Goal: Information Seeking & Learning: Learn about a topic

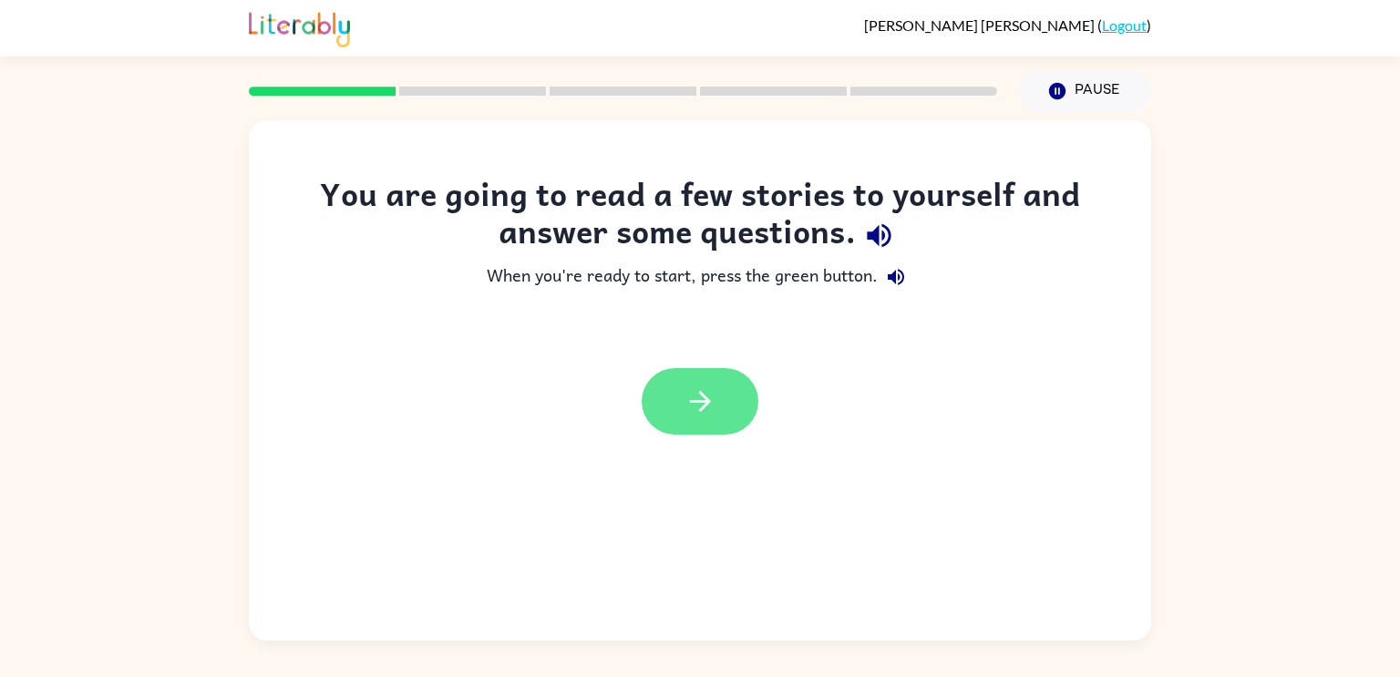
click at [714, 421] on button "button" at bounding box center [700, 401] width 117 height 67
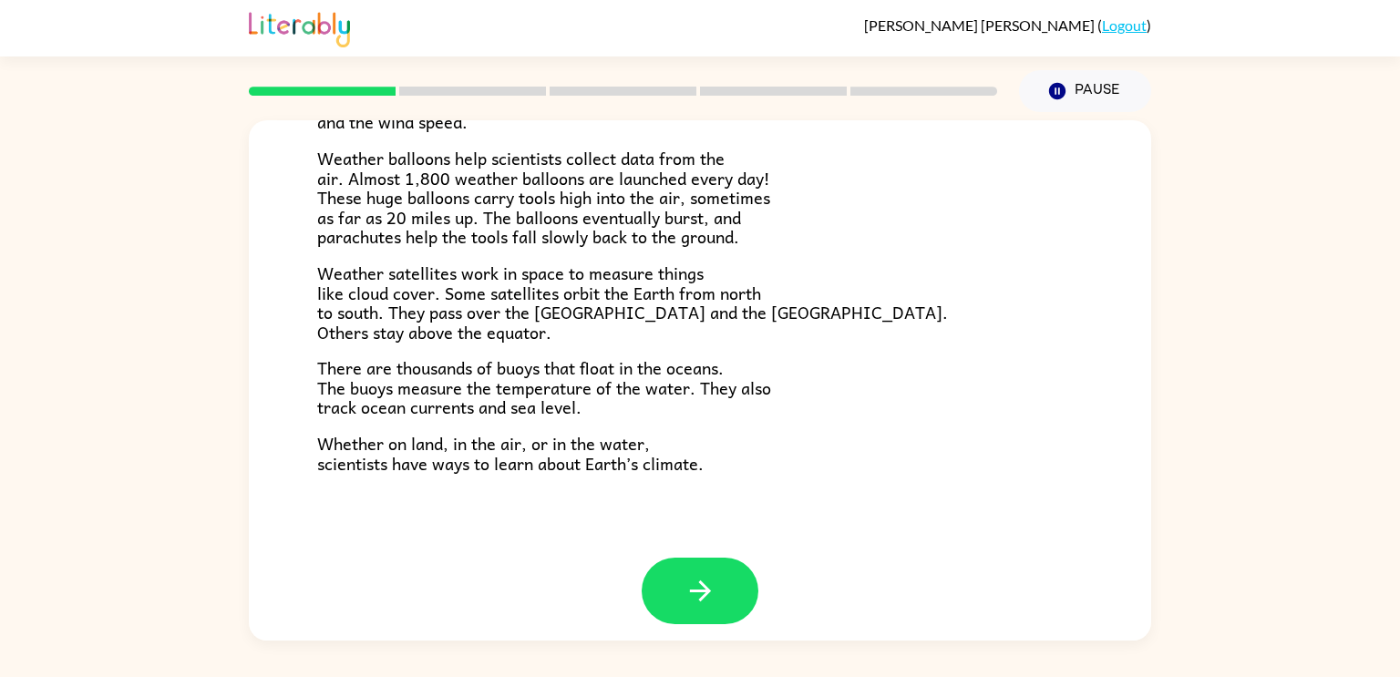
scroll to position [509, 0]
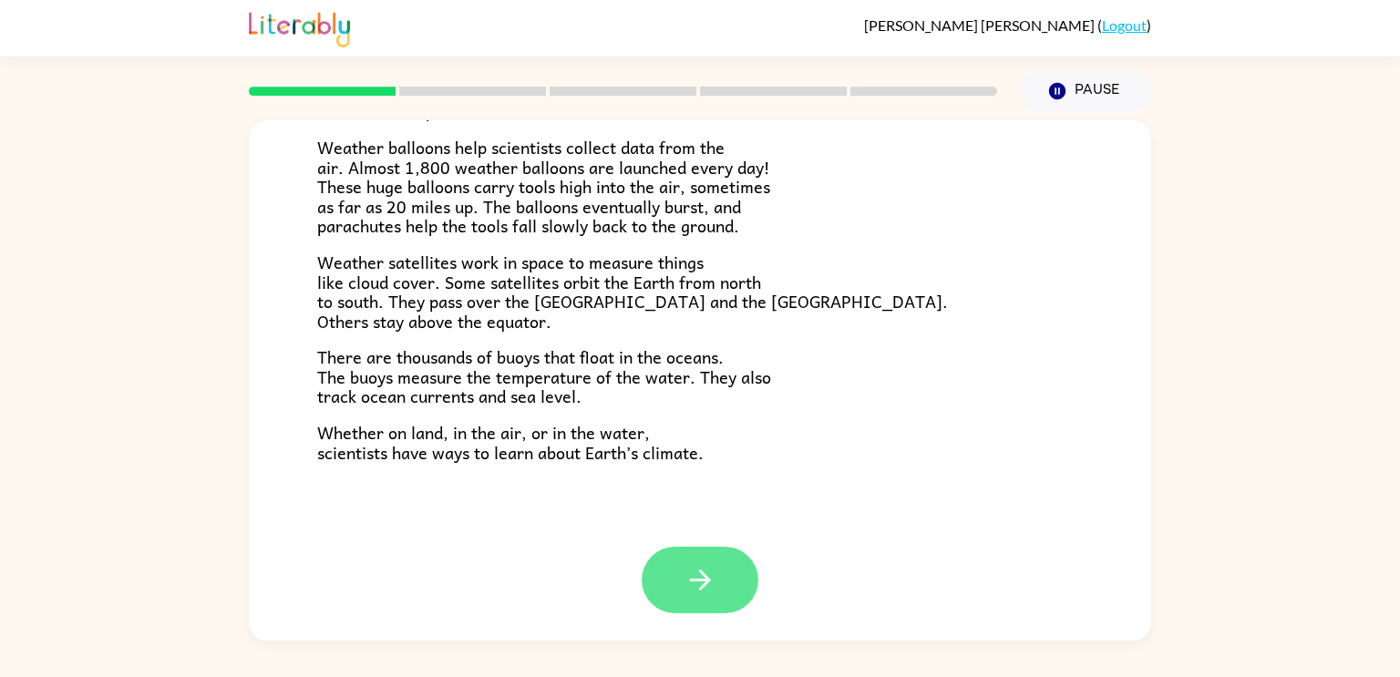
click at [733, 573] on button "button" at bounding box center [700, 580] width 117 height 67
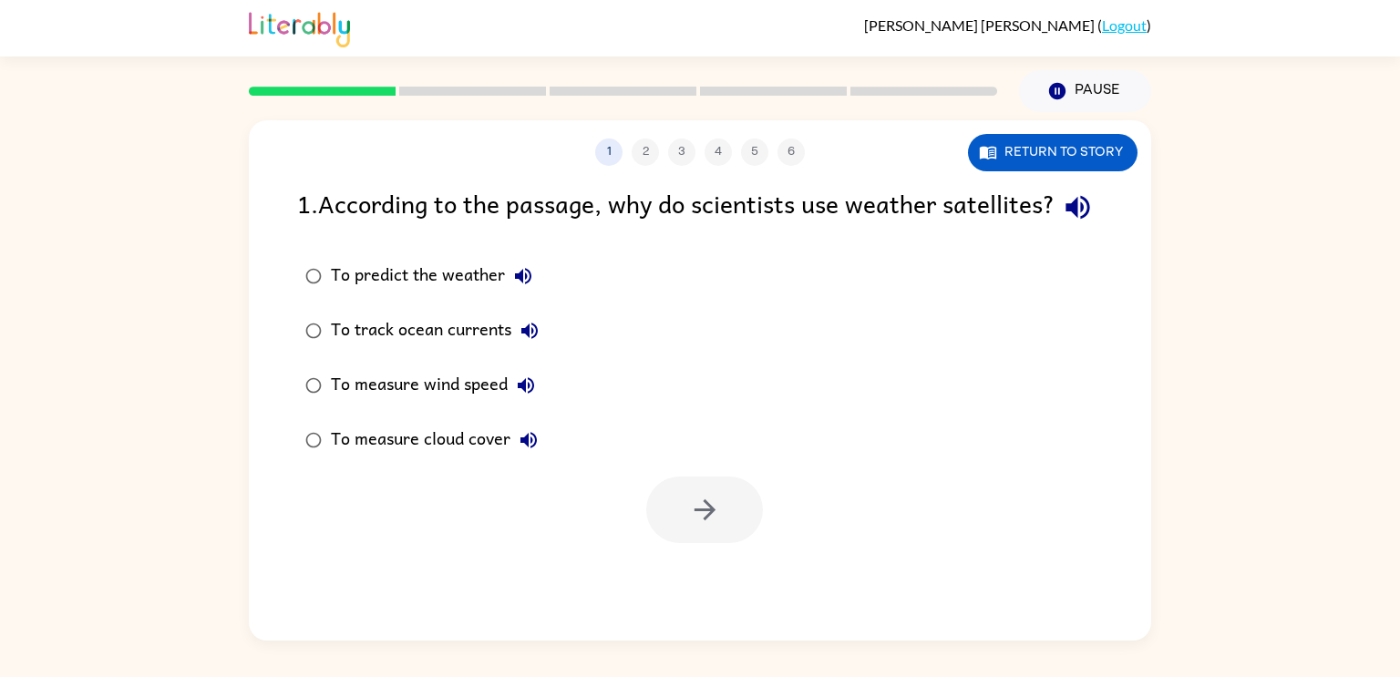
scroll to position [0, 0]
click at [1065, 220] on icon "button" at bounding box center [1077, 208] width 24 height 24
click at [1058, 160] on button "Return to story" at bounding box center [1053, 152] width 170 height 37
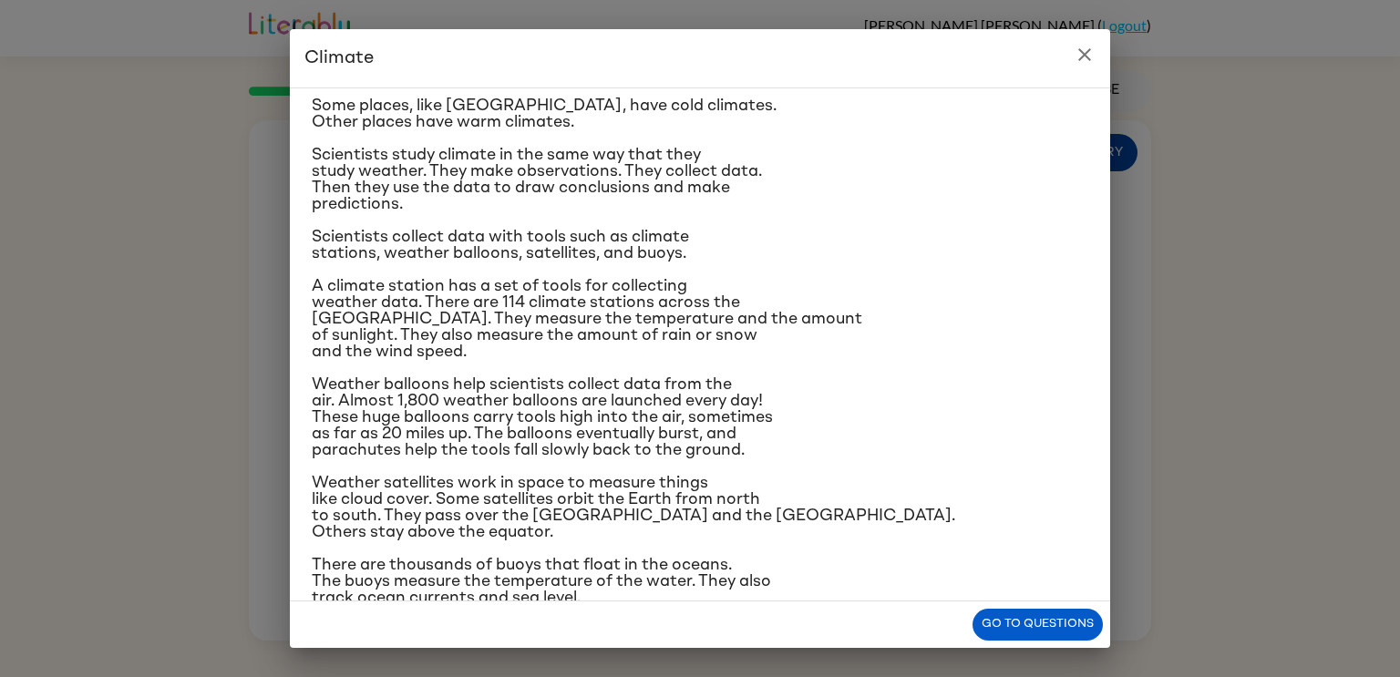
scroll to position [98, 0]
click at [1014, 621] on button "Go to questions" at bounding box center [1037, 625] width 130 height 32
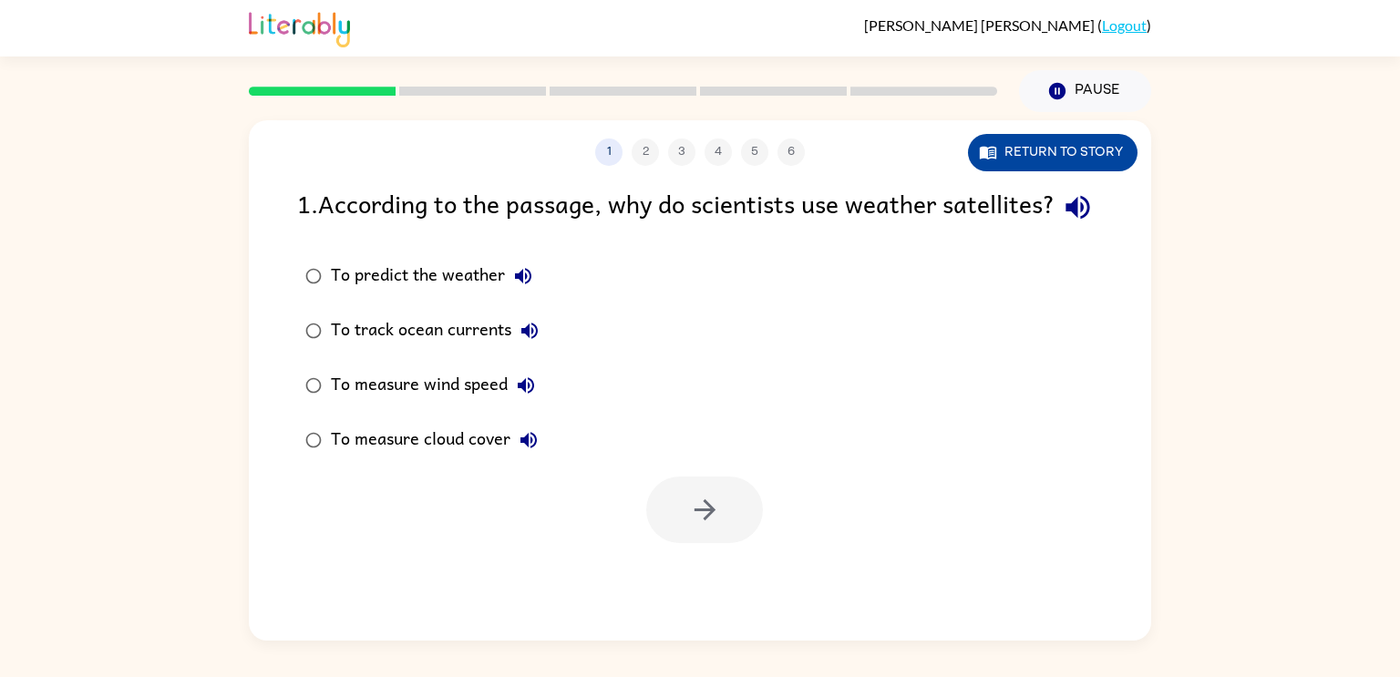
click at [1021, 156] on button "Return to story" at bounding box center [1053, 152] width 170 height 37
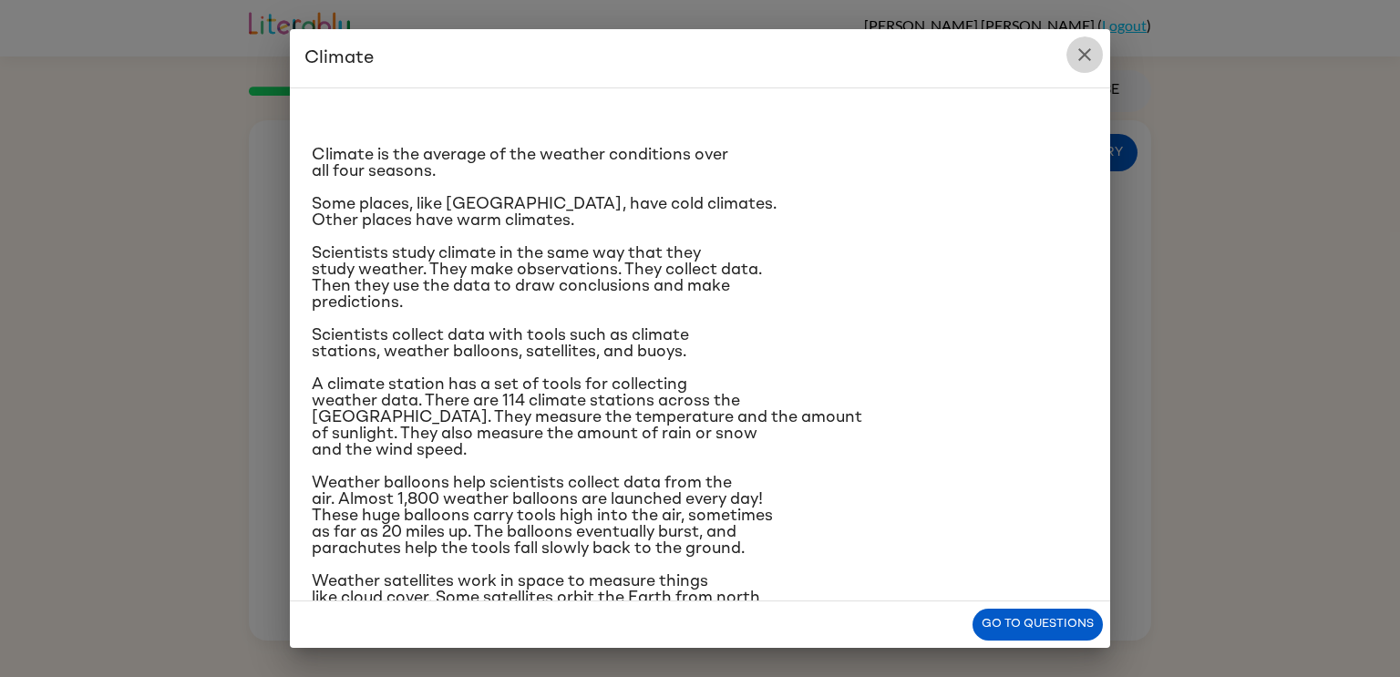
click at [1083, 52] on icon "close" at bounding box center [1084, 54] width 13 height 13
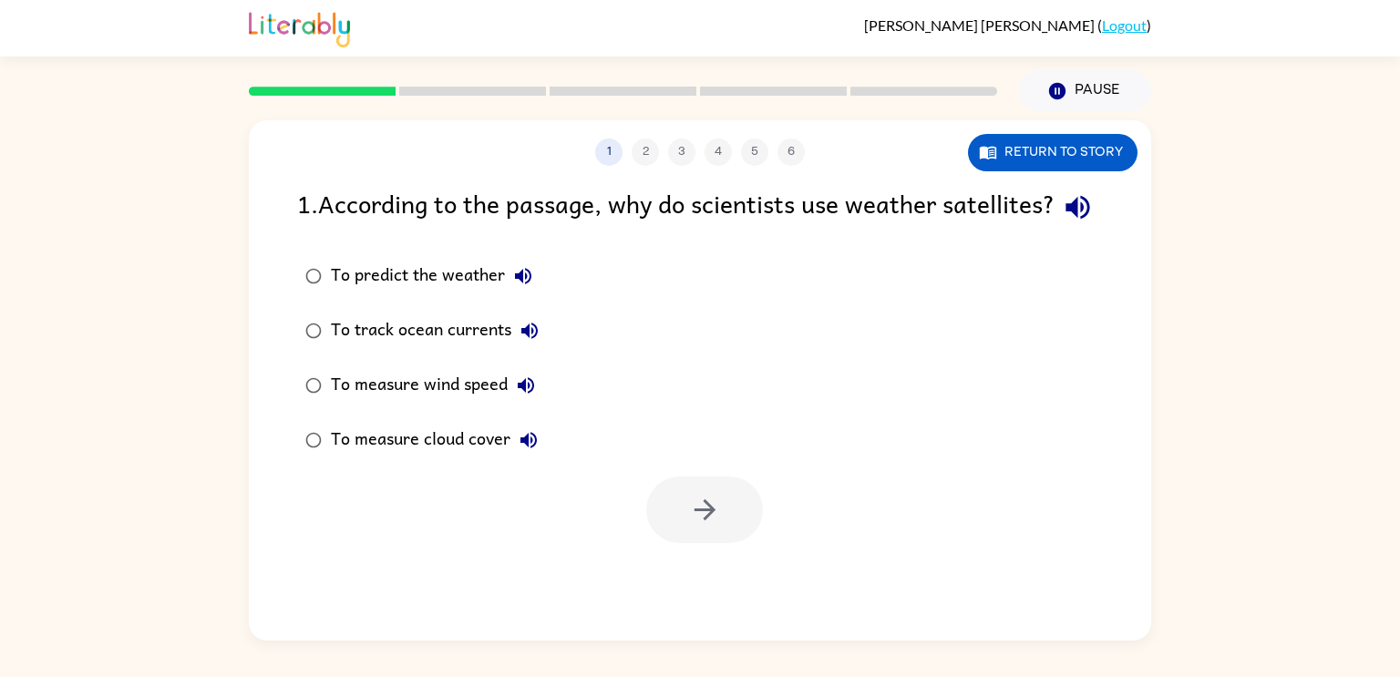
click at [1062, 223] on icon "button" at bounding box center [1078, 207] width 32 height 32
click at [1096, 155] on button "Return to story" at bounding box center [1053, 152] width 170 height 37
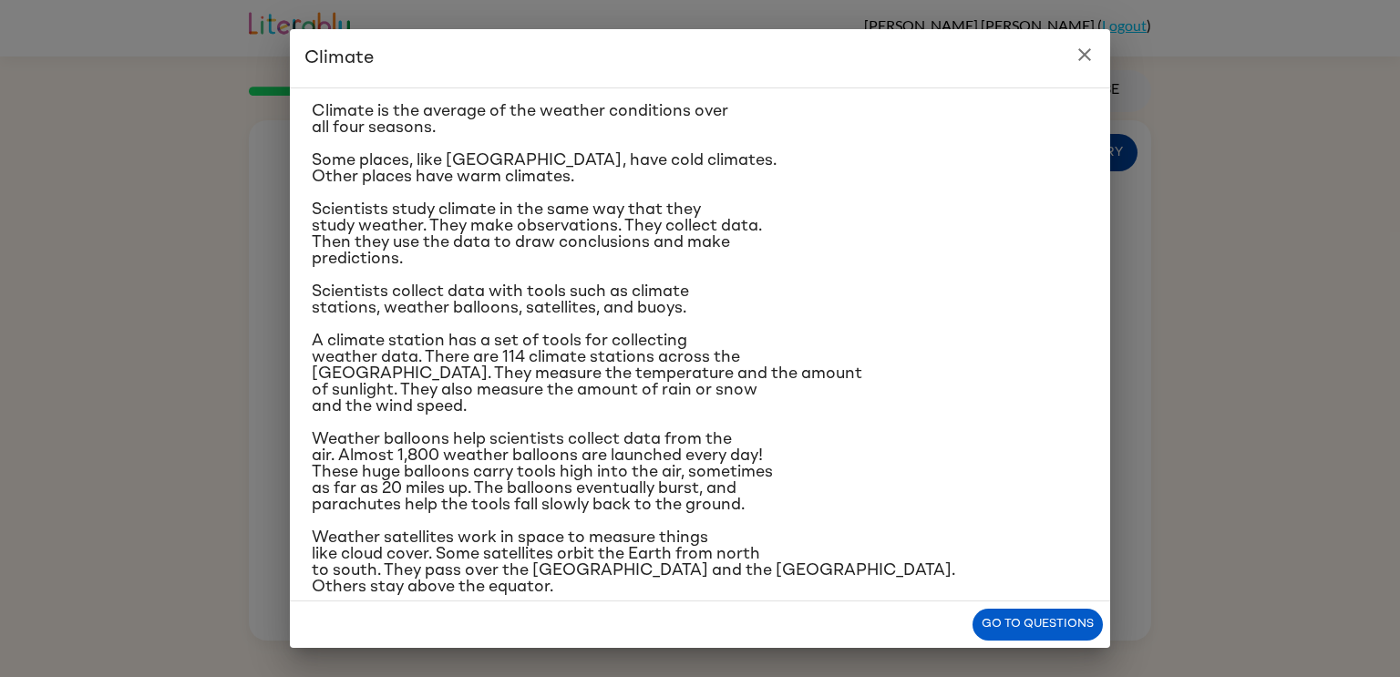
scroll to position [44, 0]
click at [1097, 67] on button "close" at bounding box center [1084, 54] width 36 height 36
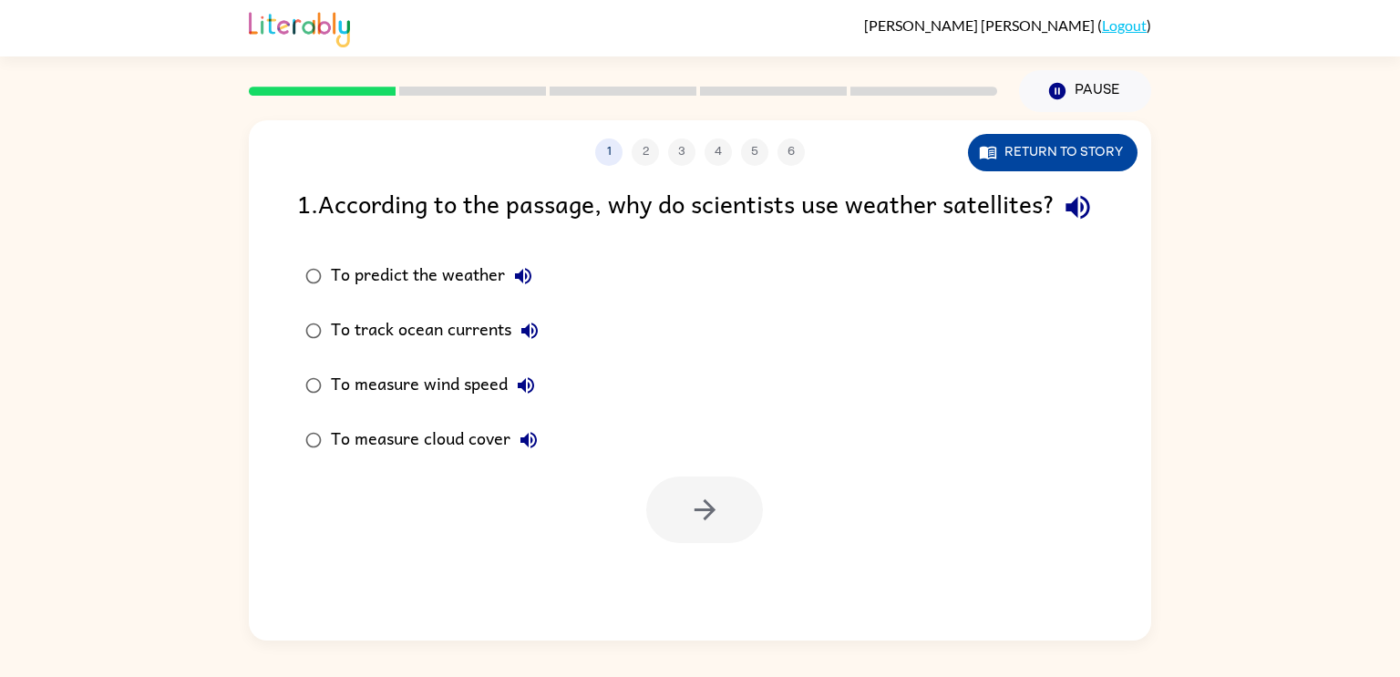
click at [1105, 159] on button "Return to story" at bounding box center [1053, 152] width 170 height 37
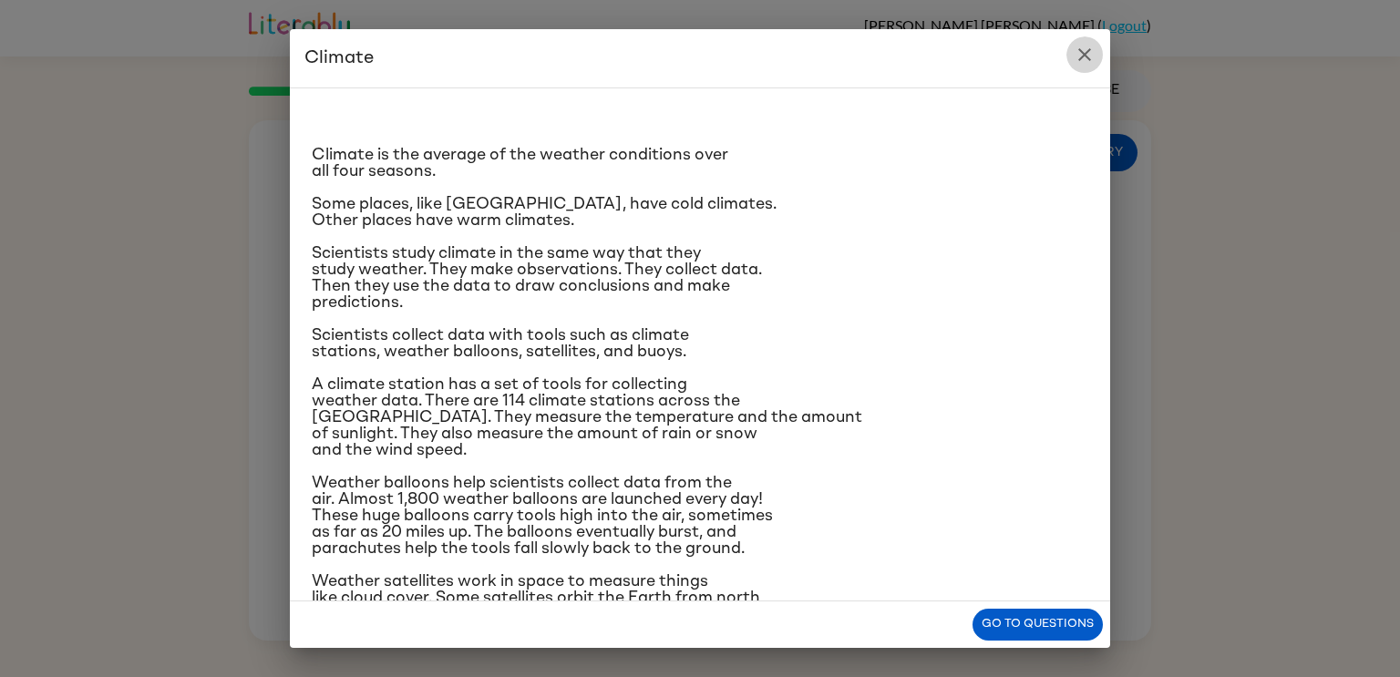
click at [1088, 51] on icon "close" at bounding box center [1084, 54] width 13 height 13
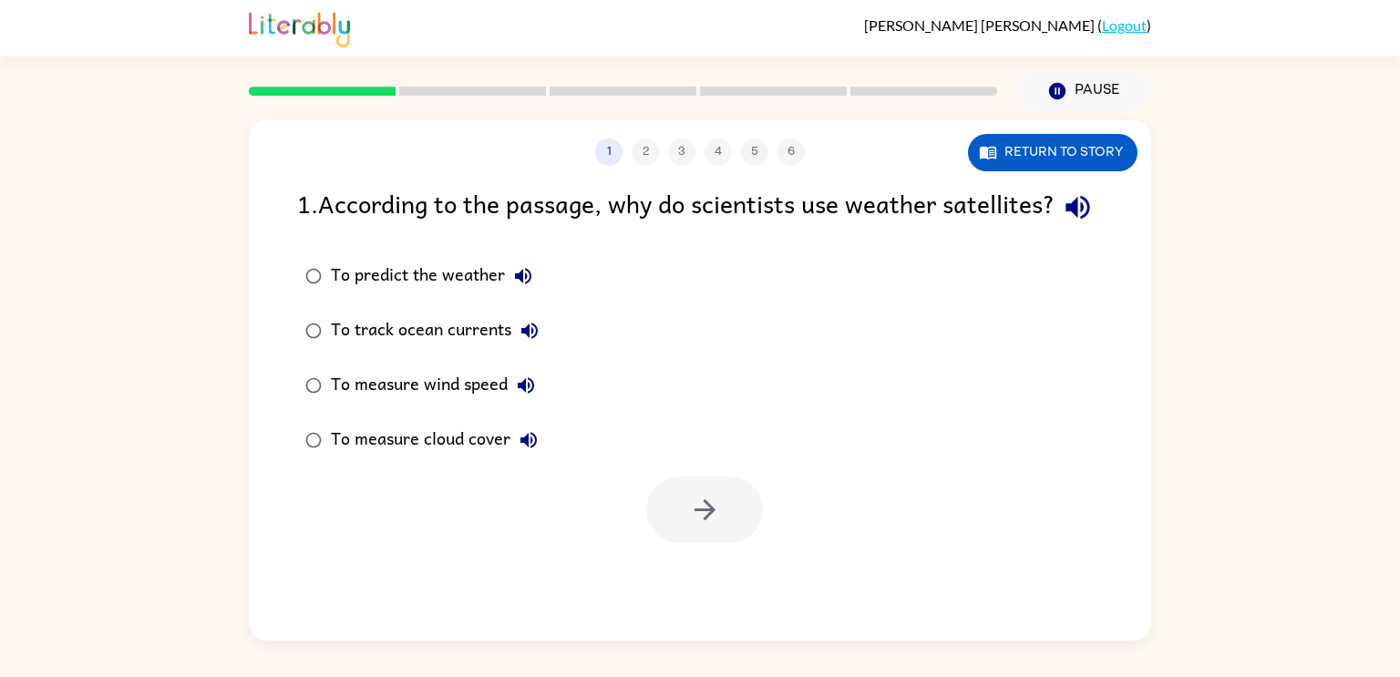
click at [277, 242] on div "1 . According to the passage, why do scientists use weather satellites? To pred…" at bounding box center [700, 363] width 902 height 359
click at [1065, 220] on icon "button" at bounding box center [1077, 208] width 24 height 24
click at [1034, 151] on button "Return to story" at bounding box center [1053, 152] width 170 height 37
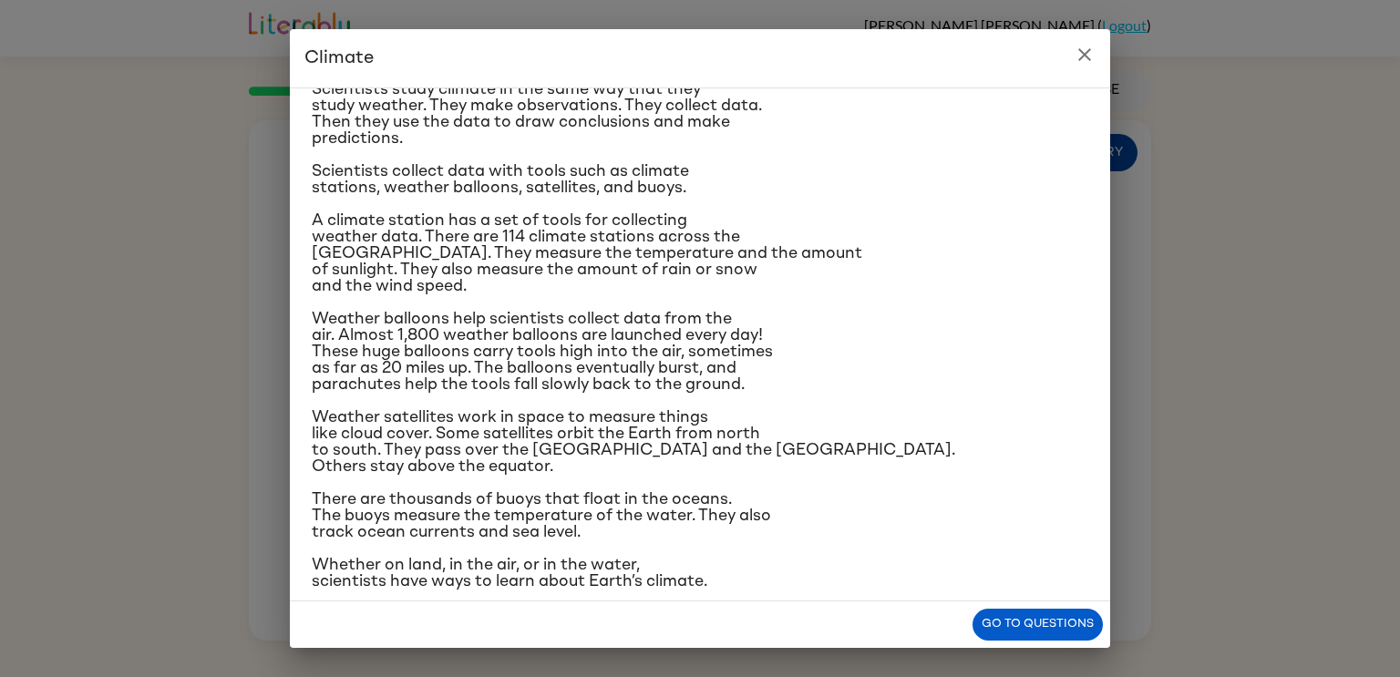
scroll to position [170, 0]
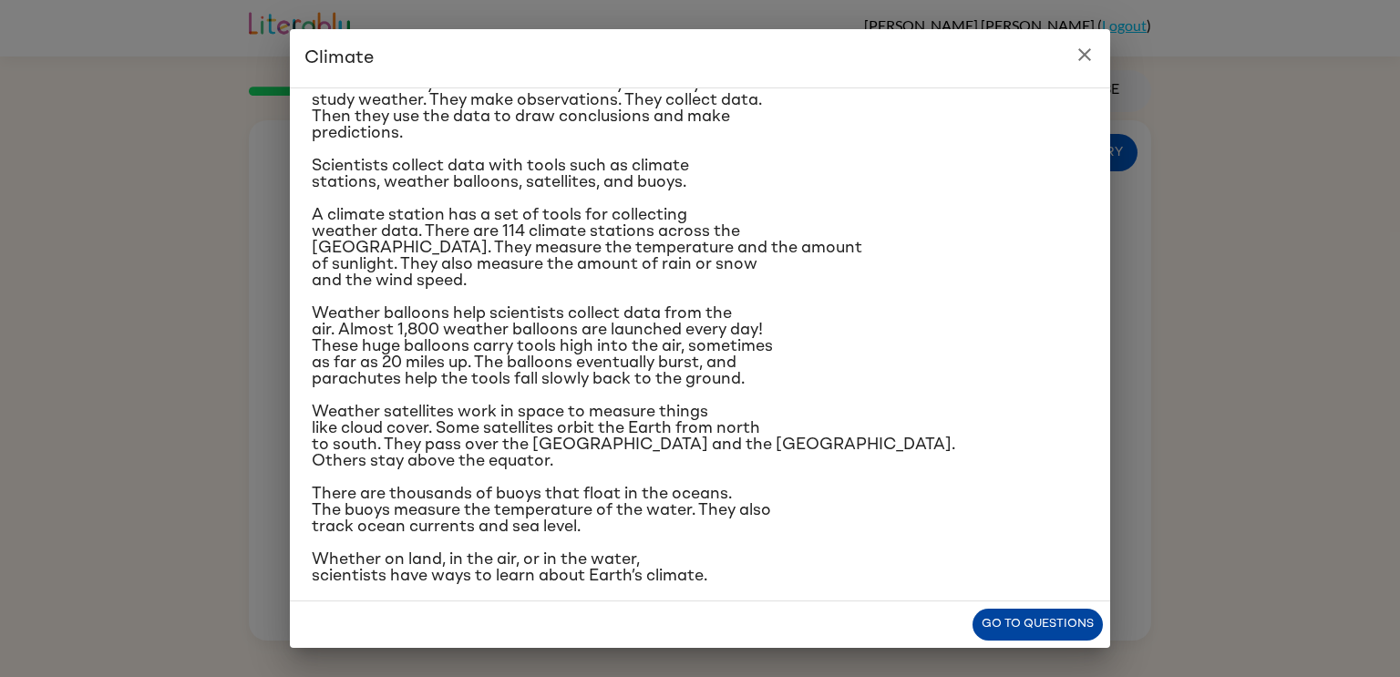
click at [1038, 628] on button "Go to questions" at bounding box center [1037, 625] width 130 height 32
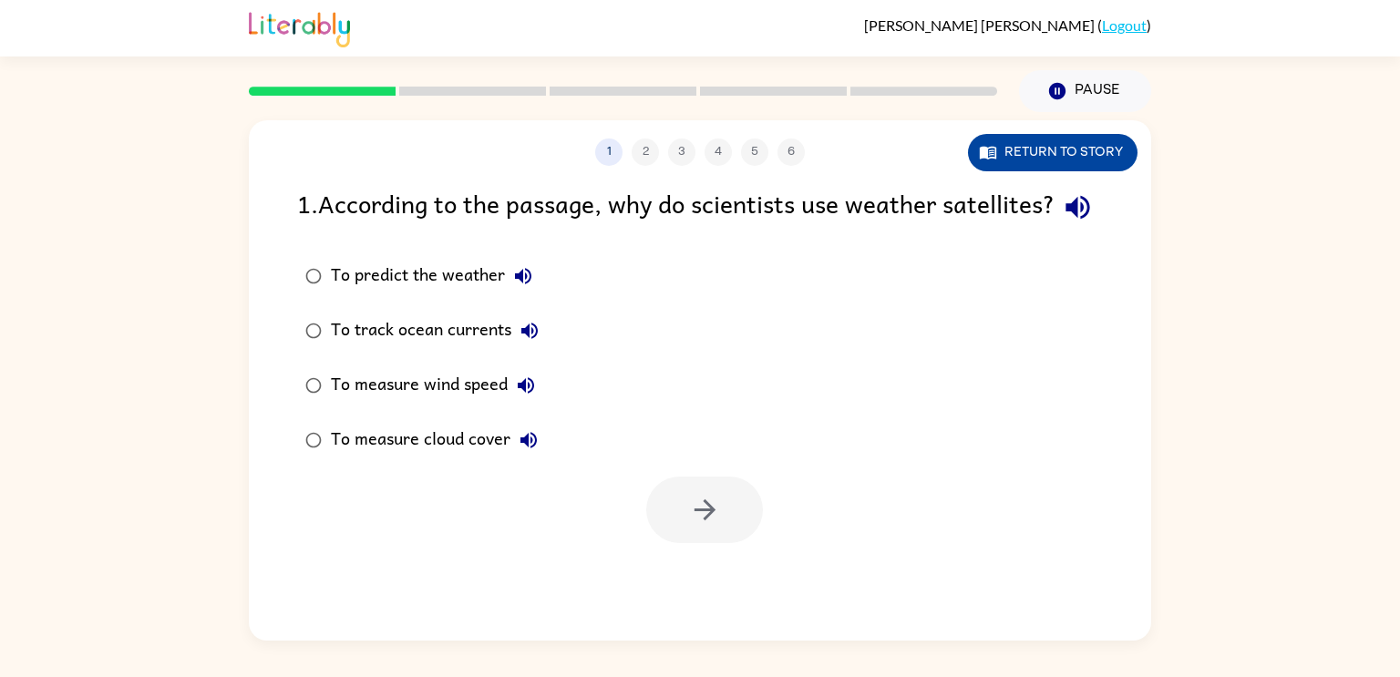
click at [1089, 141] on button "Return to story" at bounding box center [1053, 152] width 170 height 37
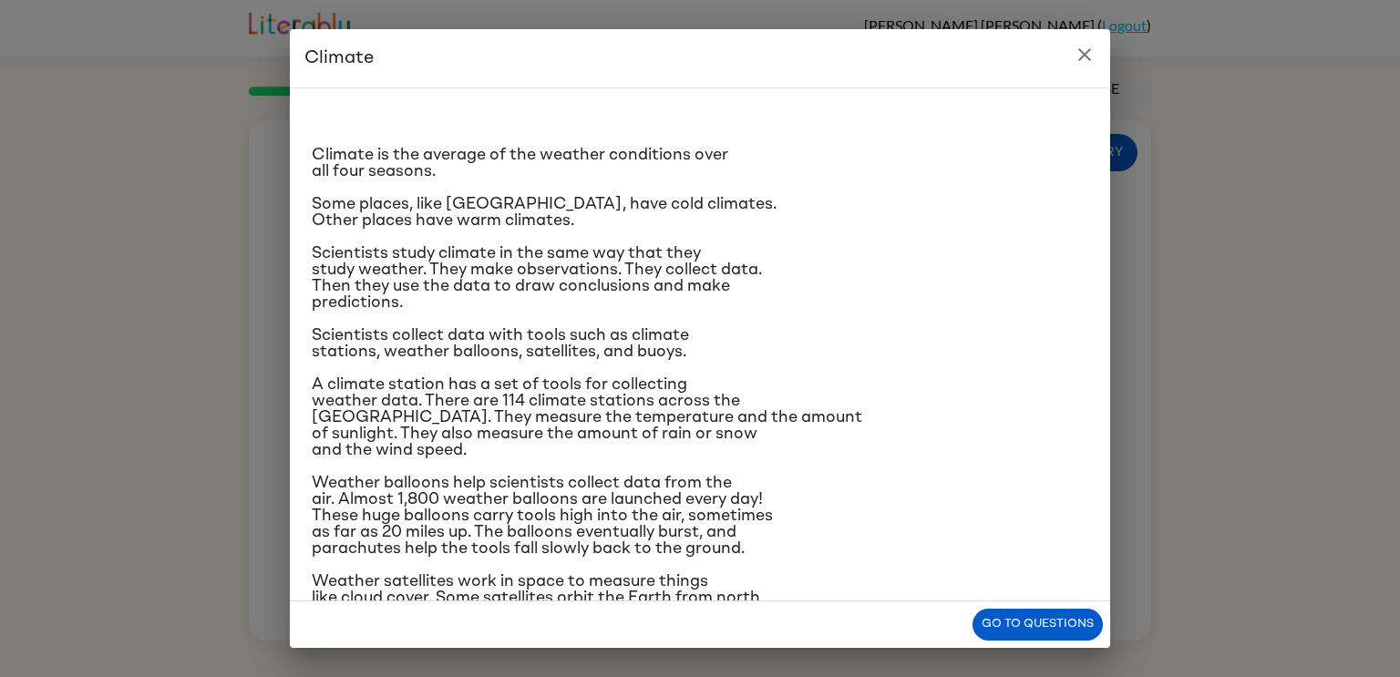
click at [1087, 68] on button "close" at bounding box center [1084, 54] width 36 height 36
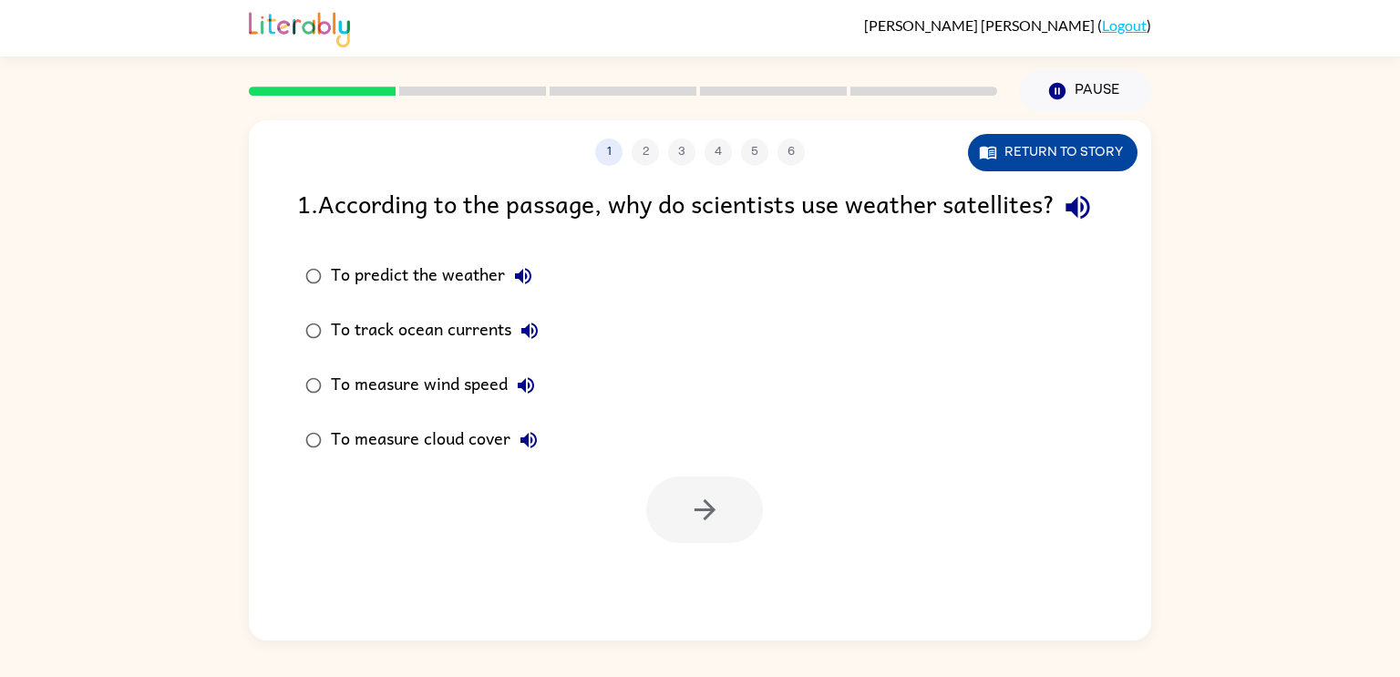
click at [1107, 156] on button "Return to story" at bounding box center [1053, 152] width 170 height 37
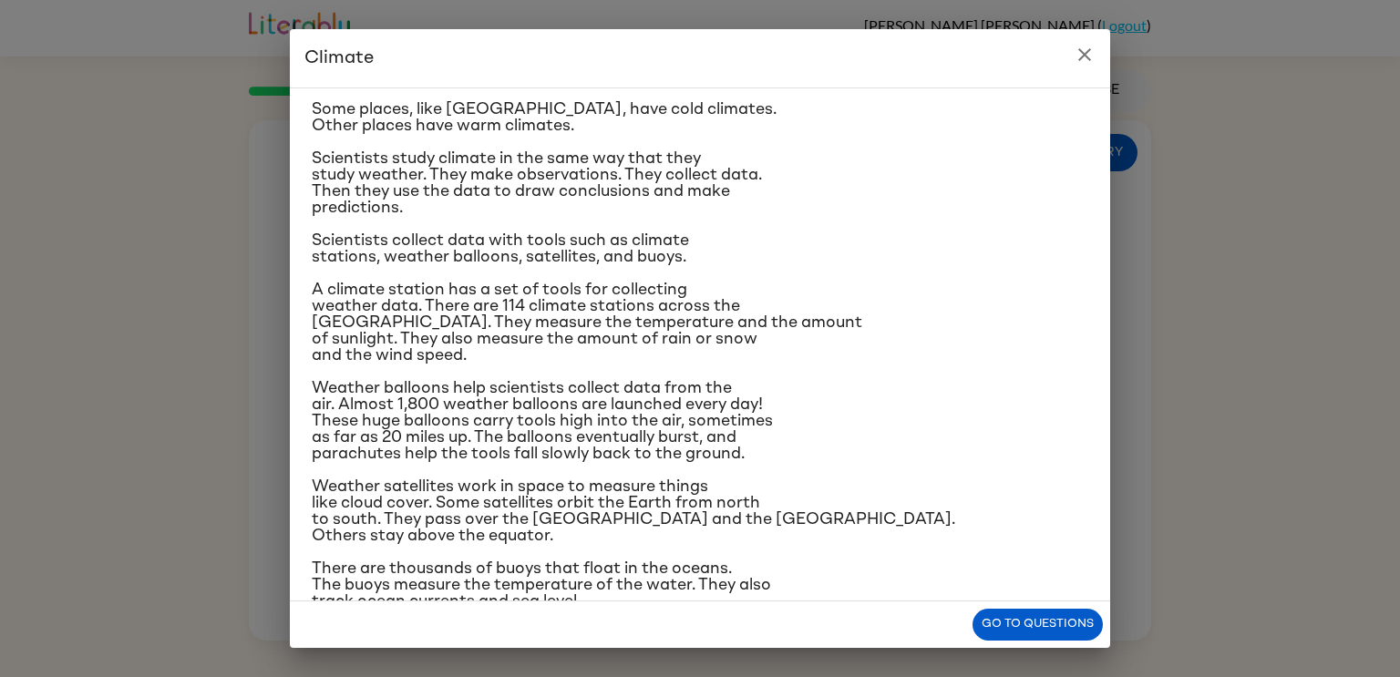
scroll to position [102, 0]
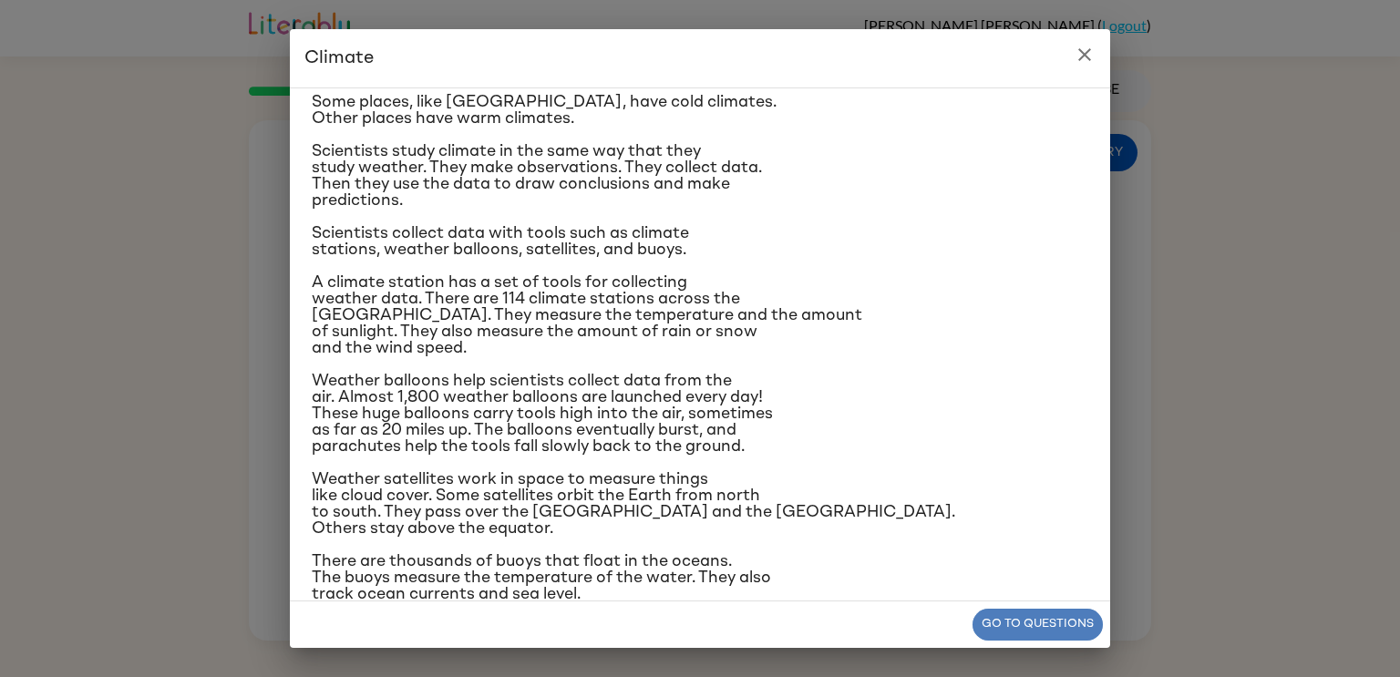
click at [1066, 627] on button "Go to questions" at bounding box center [1037, 625] width 130 height 32
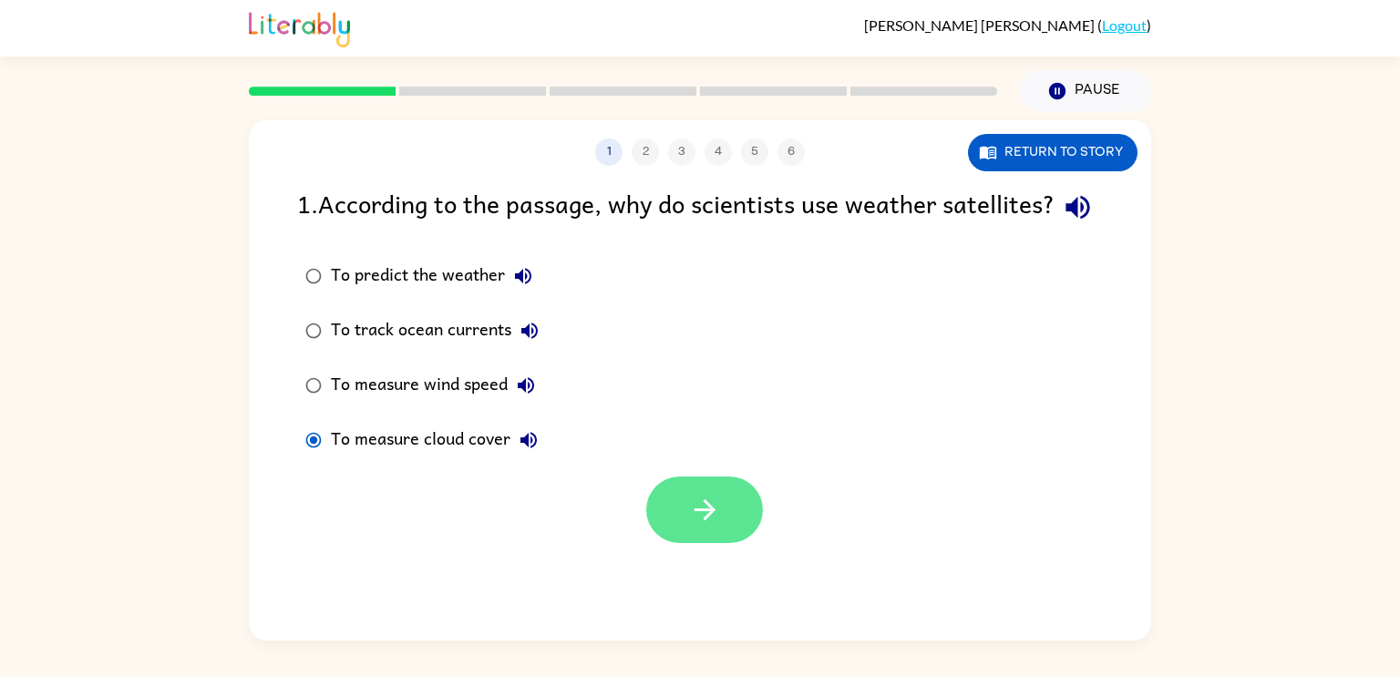
click at [691, 543] on button "button" at bounding box center [704, 510] width 117 height 67
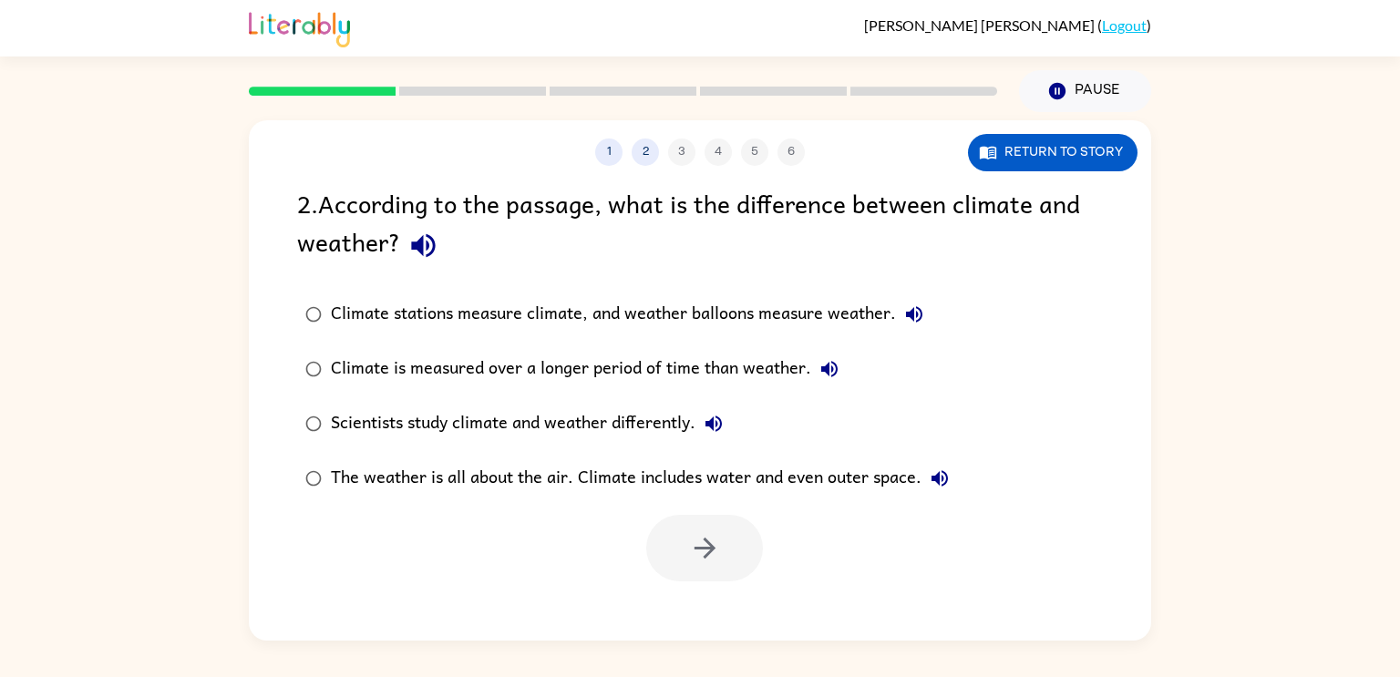
click at [426, 238] on icon "button" at bounding box center [423, 246] width 32 height 32
click at [1010, 161] on button "Return to story" at bounding box center [1053, 152] width 170 height 37
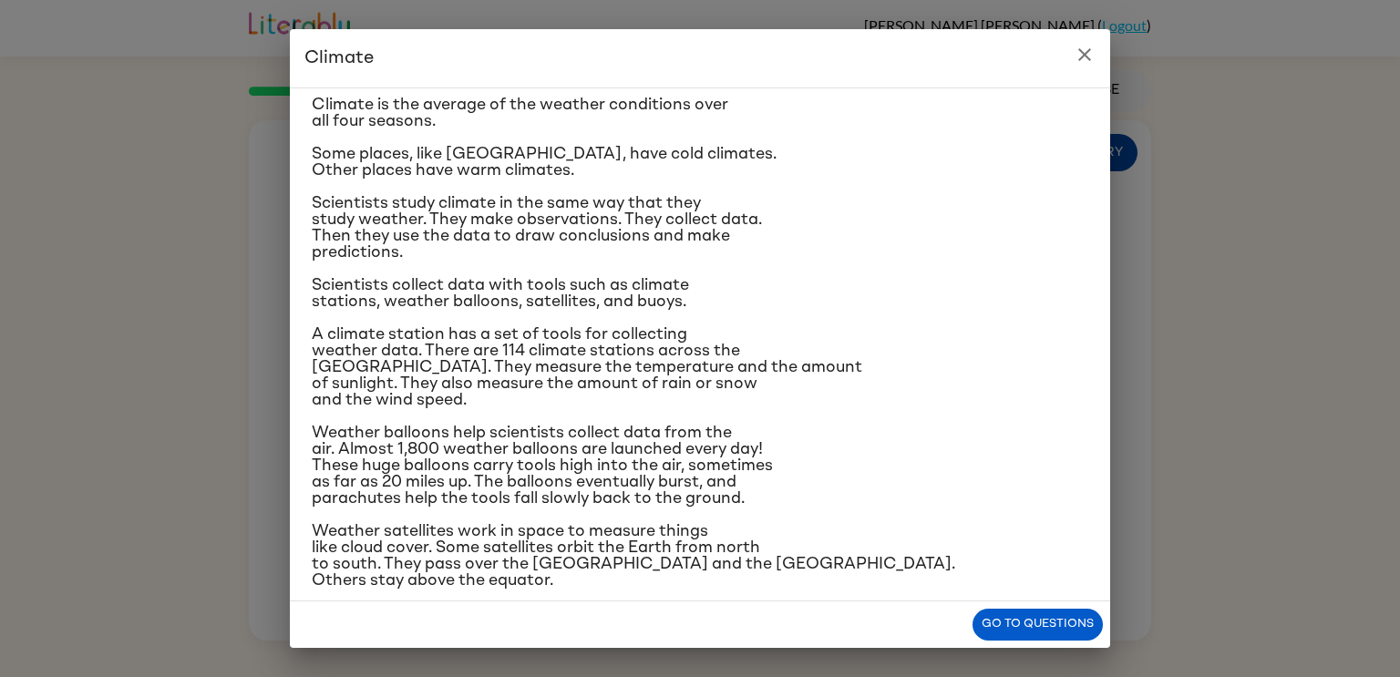
scroll to position [0, 0]
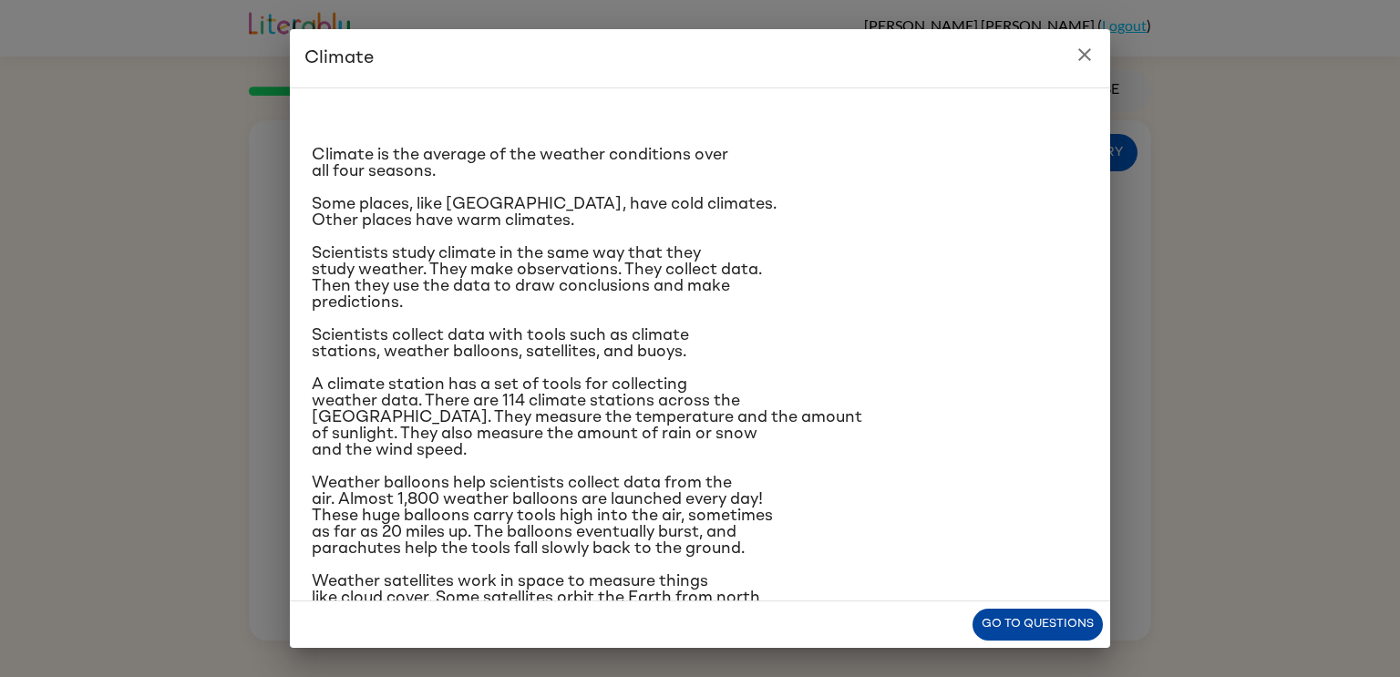
click at [1048, 619] on button "Go to questions" at bounding box center [1037, 625] width 130 height 32
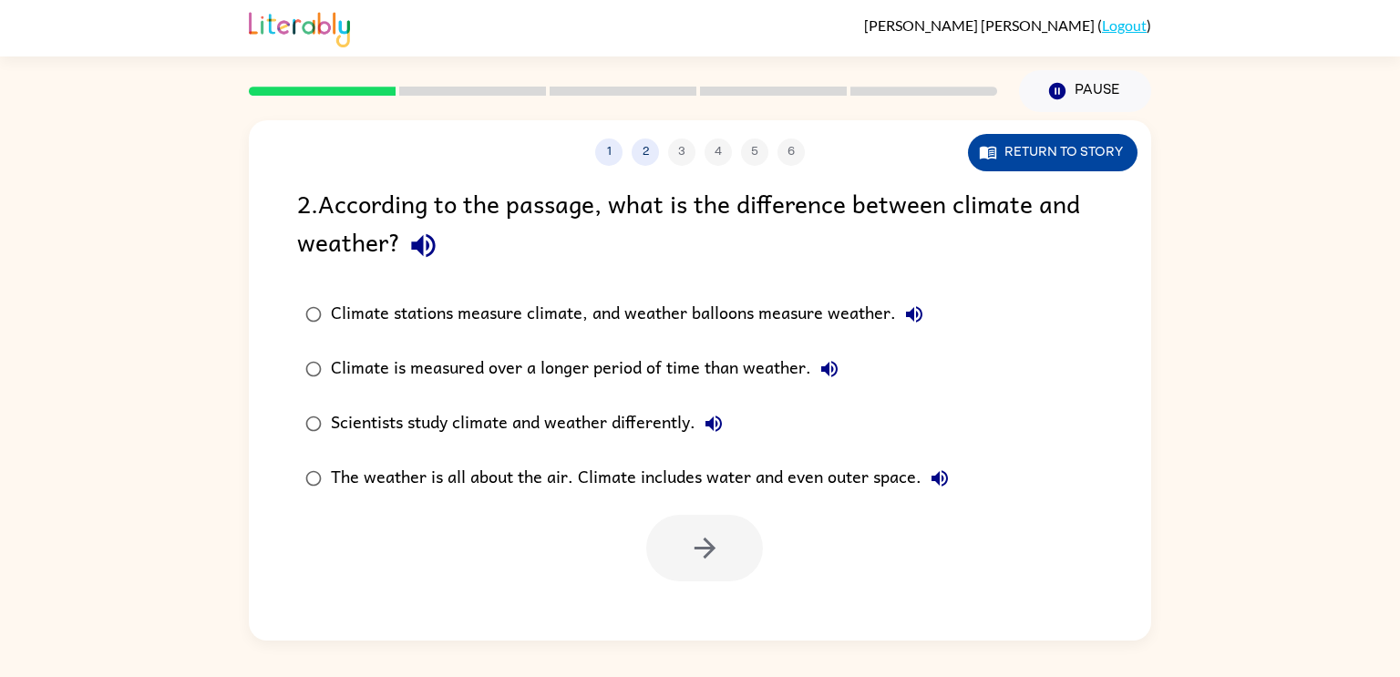
click at [1072, 148] on button "Return to story" at bounding box center [1053, 152] width 170 height 37
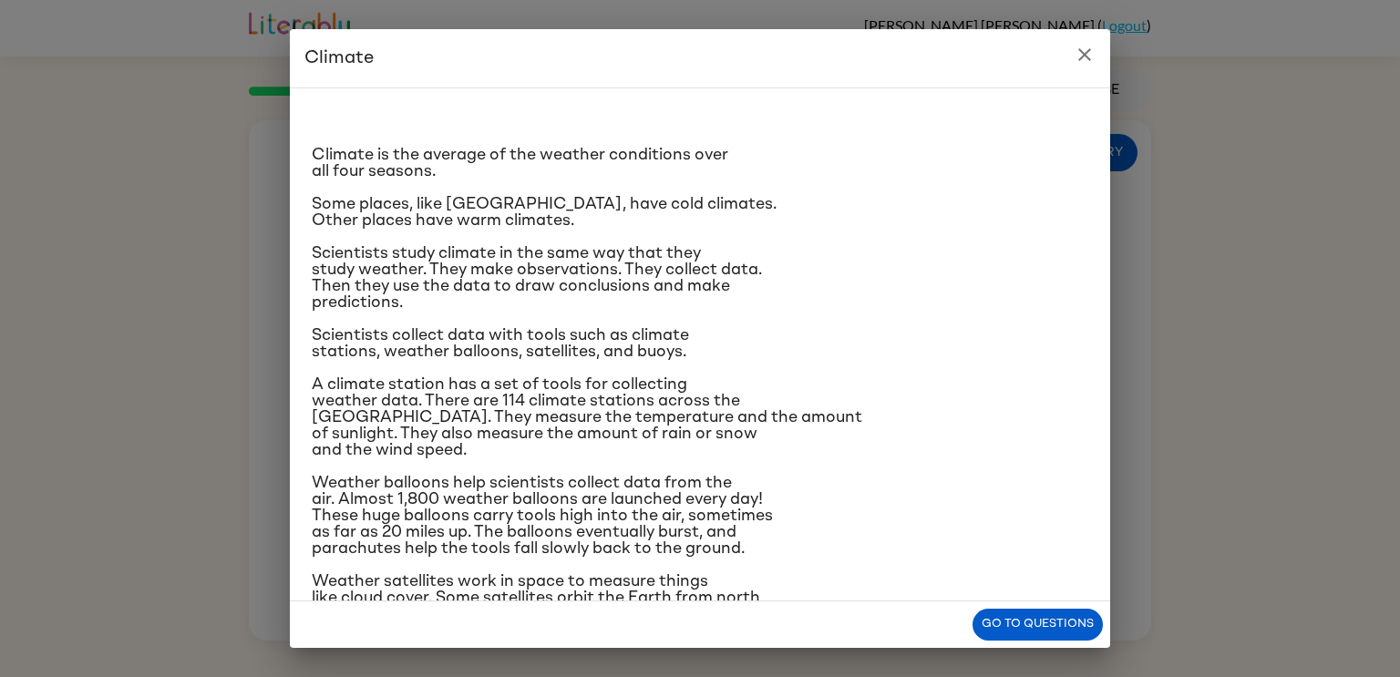
click at [1089, 56] on icon "close" at bounding box center [1085, 55] width 22 height 22
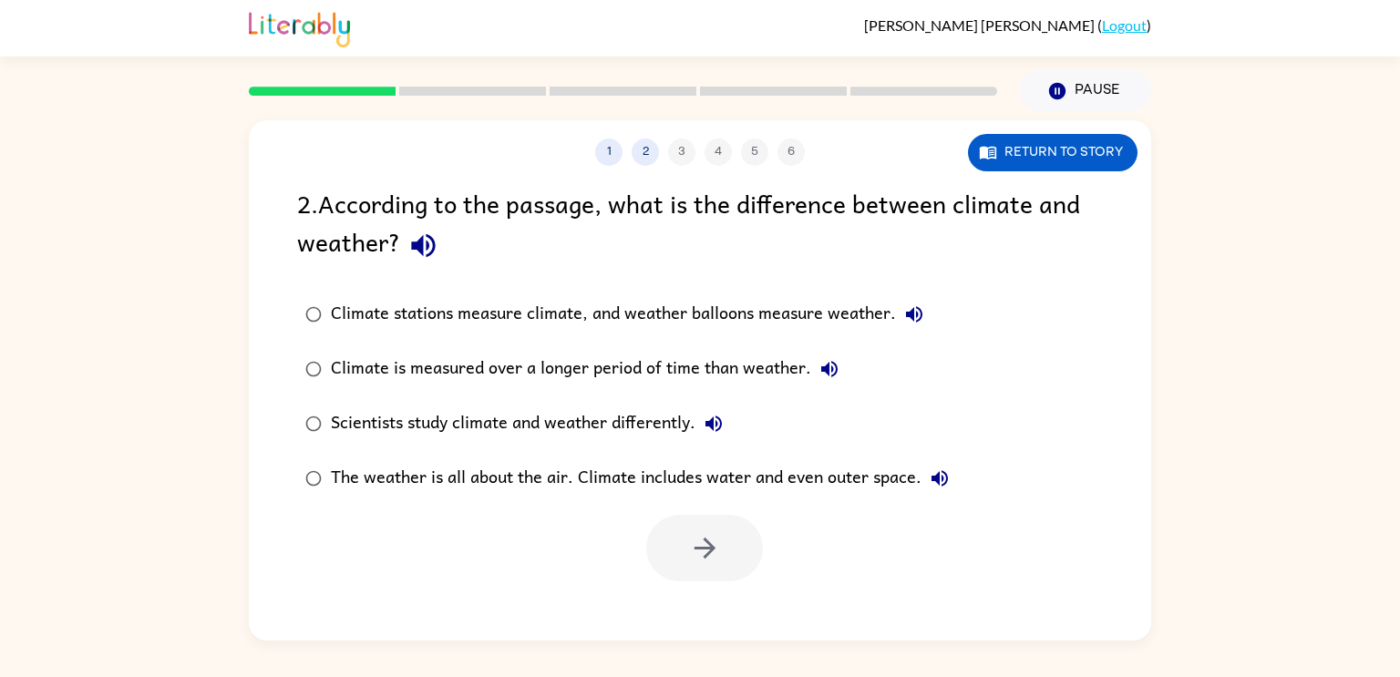
click at [420, 252] on icon "button" at bounding box center [423, 246] width 24 height 24
click at [1015, 144] on button "Return to story" at bounding box center [1053, 152] width 170 height 37
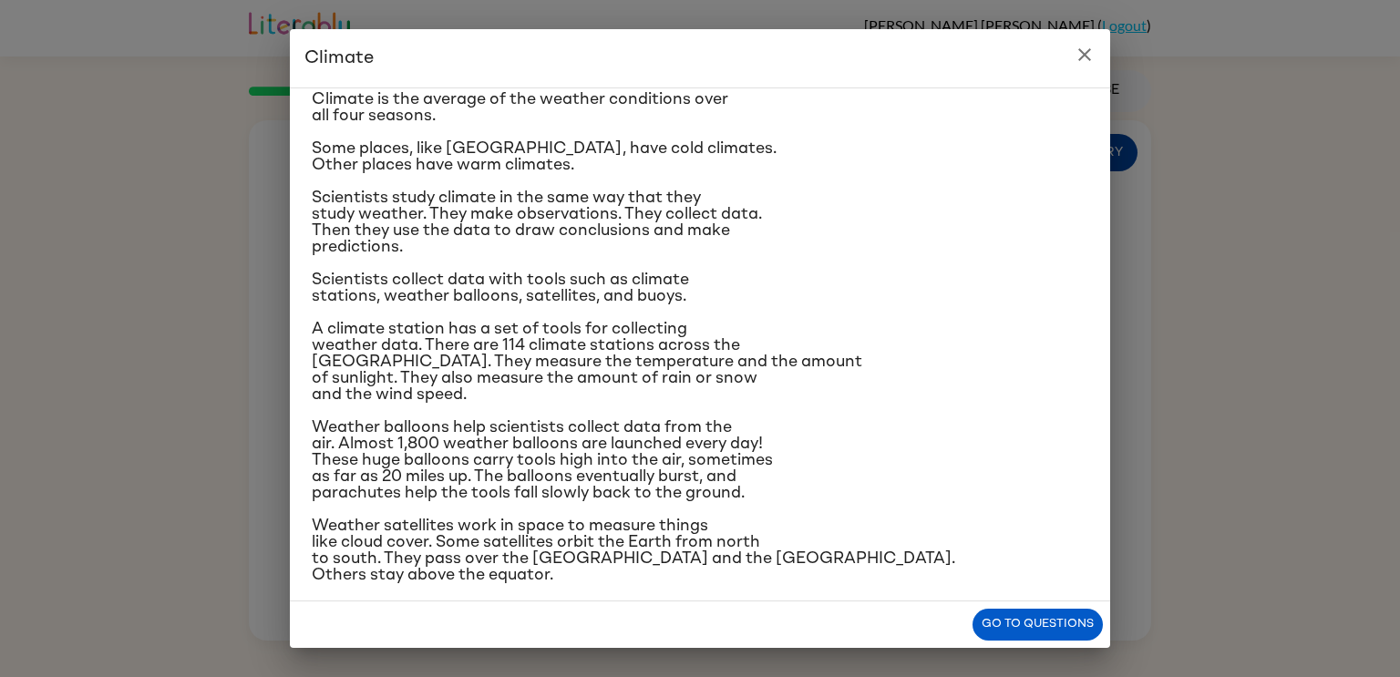
scroll to position [62, 0]
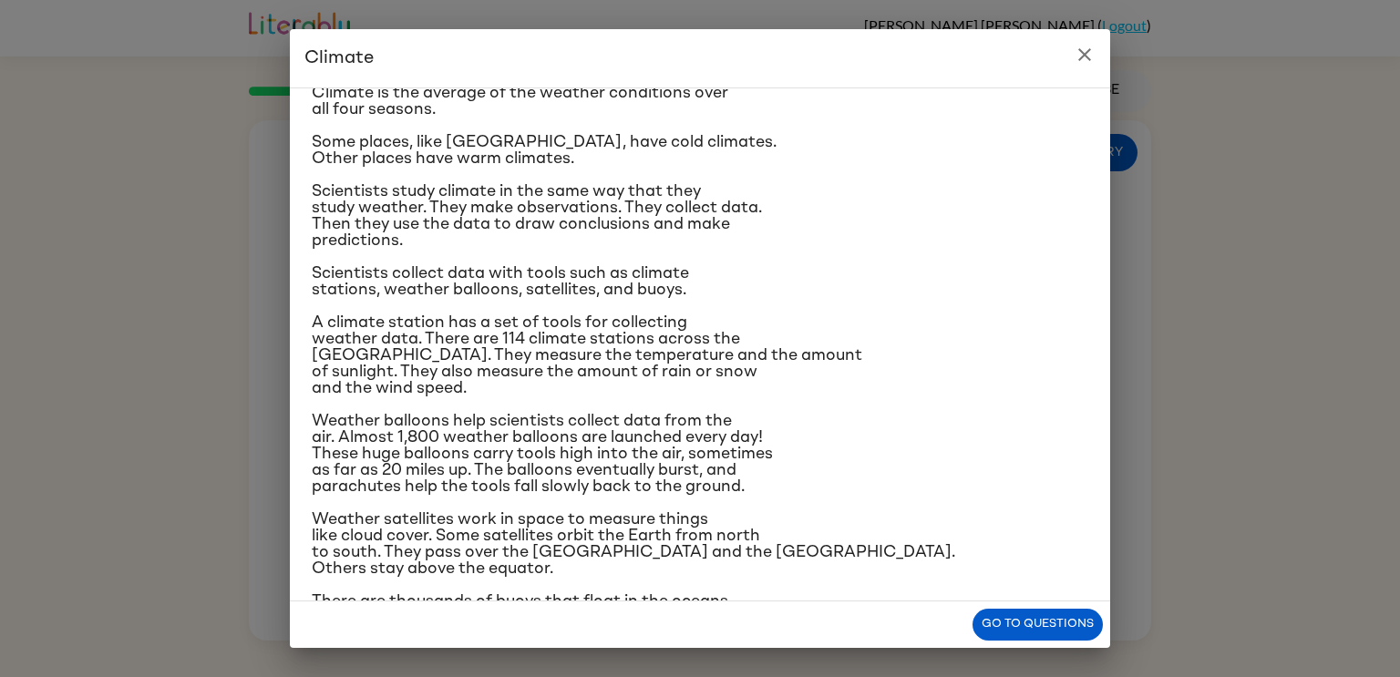
click at [1085, 66] on button "close" at bounding box center [1084, 54] width 36 height 36
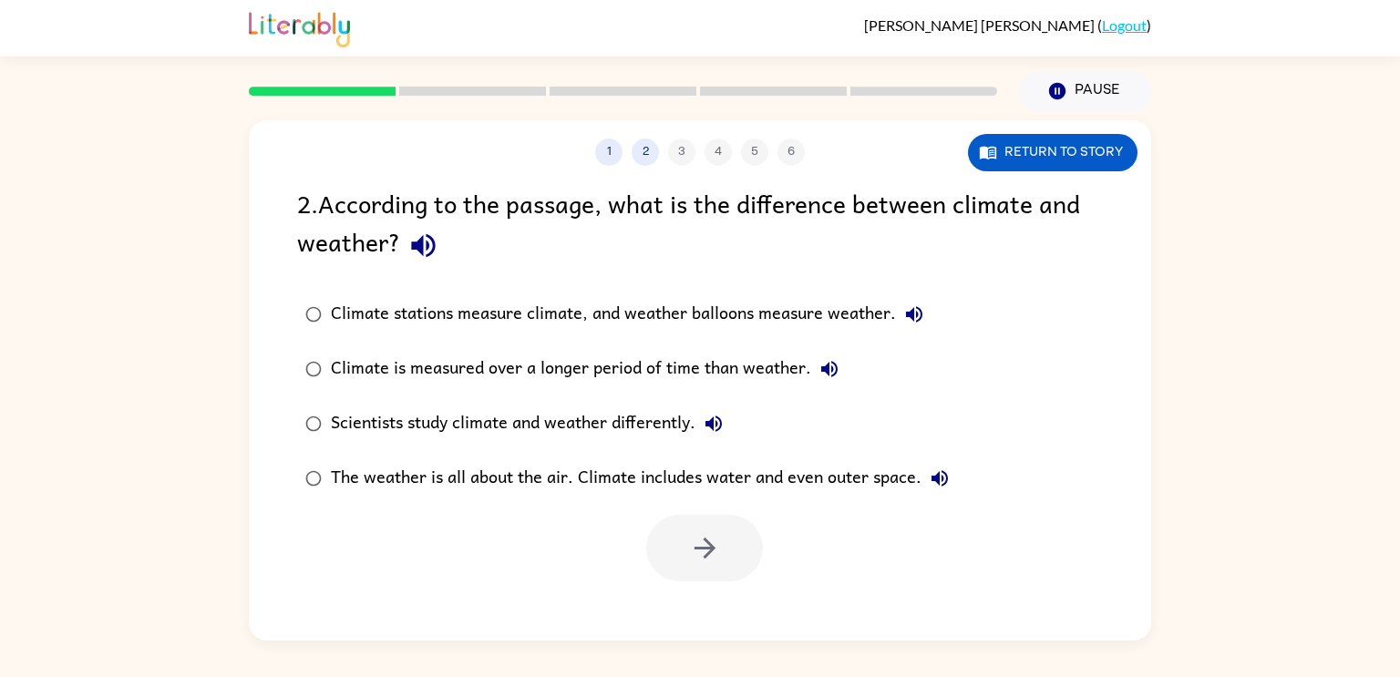
click at [435, 241] on icon "button" at bounding box center [423, 246] width 32 height 32
click at [1097, 148] on button "Return to story" at bounding box center [1053, 152] width 170 height 37
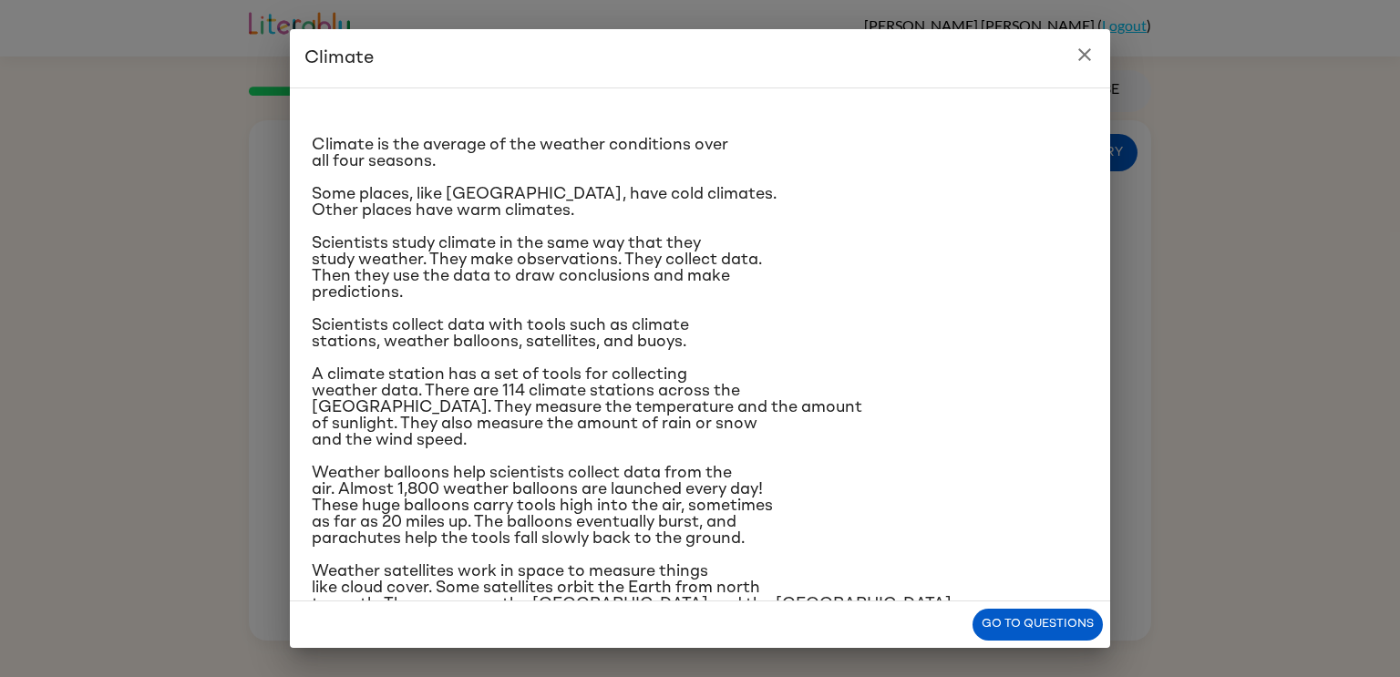
scroll to position [0, 0]
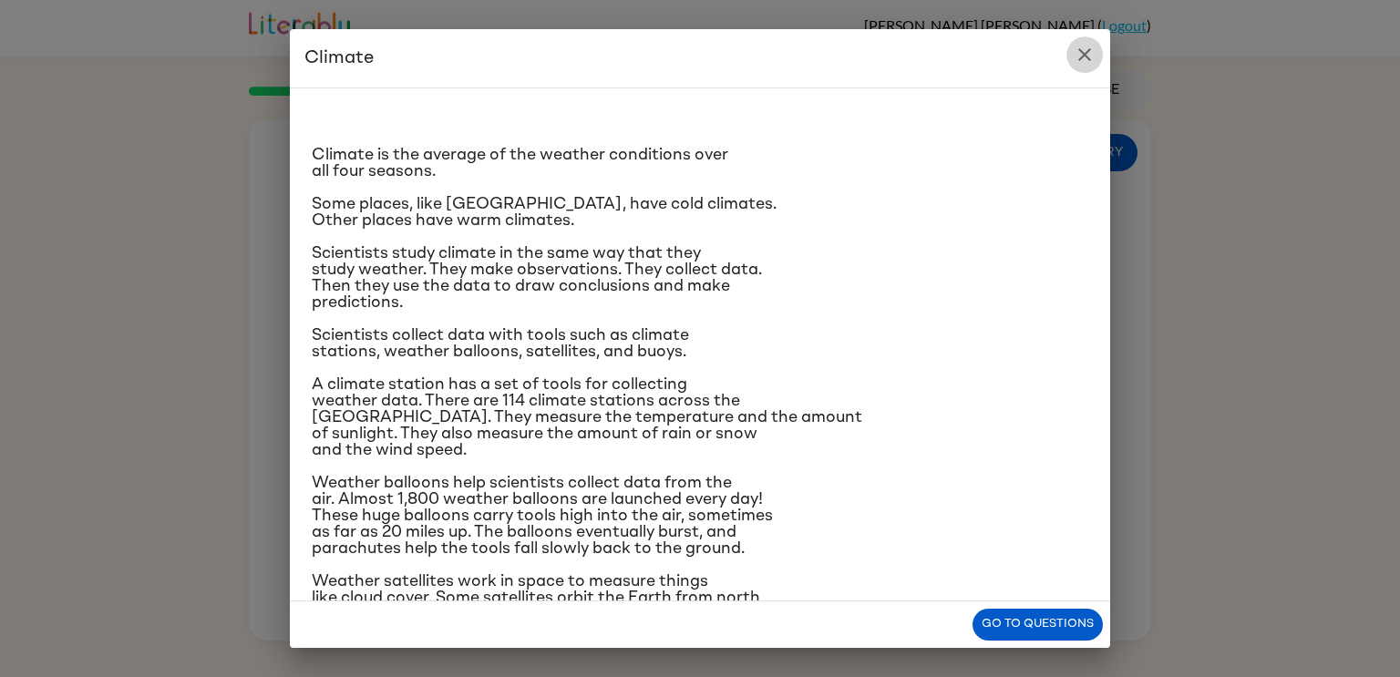
click at [1084, 51] on icon "close" at bounding box center [1085, 55] width 22 height 22
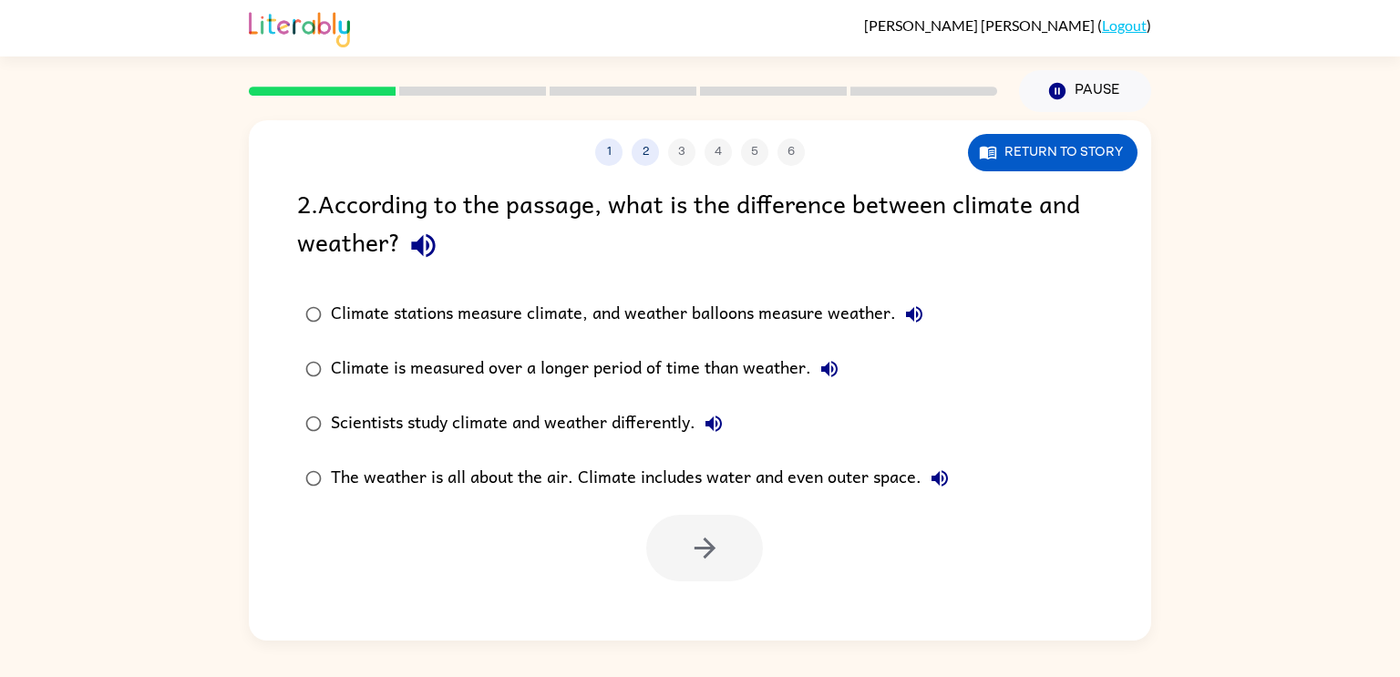
click at [417, 247] on icon "button" at bounding box center [423, 246] width 24 height 24
click at [1007, 153] on button "Return to story" at bounding box center [1053, 152] width 170 height 37
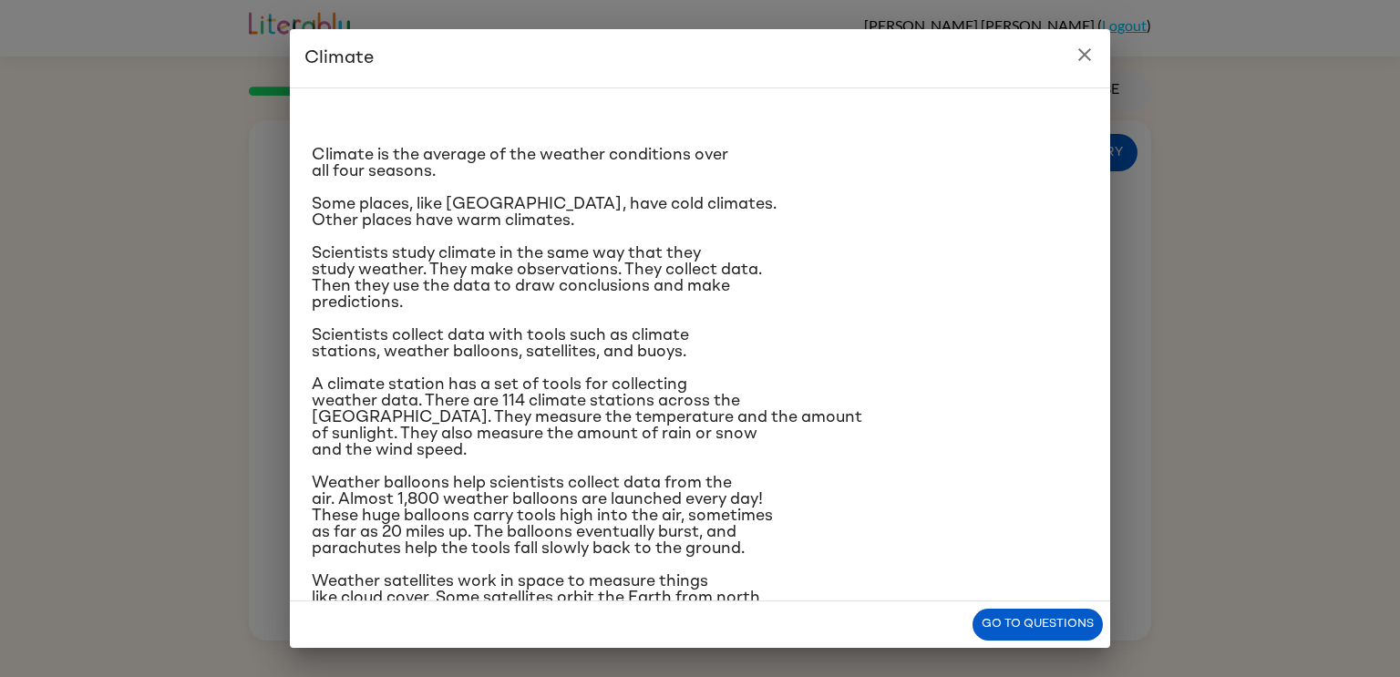
click at [1084, 55] on icon "close" at bounding box center [1084, 54] width 13 height 13
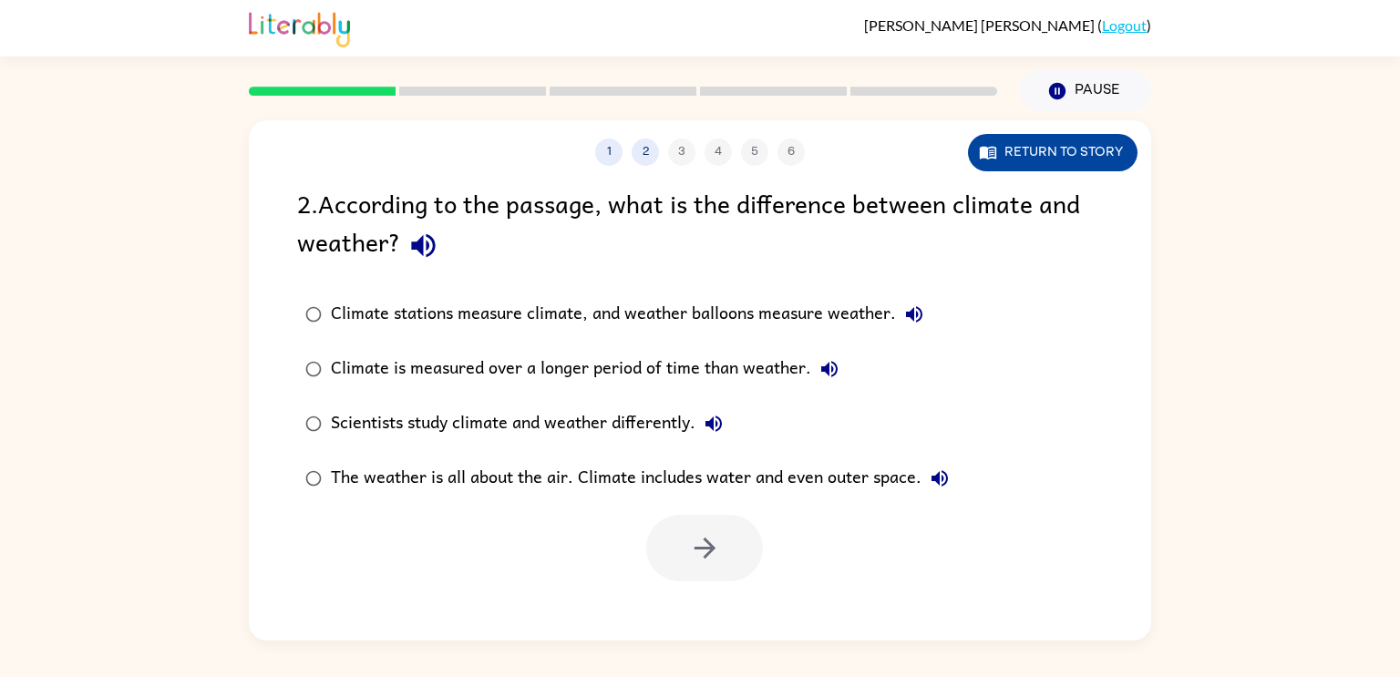
click at [1063, 134] on button "Return to story" at bounding box center [1053, 152] width 170 height 37
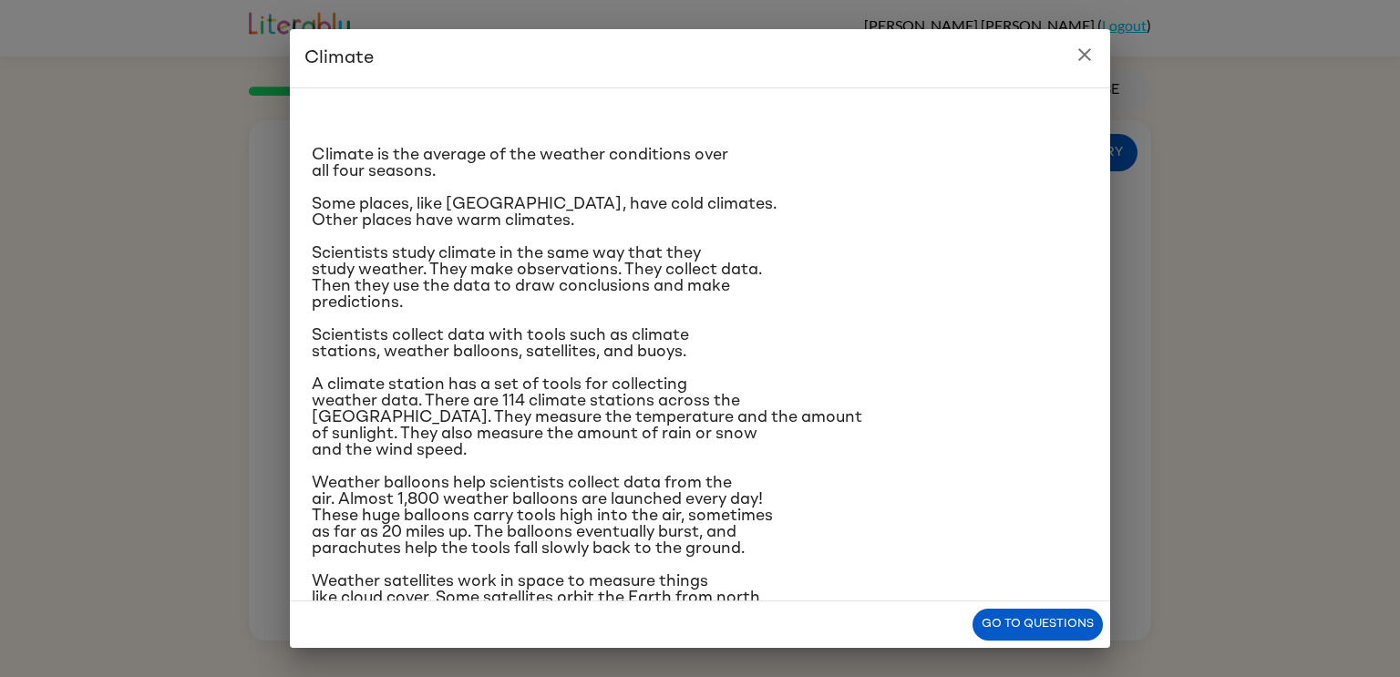
click at [1089, 49] on icon "close" at bounding box center [1084, 54] width 13 height 13
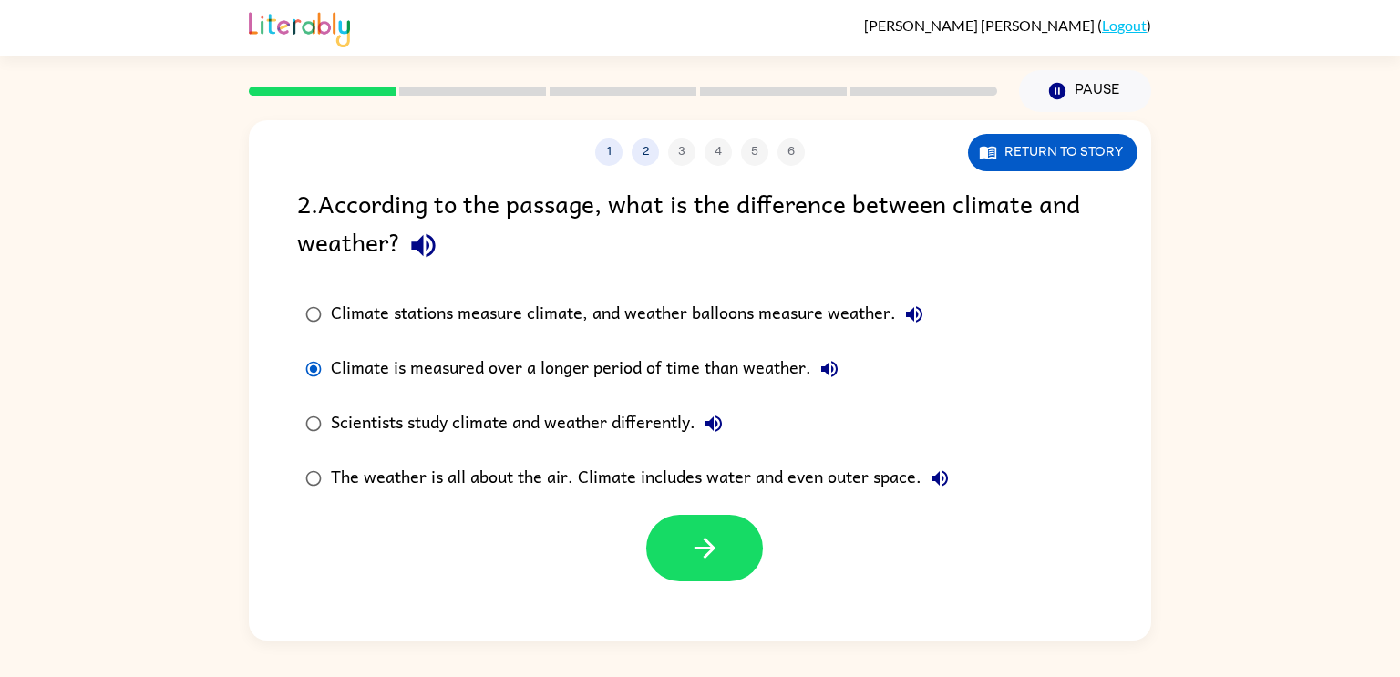
click at [753, 574] on div at bounding box center [704, 548] width 117 height 67
click at [735, 561] on button "button" at bounding box center [704, 548] width 117 height 67
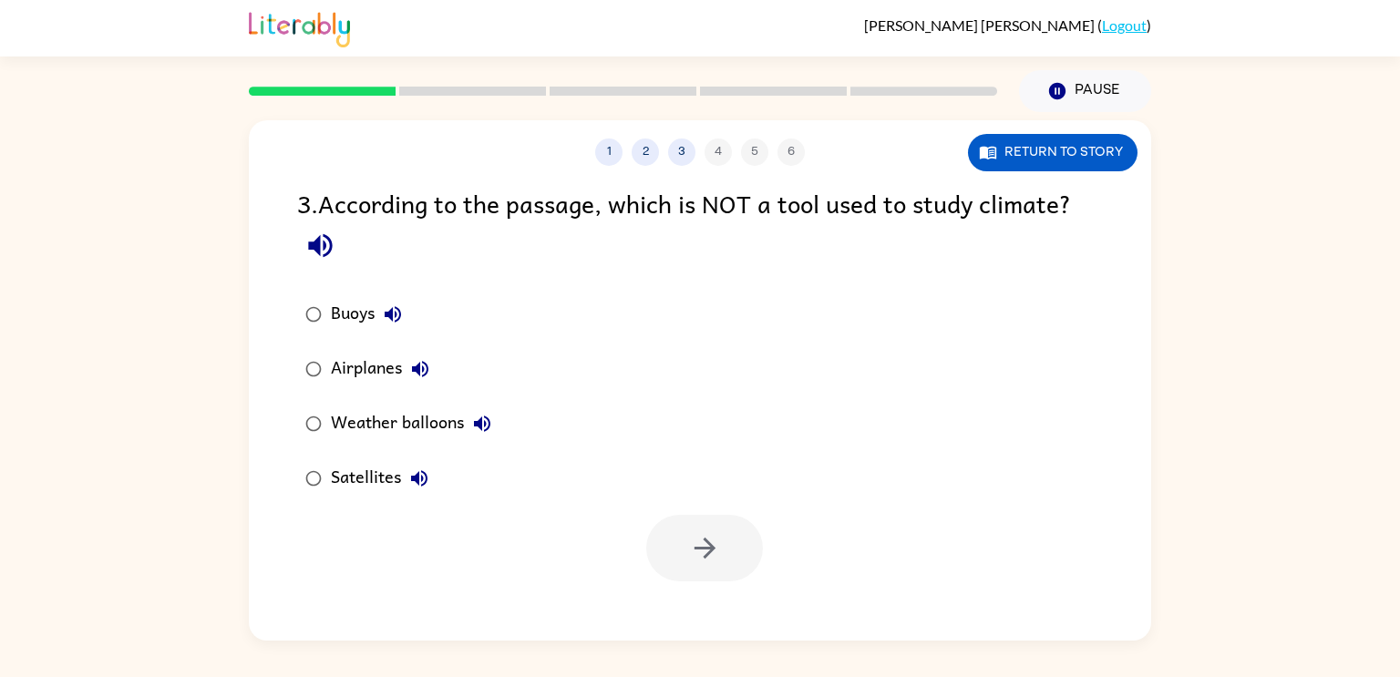
click at [321, 242] on icon "button" at bounding box center [320, 246] width 32 height 32
click at [362, 365] on div "Airplanes" at bounding box center [385, 369] width 108 height 36
click at [729, 578] on button "button" at bounding box center [704, 548] width 117 height 67
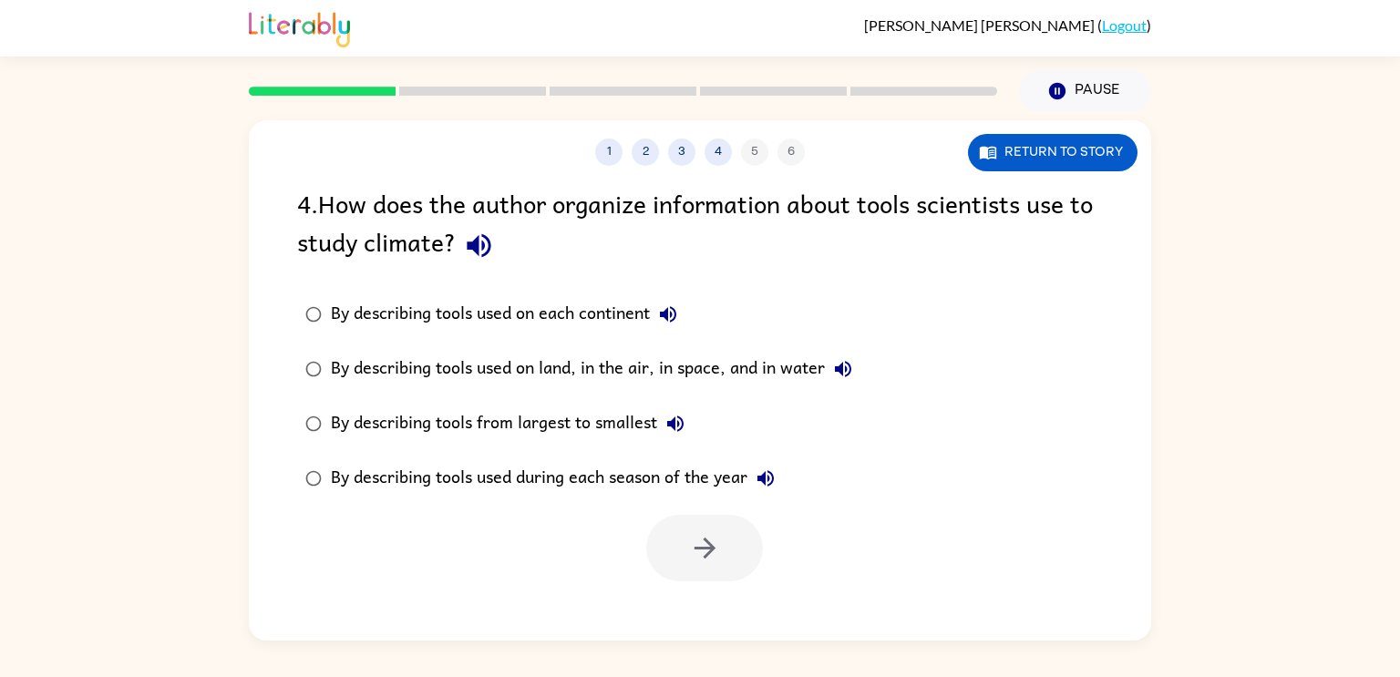
click at [490, 241] on icon "button" at bounding box center [479, 246] width 32 height 32
click at [543, 367] on div "By describing tools used on land, in the air, in space, and in water" at bounding box center [596, 369] width 530 height 36
click at [734, 551] on button "button" at bounding box center [704, 548] width 117 height 67
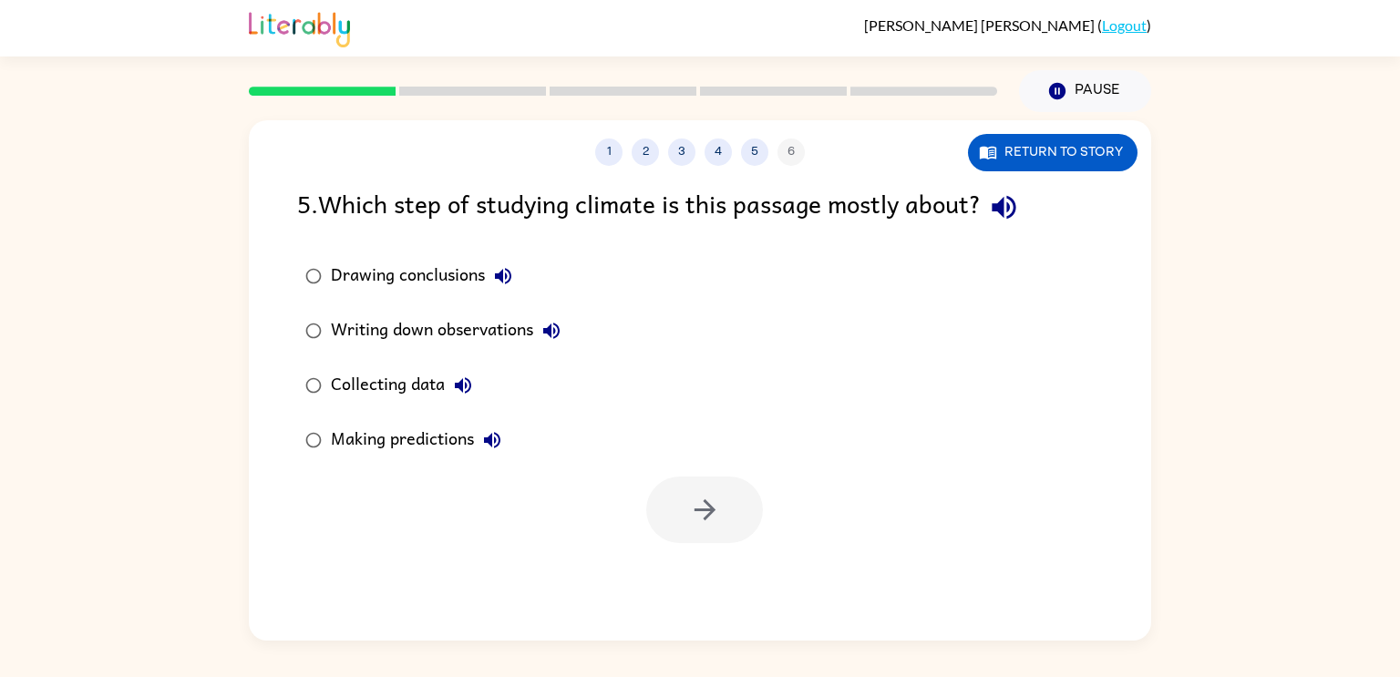
click at [1005, 208] on icon "button" at bounding box center [1004, 208] width 24 height 24
click at [377, 384] on div "Collecting data" at bounding box center [406, 385] width 150 height 36
click at [669, 516] on button "button" at bounding box center [704, 510] width 117 height 67
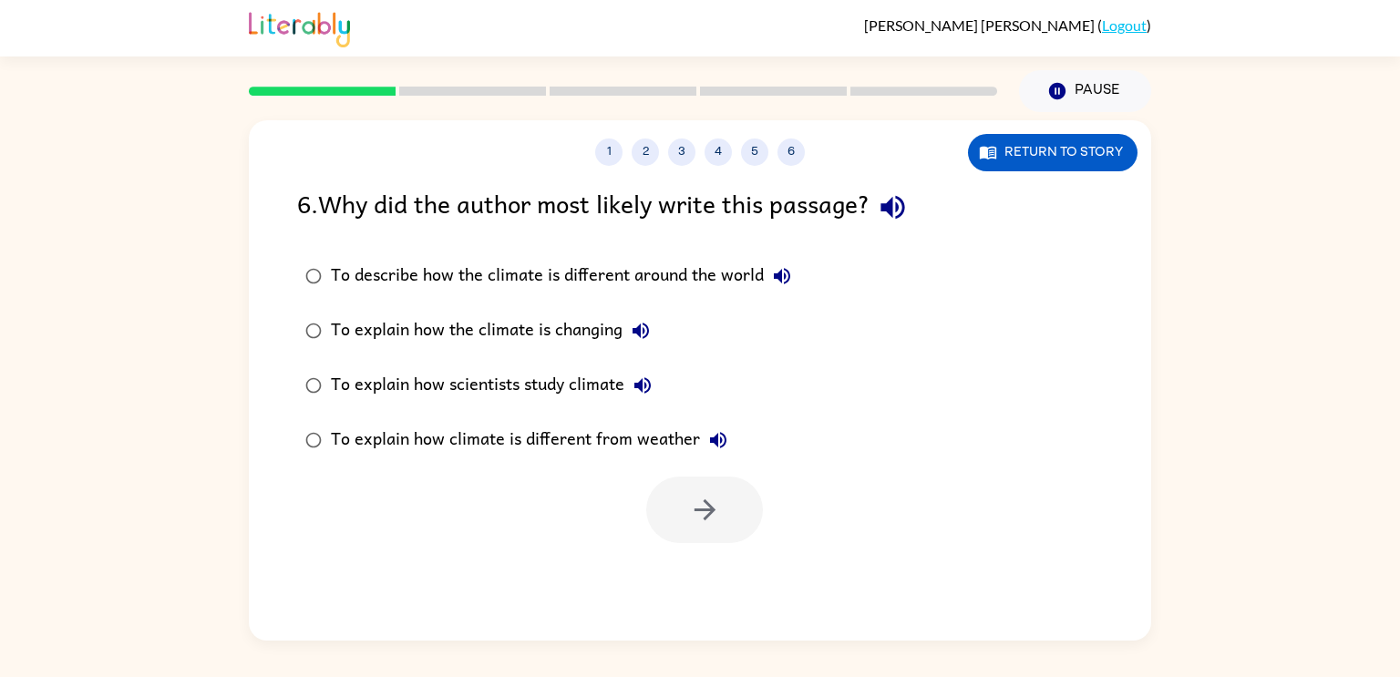
click at [909, 202] on icon "button" at bounding box center [893, 207] width 32 height 32
click at [628, 441] on div "To explain how climate is different from weather" at bounding box center [534, 440] width 406 height 36
click at [713, 521] on icon "button" at bounding box center [705, 510] width 32 height 32
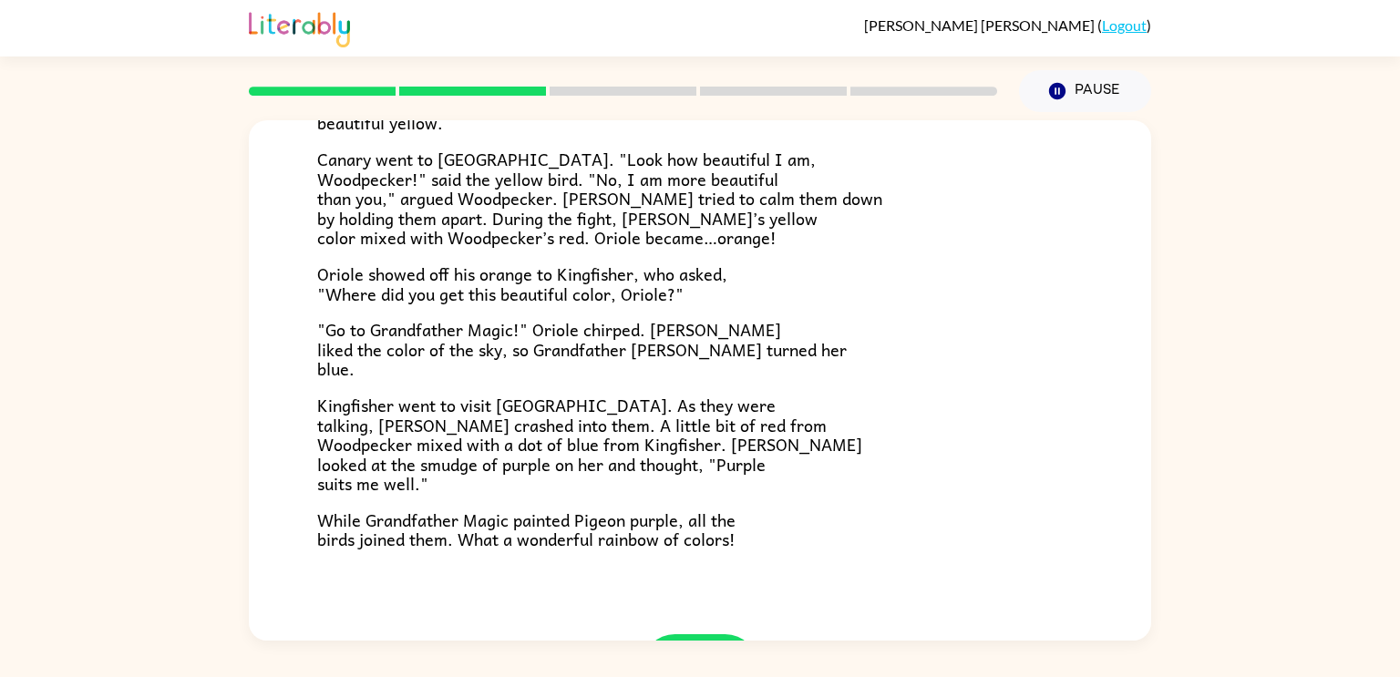
scroll to position [470, 0]
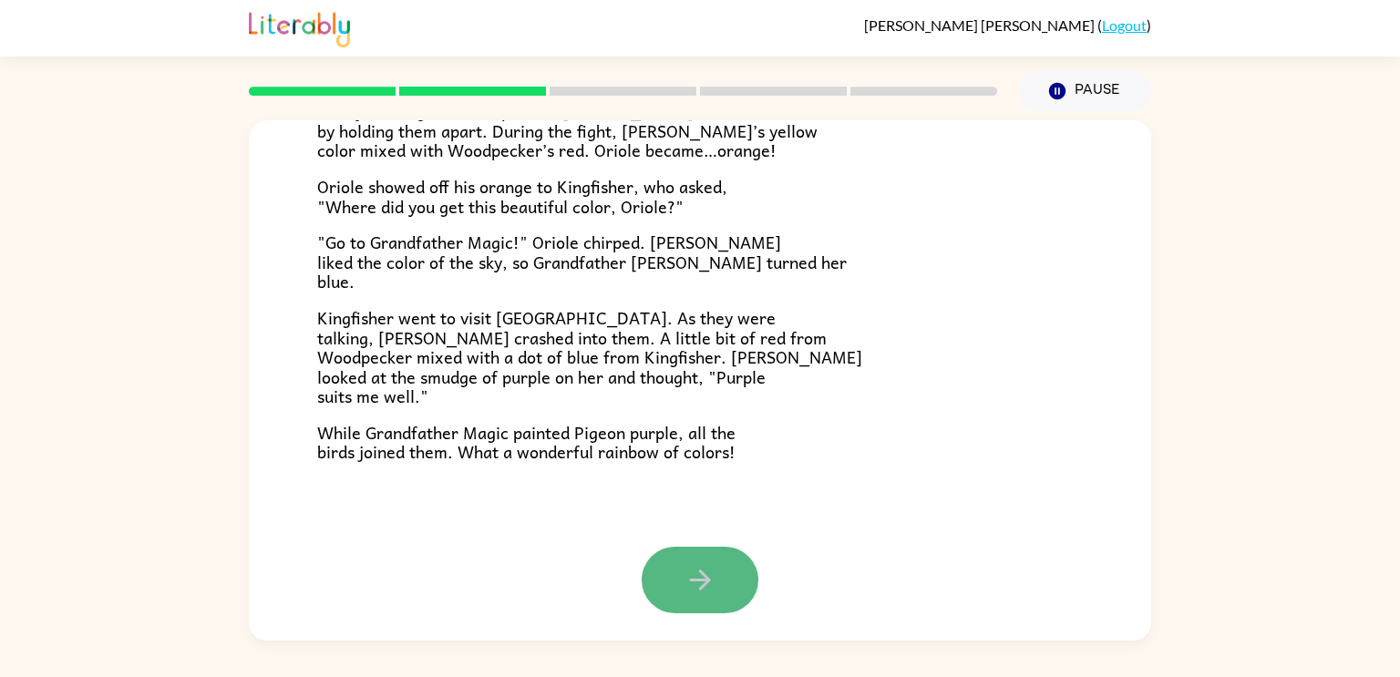
click at [714, 581] on icon "button" at bounding box center [700, 580] width 32 height 32
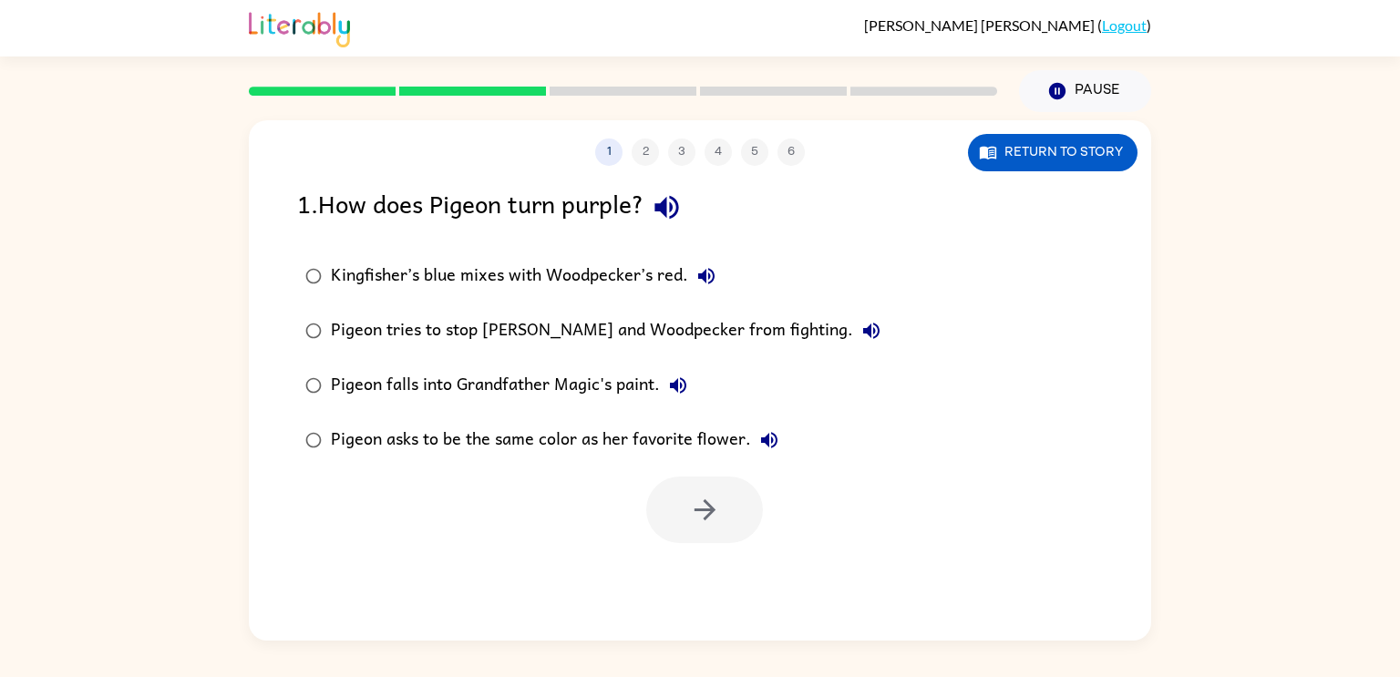
click at [678, 203] on icon "button" at bounding box center [666, 208] width 24 height 24
click at [1111, 156] on button "Return to story" at bounding box center [1053, 152] width 170 height 37
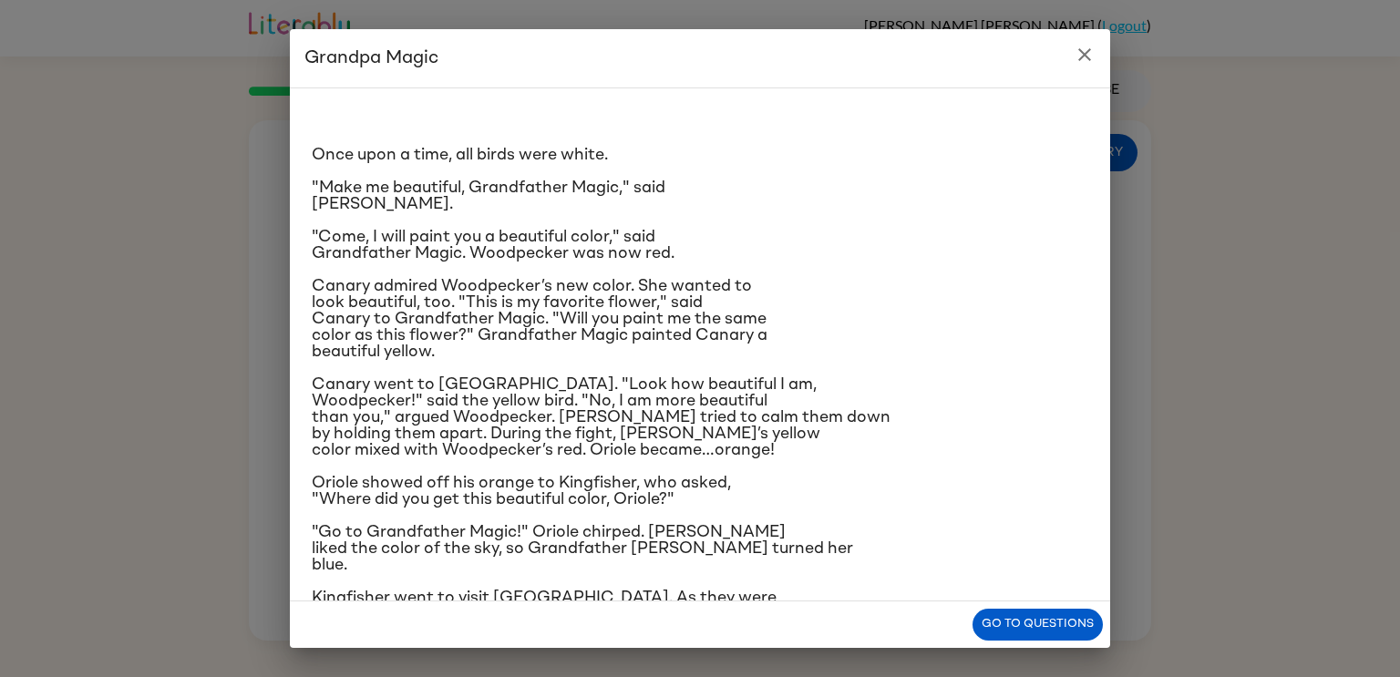
click at [1084, 58] on icon "close" at bounding box center [1085, 55] width 22 height 22
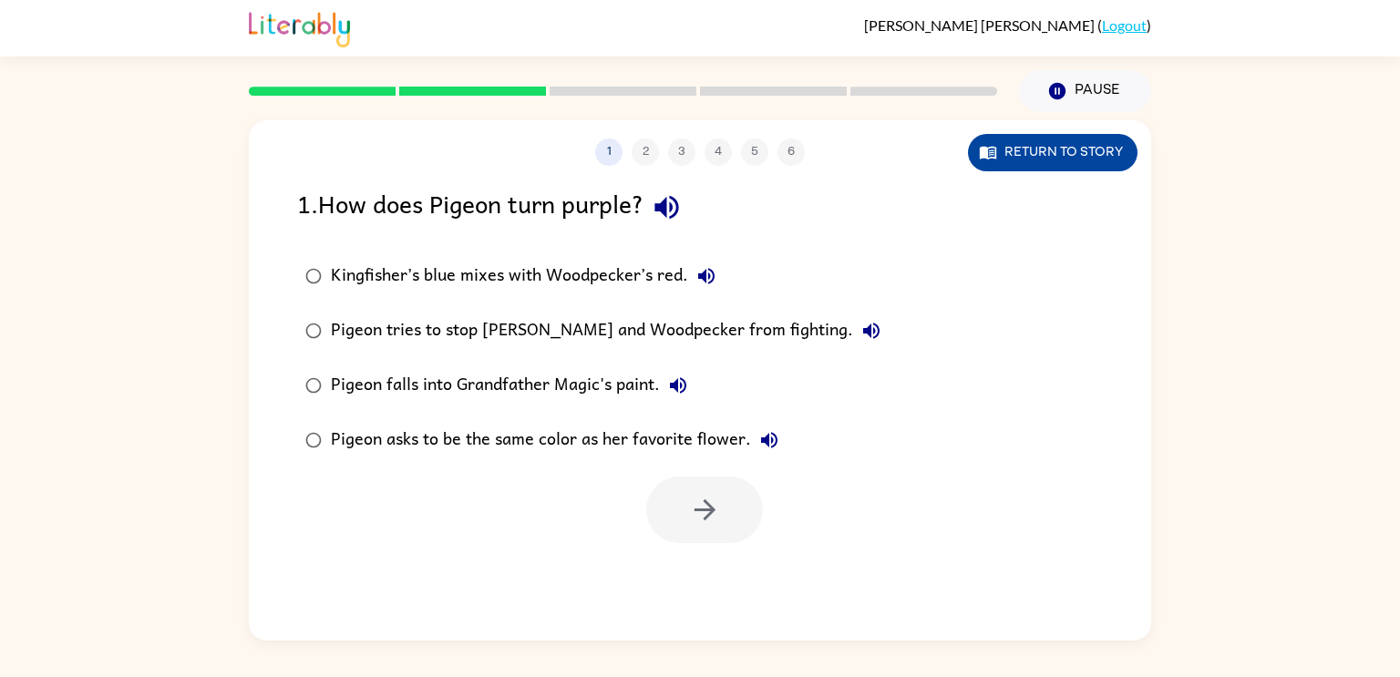
click at [1002, 150] on button "Return to story" at bounding box center [1053, 152] width 170 height 37
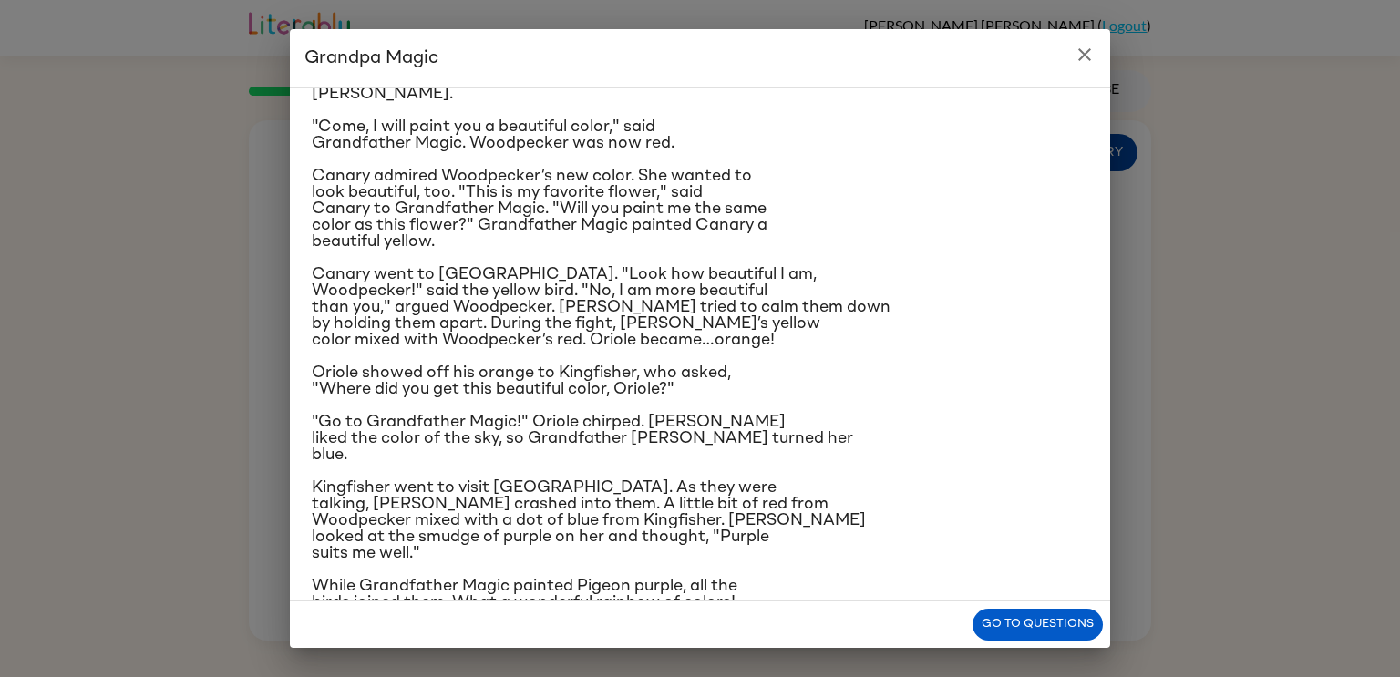
scroll to position [112, 0]
click at [1078, 631] on button "Go to questions" at bounding box center [1037, 625] width 130 height 32
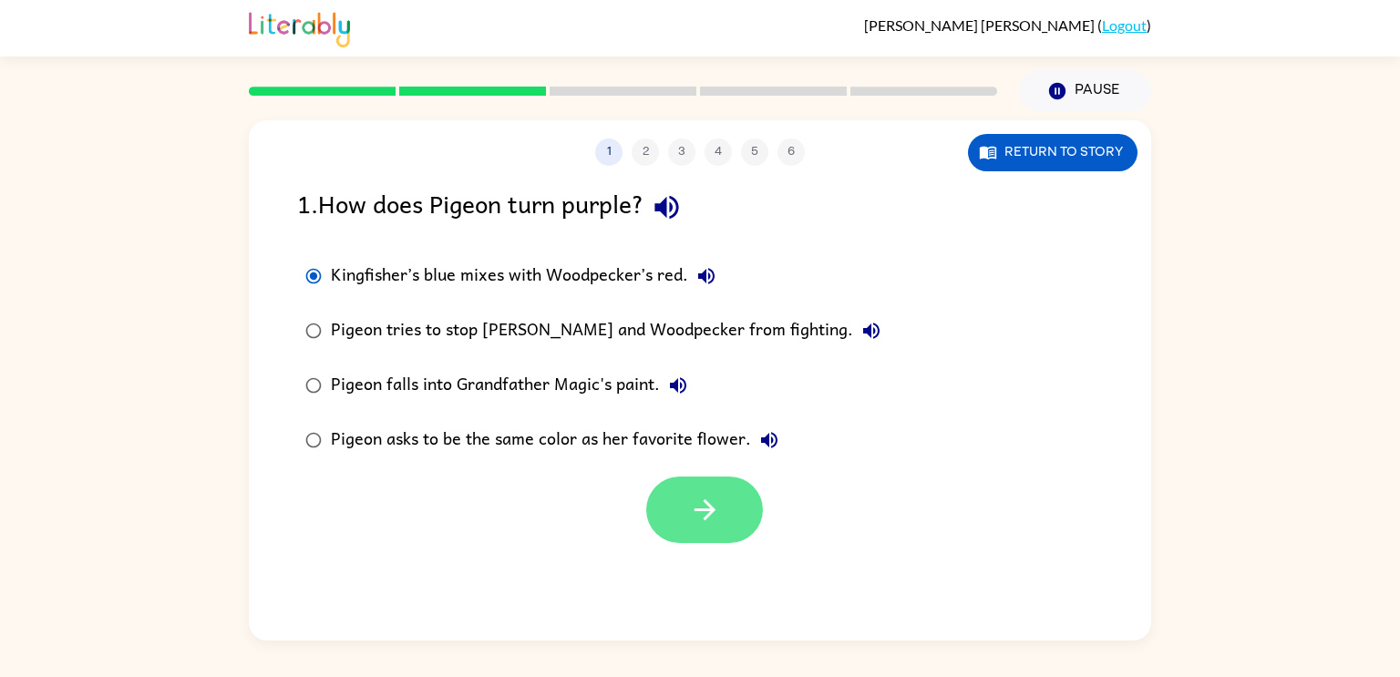
click at [678, 497] on button "button" at bounding box center [704, 510] width 117 height 67
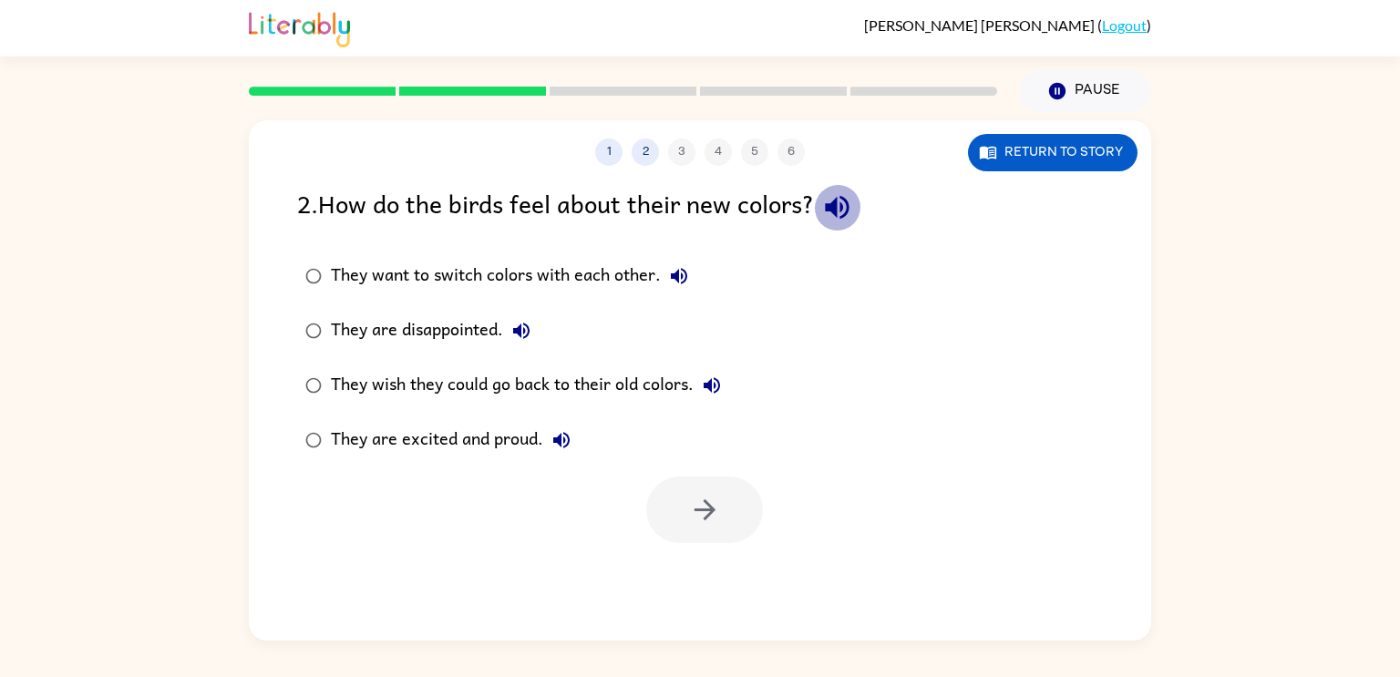
click at [842, 201] on icon "button" at bounding box center [837, 208] width 24 height 24
click at [1013, 159] on button "Return to story" at bounding box center [1053, 152] width 170 height 37
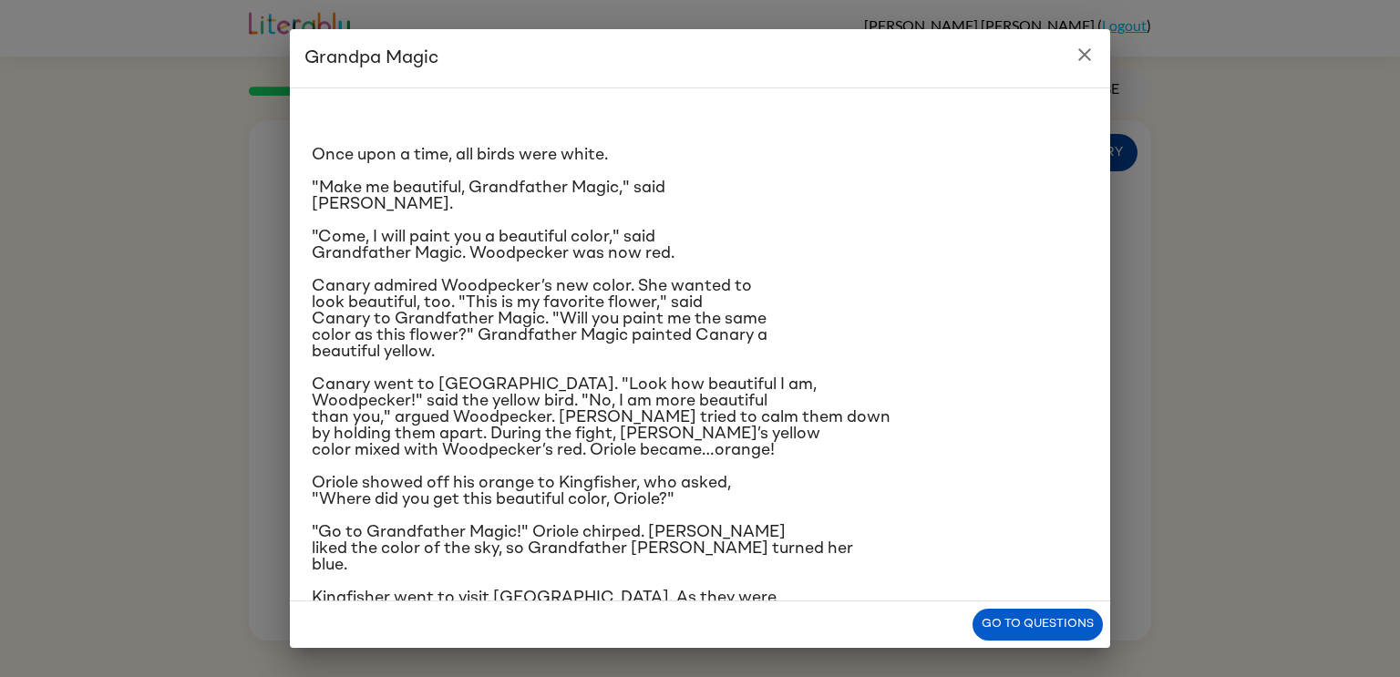
scroll to position [140, 0]
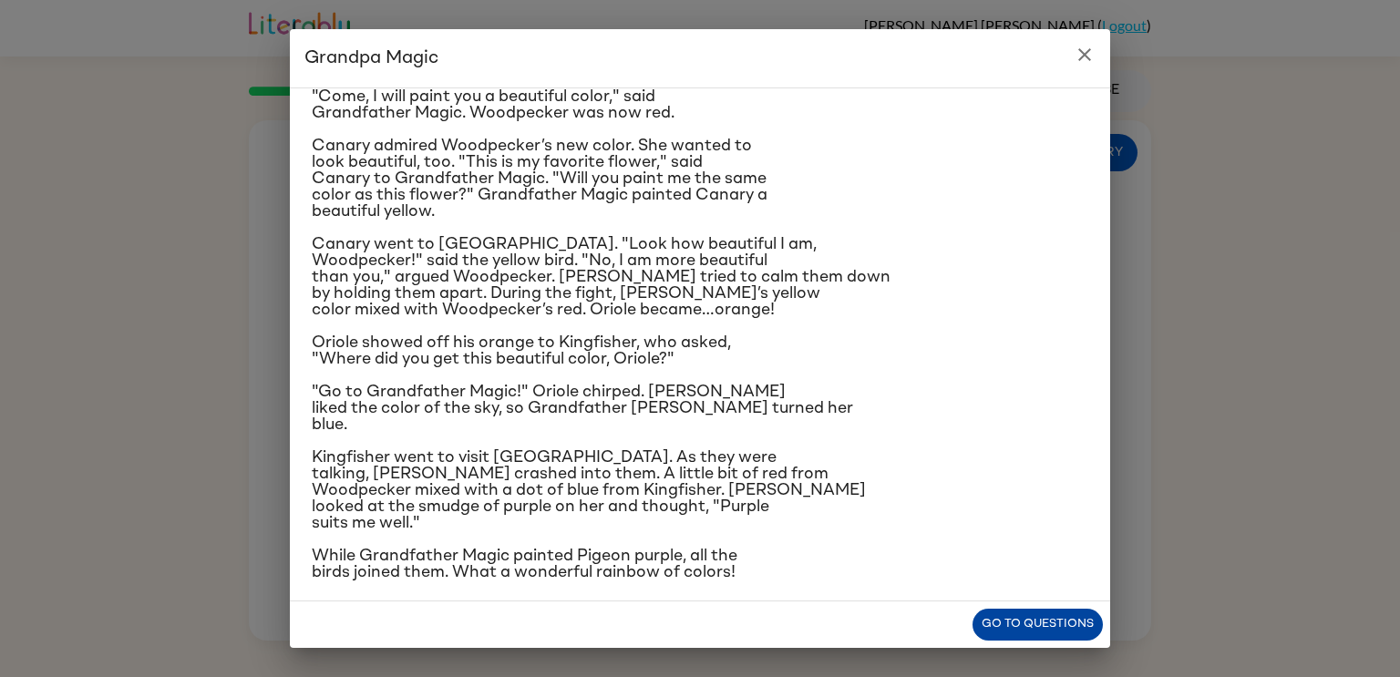
click at [1040, 636] on button "Go to questions" at bounding box center [1037, 625] width 130 height 32
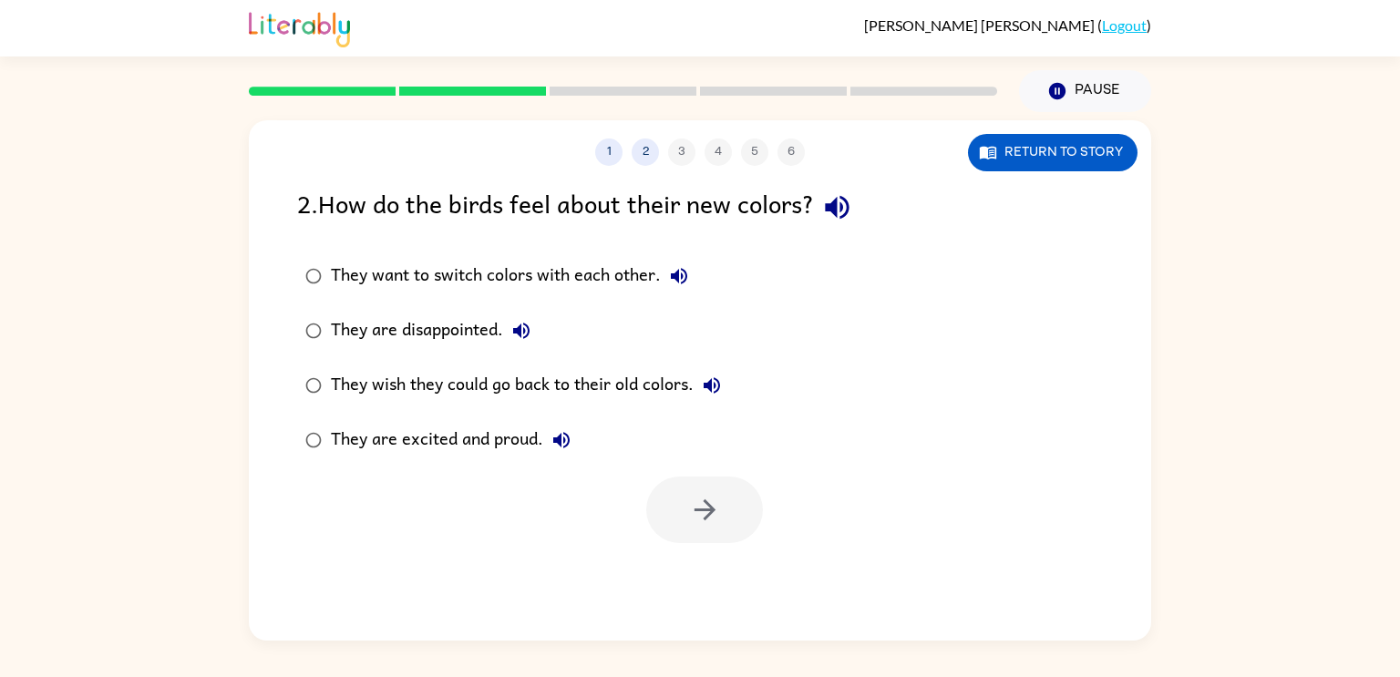
click at [490, 444] on div "They are excited and proud." at bounding box center [455, 440] width 249 height 36
click at [706, 497] on icon "button" at bounding box center [705, 510] width 32 height 32
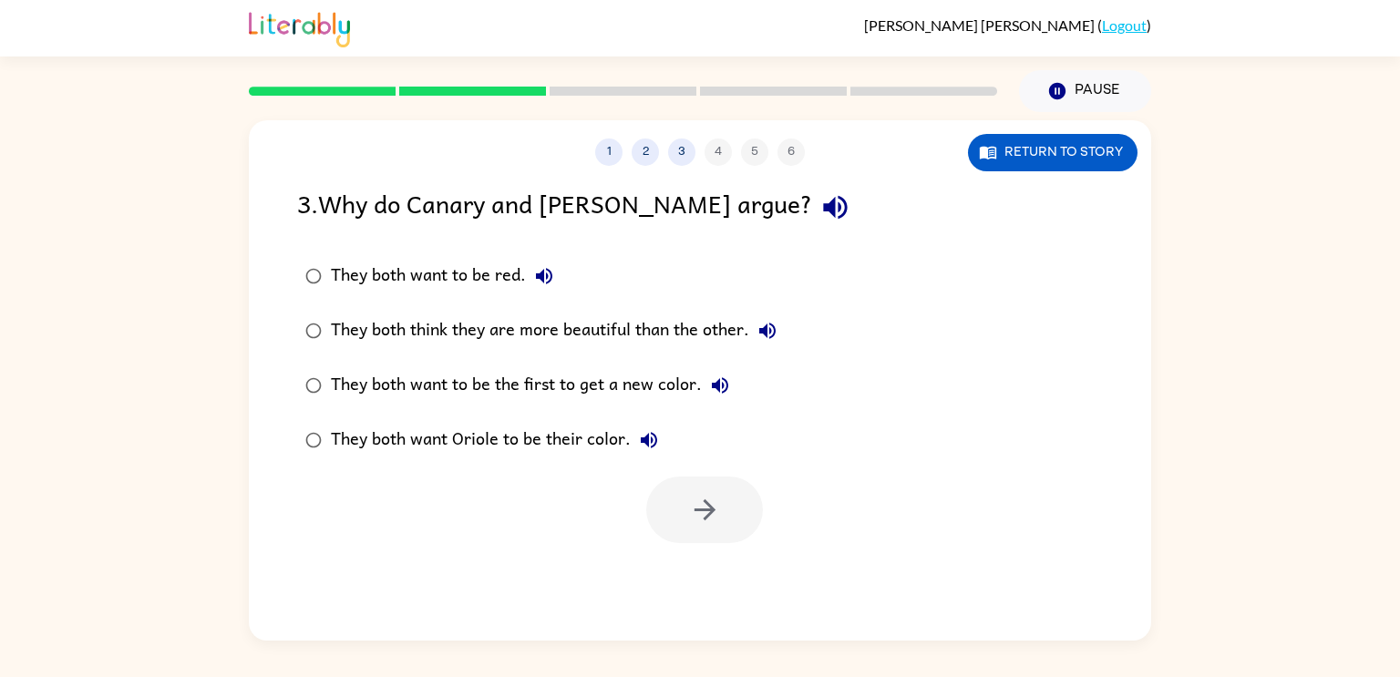
click at [823, 199] on icon "button" at bounding box center [835, 208] width 24 height 24
click at [1010, 159] on button "Return to story" at bounding box center [1053, 152] width 170 height 37
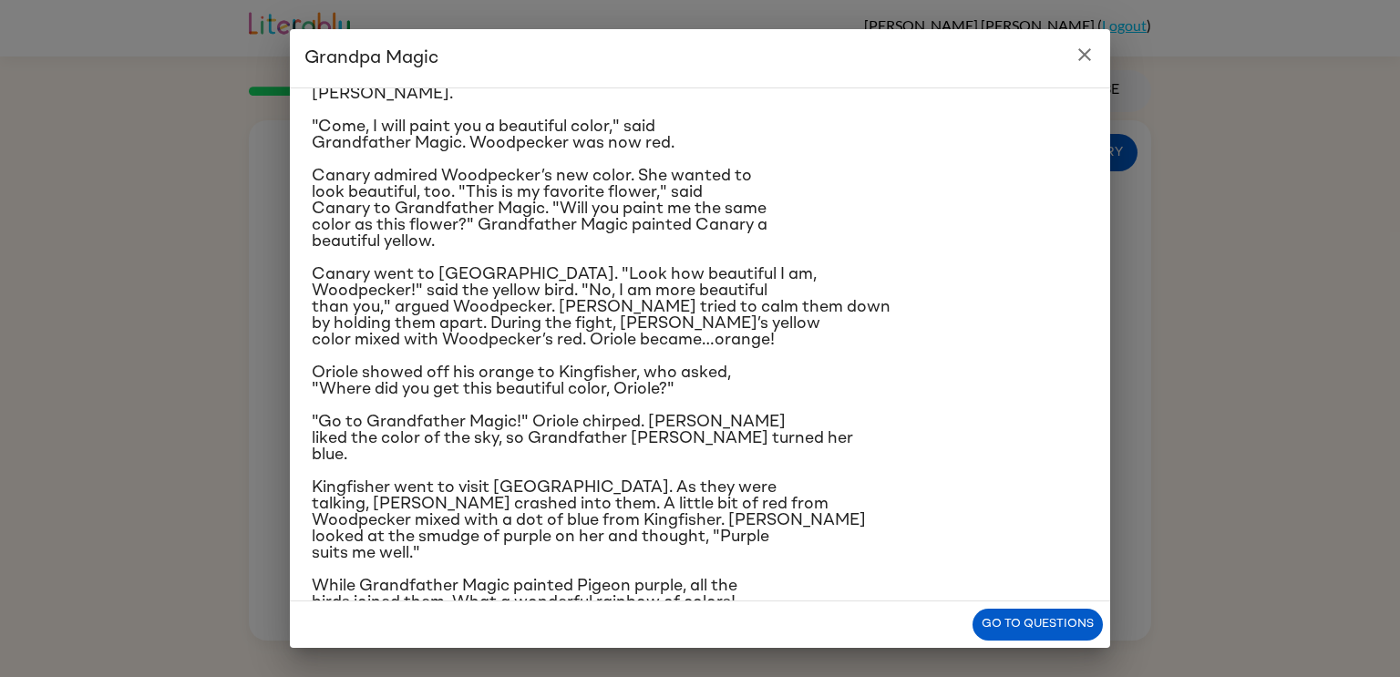
scroll to position [98, 0]
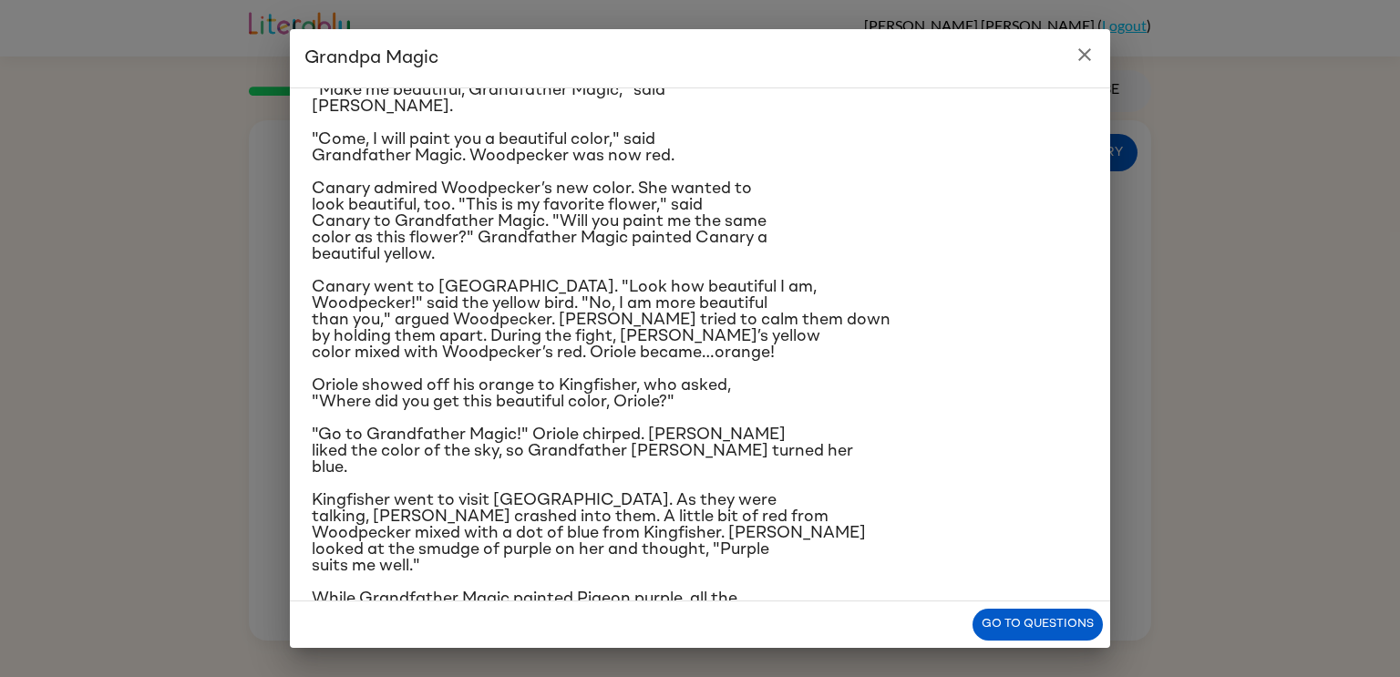
click at [1084, 53] on icon "close" at bounding box center [1084, 54] width 13 height 13
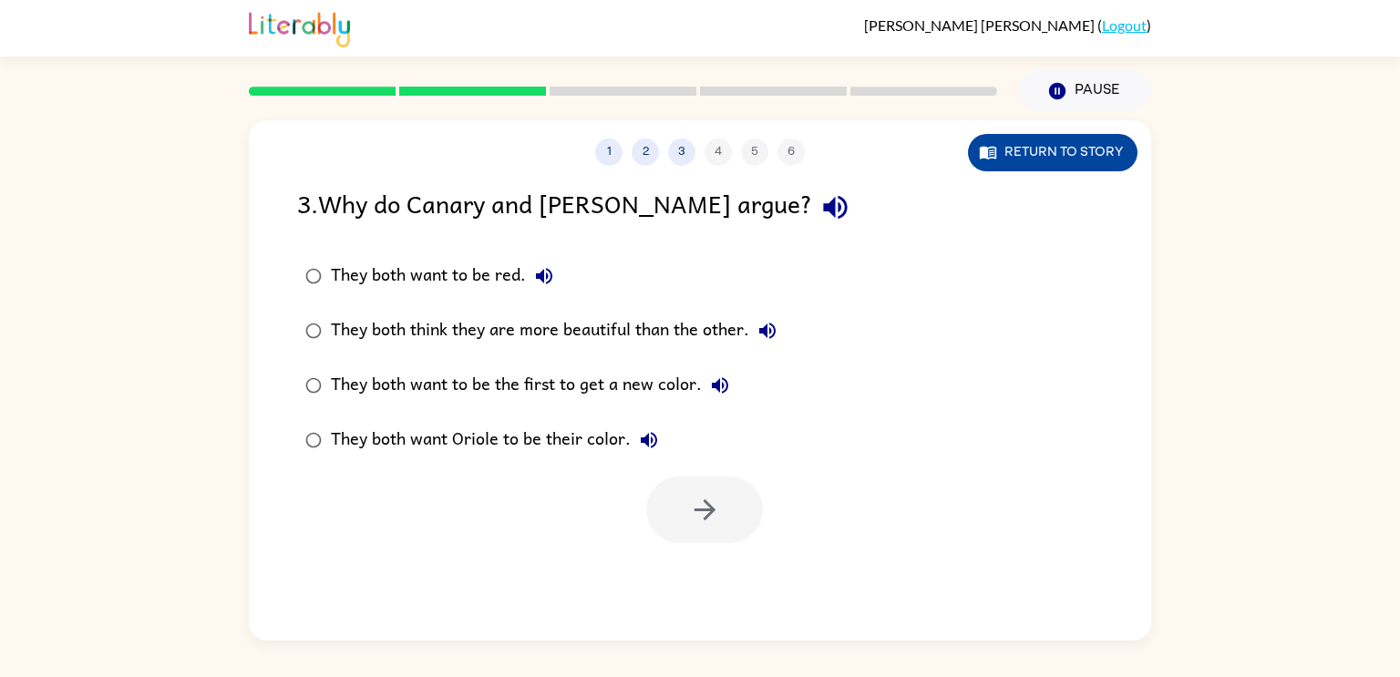
click at [1105, 167] on button "Return to story" at bounding box center [1053, 152] width 170 height 37
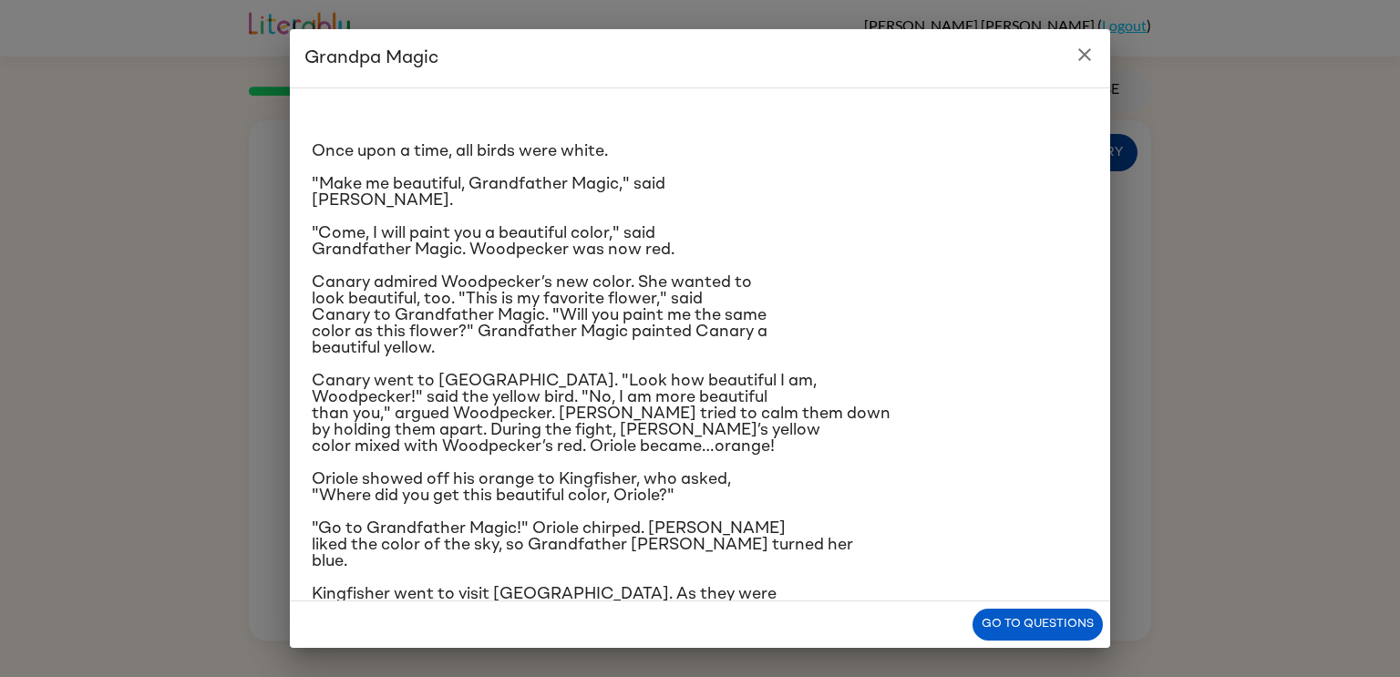
scroll to position [0, 0]
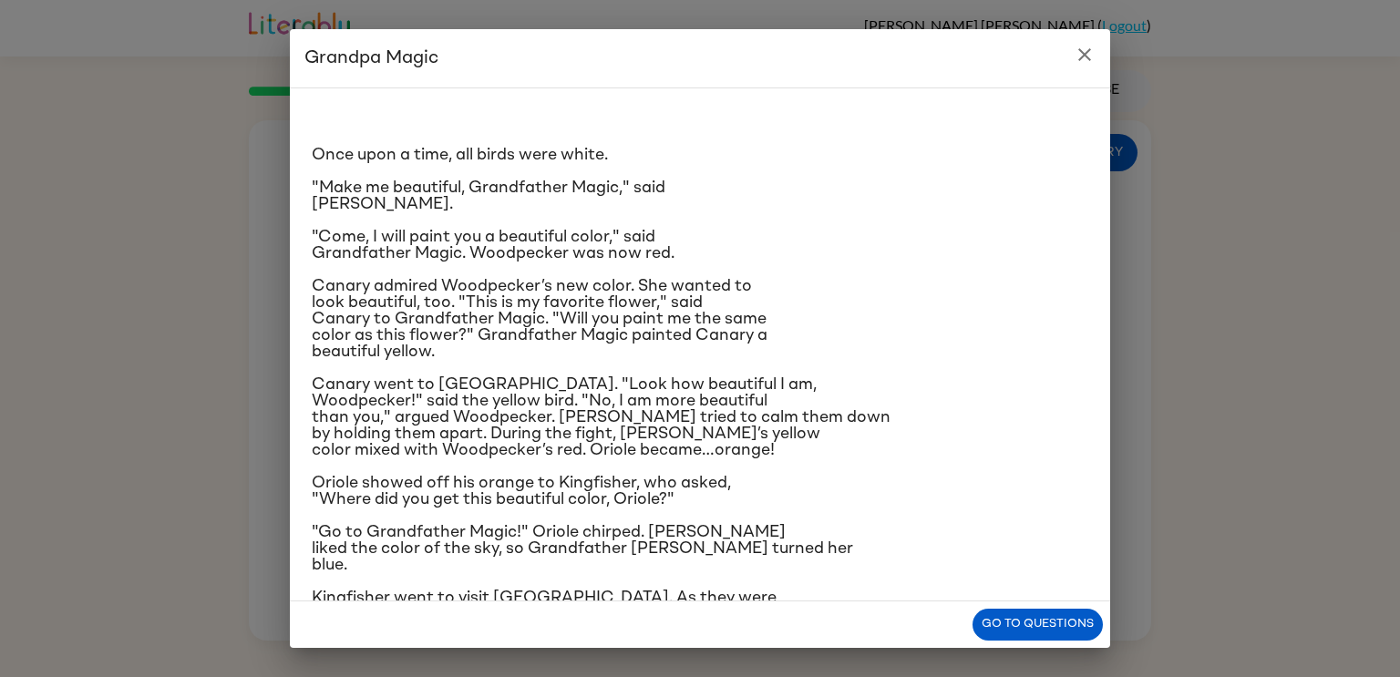
click at [1081, 62] on icon "close" at bounding box center [1085, 55] width 22 height 22
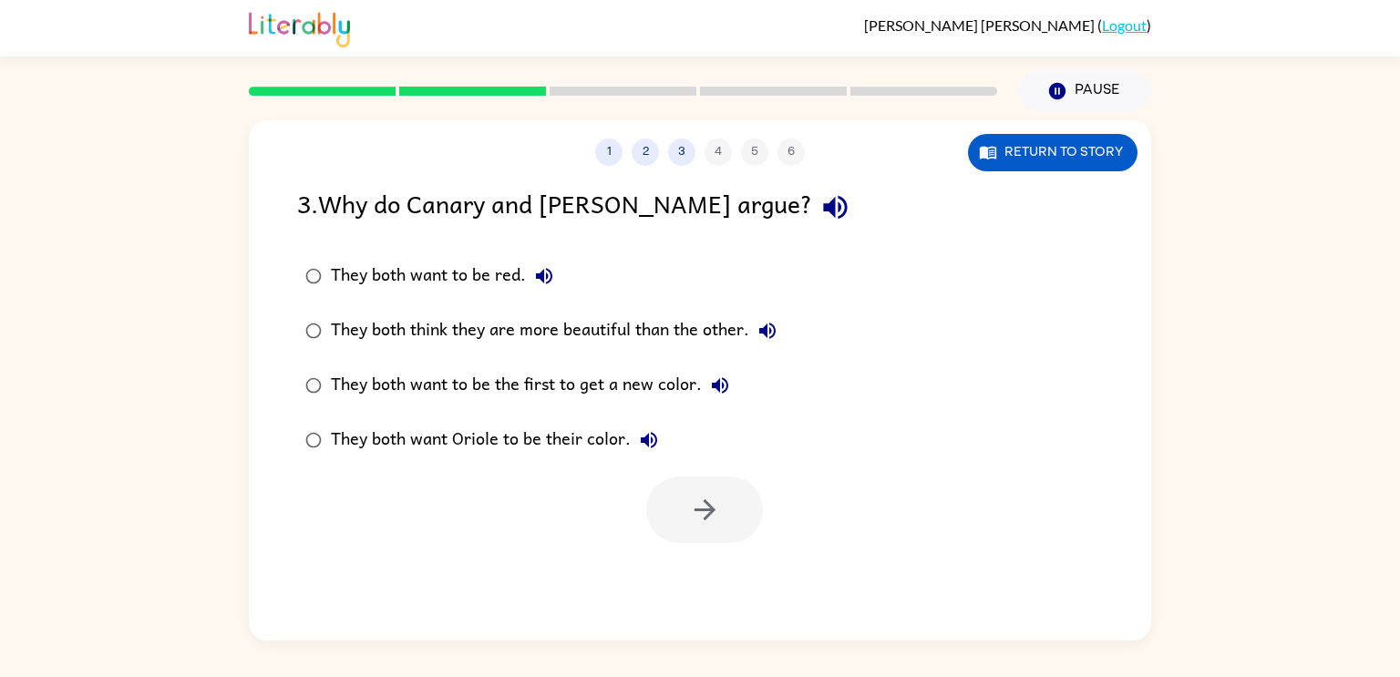
click at [672, 317] on div "They both think they are more beautiful than the other." at bounding box center [558, 331] width 455 height 36
click at [685, 530] on button "button" at bounding box center [704, 510] width 117 height 67
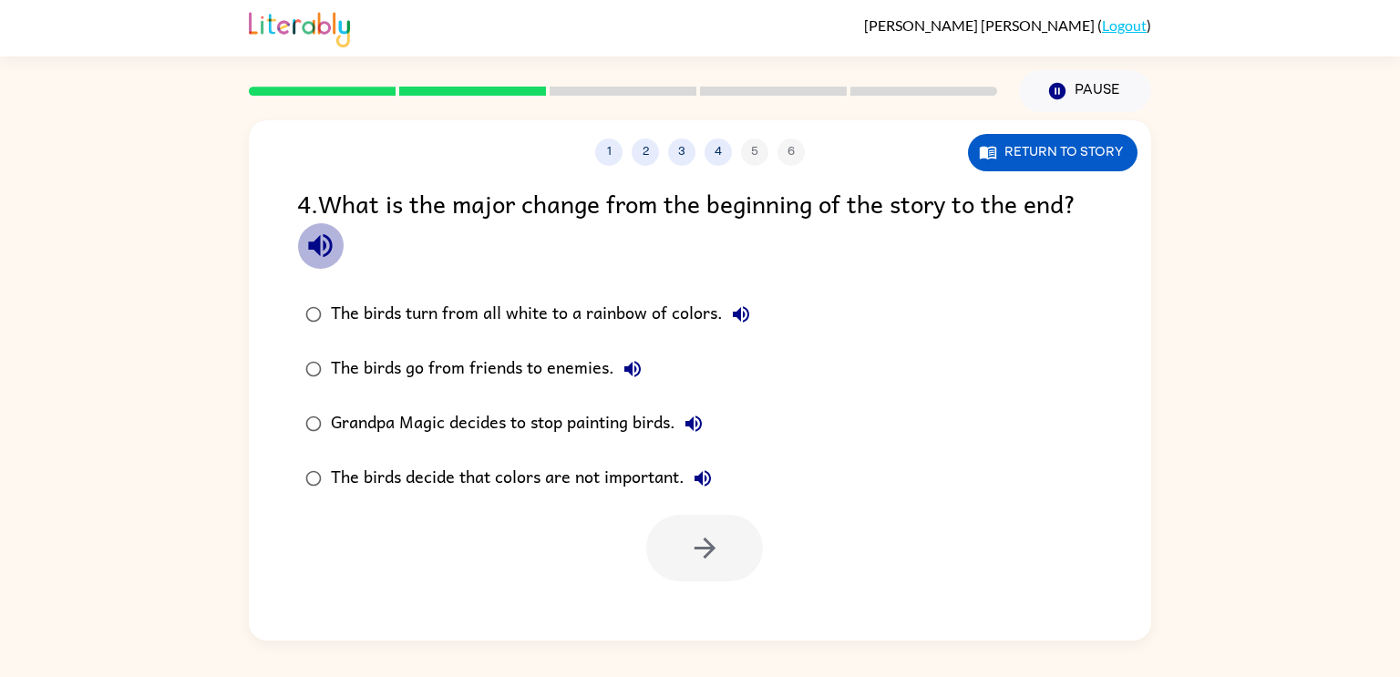
click at [325, 253] on icon "button" at bounding box center [320, 246] width 24 height 24
click at [565, 478] on div "The birds decide that colors are not important." at bounding box center [526, 478] width 390 height 36
click at [712, 564] on icon "button" at bounding box center [705, 548] width 32 height 32
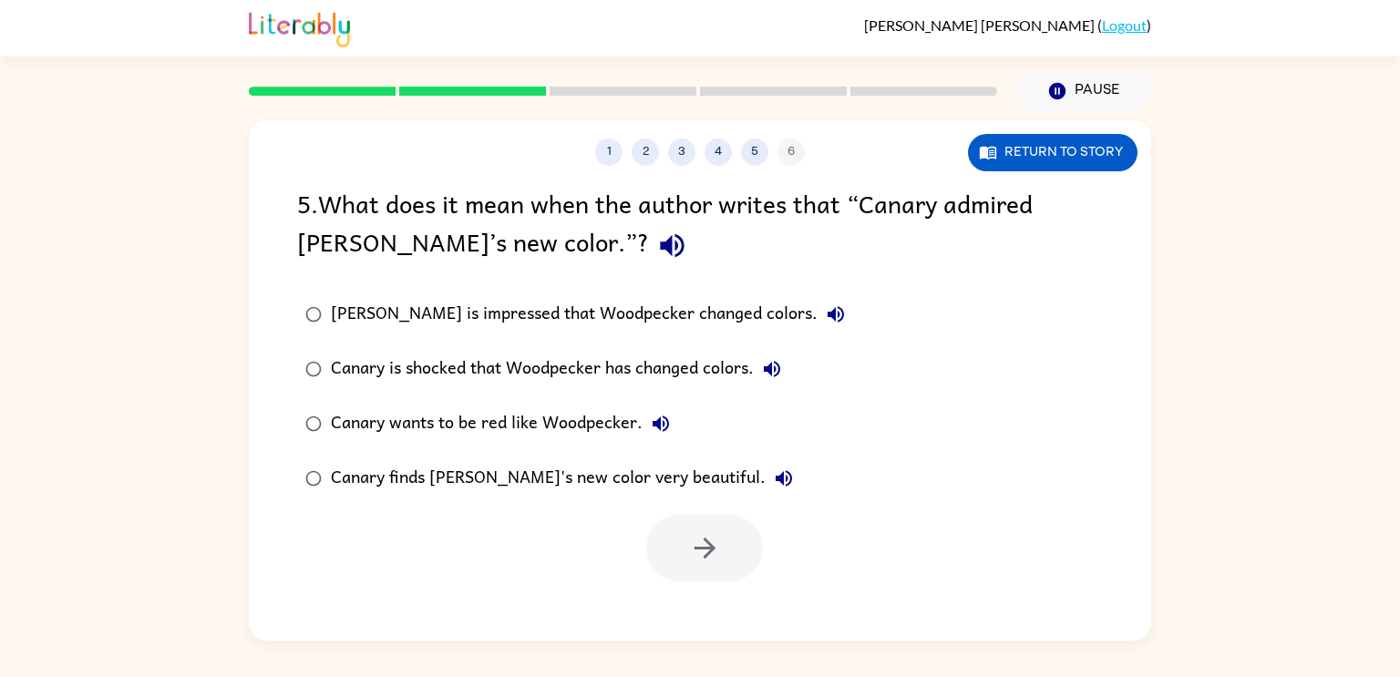
click at [656, 250] on icon "button" at bounding box center [672, 246] width 32 height 32
click at [1019, 144] on button "Return to story" at bounding box center [1053, 152] width 170 height 37
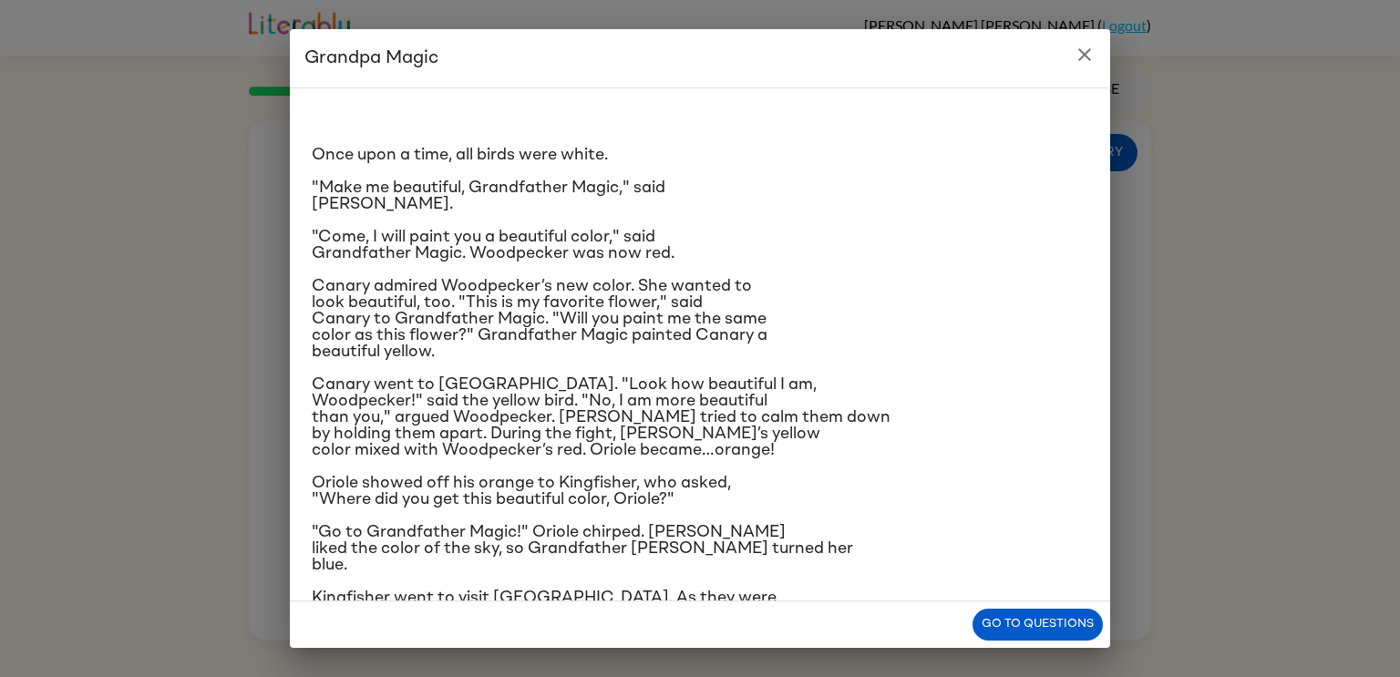
click at [1088, 58] on icon "close" at bounding box center [1084, 54] width 13 height 13
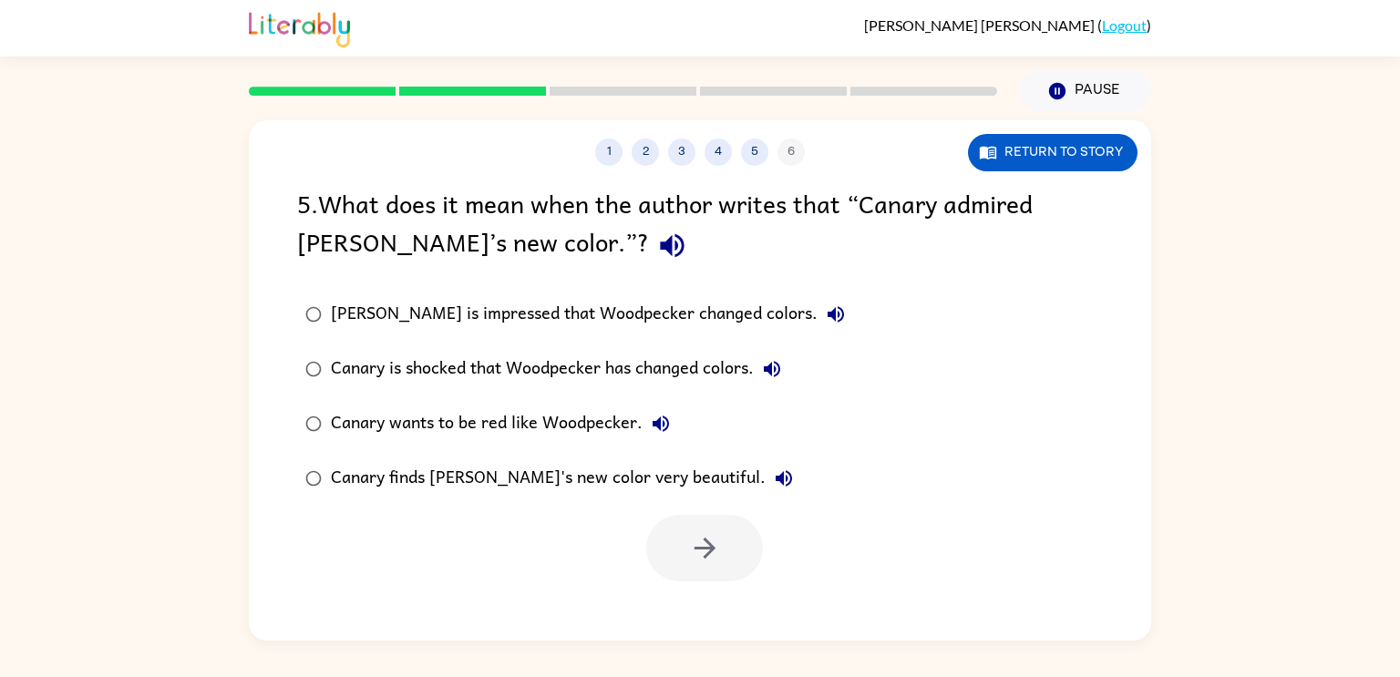
click at [656, 252] on icon "button" at bounding box center [672, 246] width 32 height 32
click at [661, 478] on div "Canary finds [PERSON_NAME]'s new color very beautiful." at bounding box center [566, 478] width 471 height 36
click at [716, 556] on icon "button" at bounding box center [705, 548] width 32 height 32
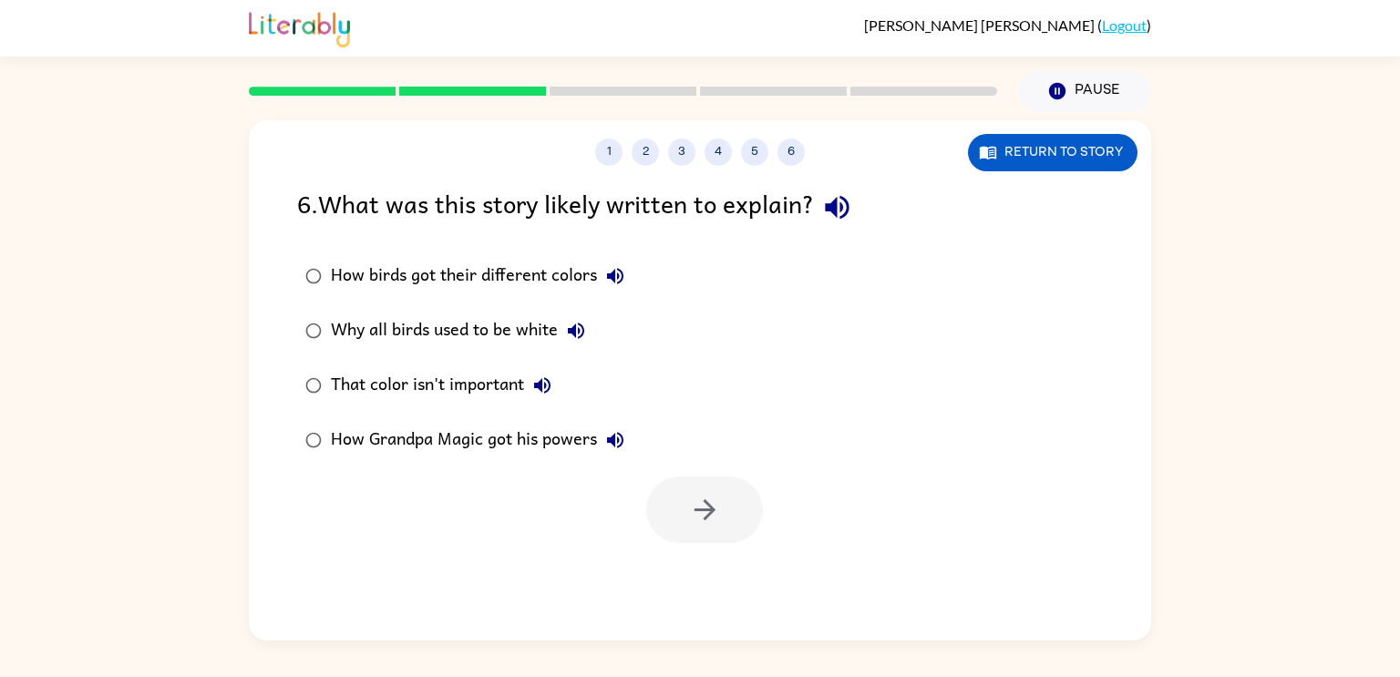
click at [851, 207] on icon "button" at bounding box center [837, 207] width 32 height 32
click at [844, 194] on icon "button" at bounding box center [837, 207] width 32 height 32
click at [1028, 148] on button "Return to story" at bounding box center [1053, 152] width 170 height 37
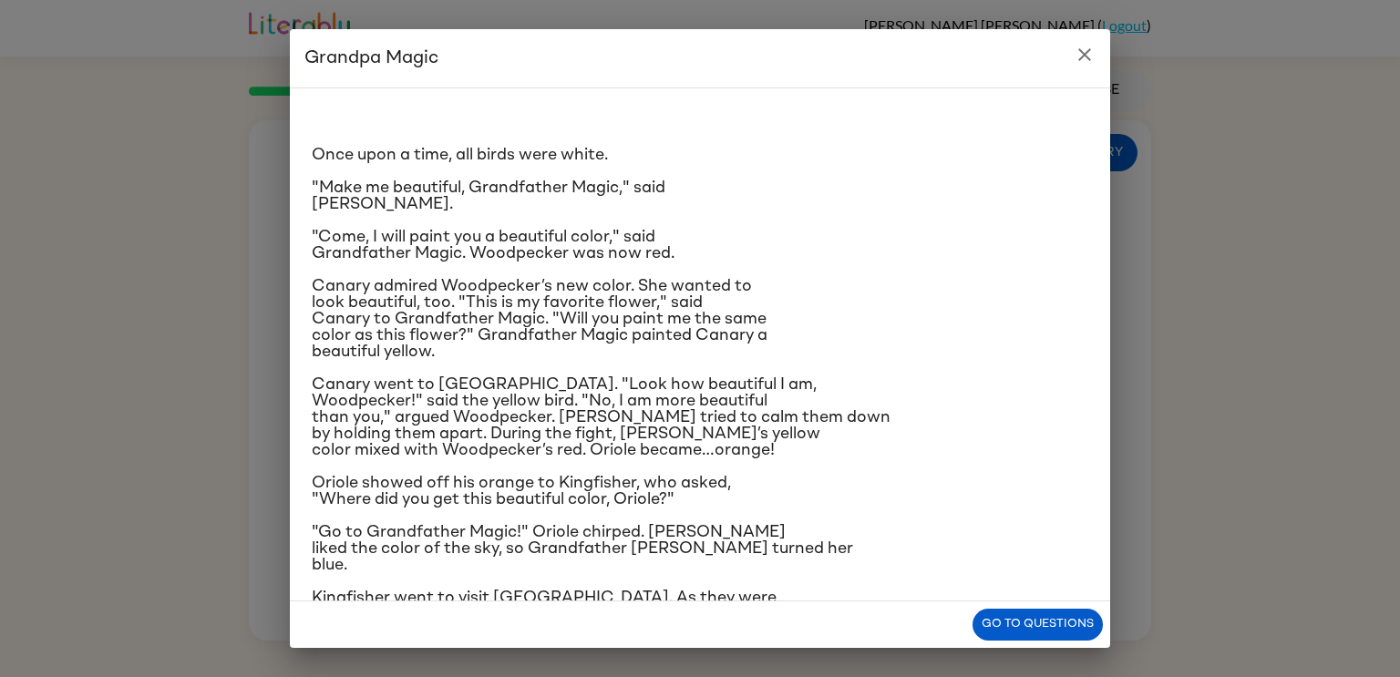
click at [1089, 46] on icon "close" at bounding box center [1085, 55] width 22 height 22
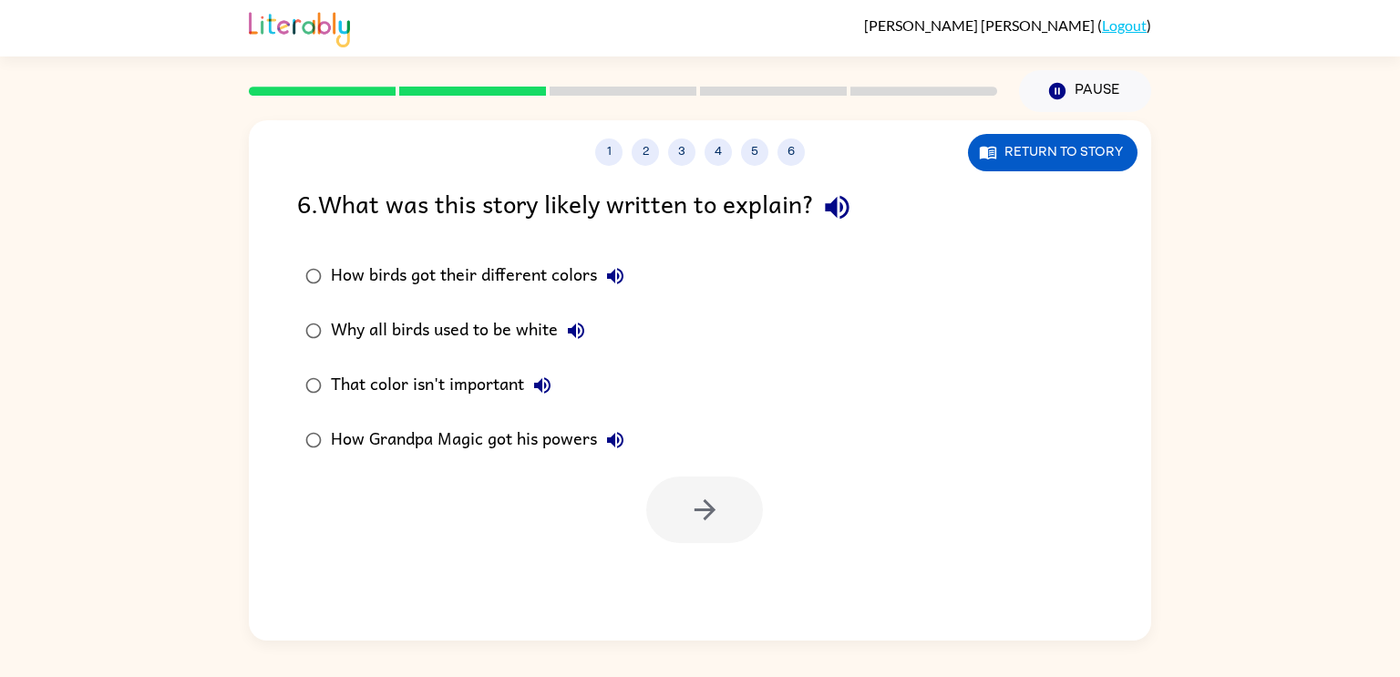
click at [481, 323] on div "Why all birds used to be white" at bounding box center [462, 331] width 263 height 36
click at [732, 543] on button "button" at bounding box center [704, 510] width 117 height 67
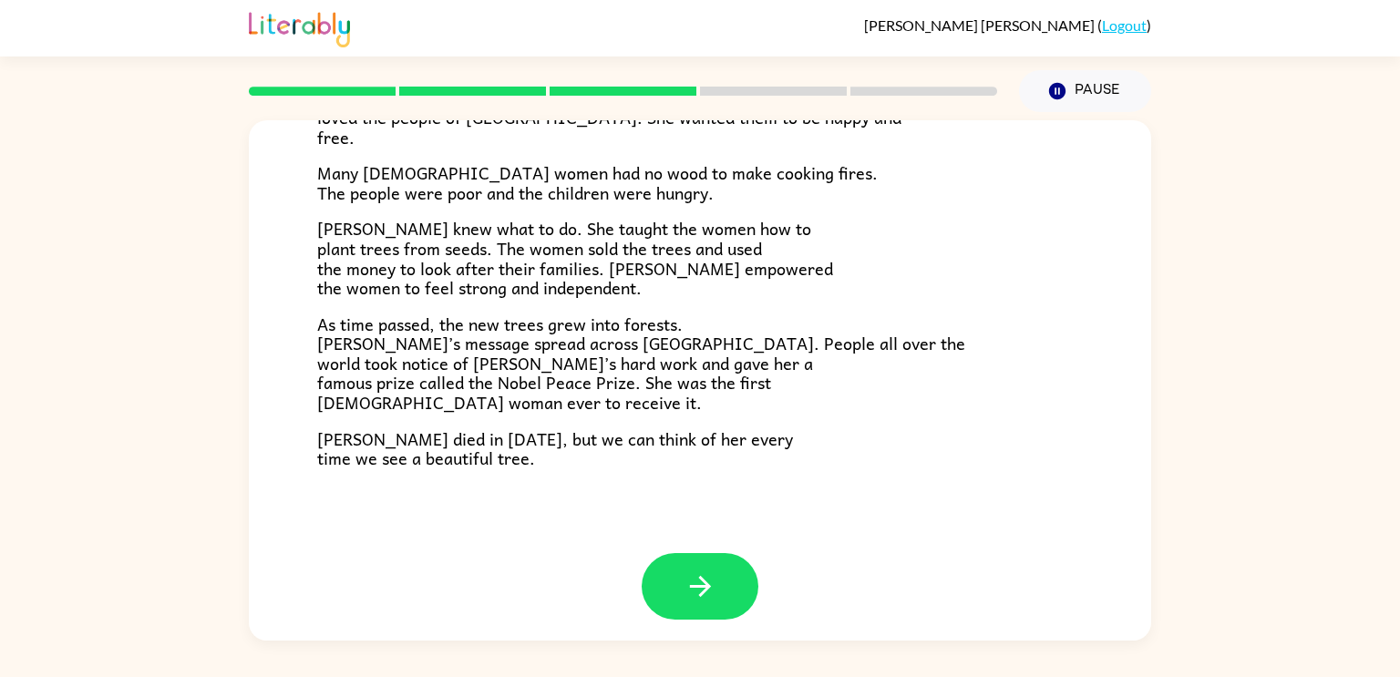
scroll to position [512, 0]
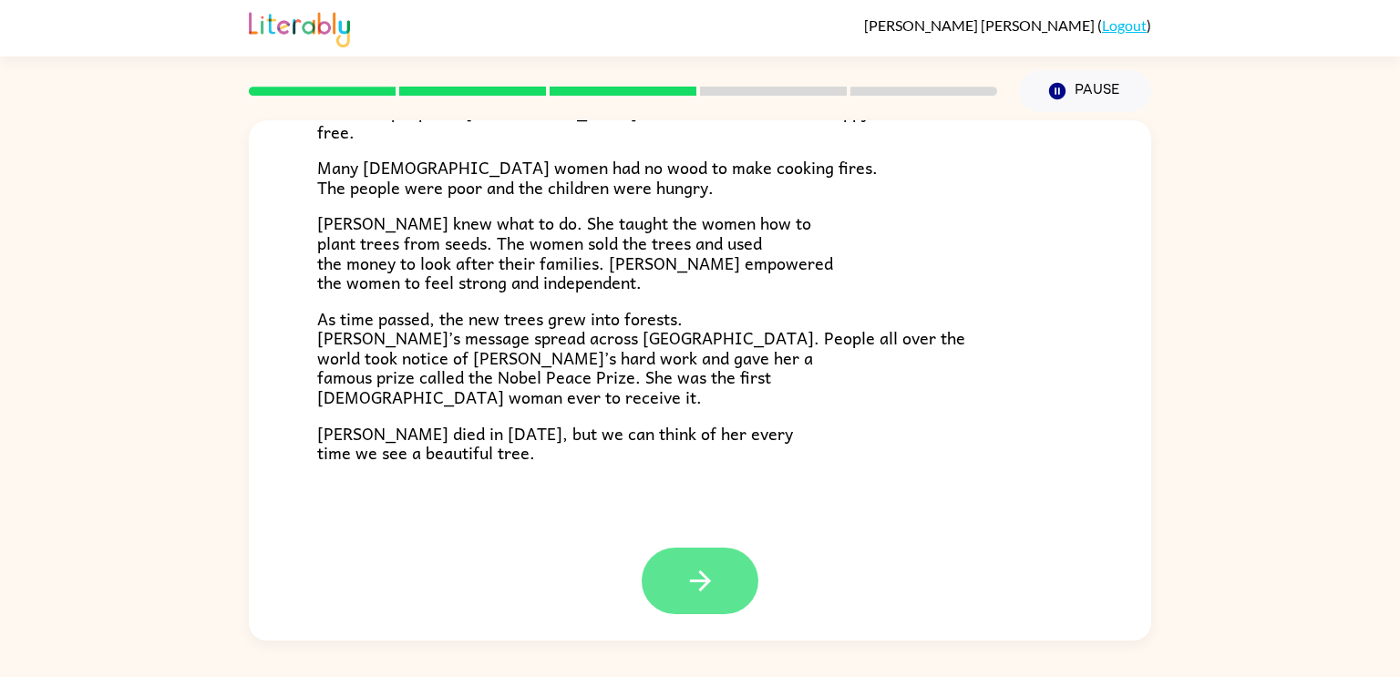
click at [689, 564] on button "button" at bounding box center [700, 581] width 117 height 67
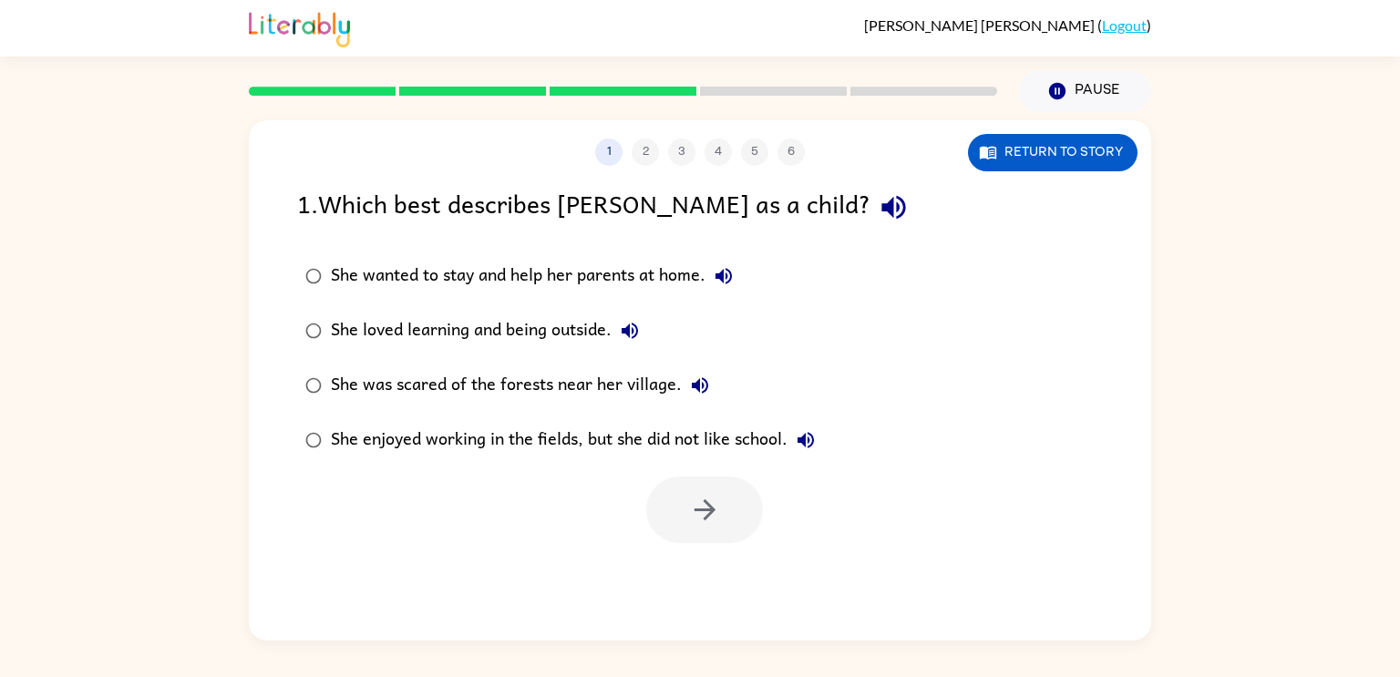
scroll to position [0, 0]
click at [878, 203] on icon "button" at bounding box center [894, 207] width 32 height 32
click at [881, 208] on icon "button" at bounding box center [893, 208] width 24 height 24
click at [472, 330] on div "She loved learning and being outside." at bounding box center [489, 331] width 317 height 36
click at [690, 491] on button "button" at bounding box center [704, 510] width 117 height 67
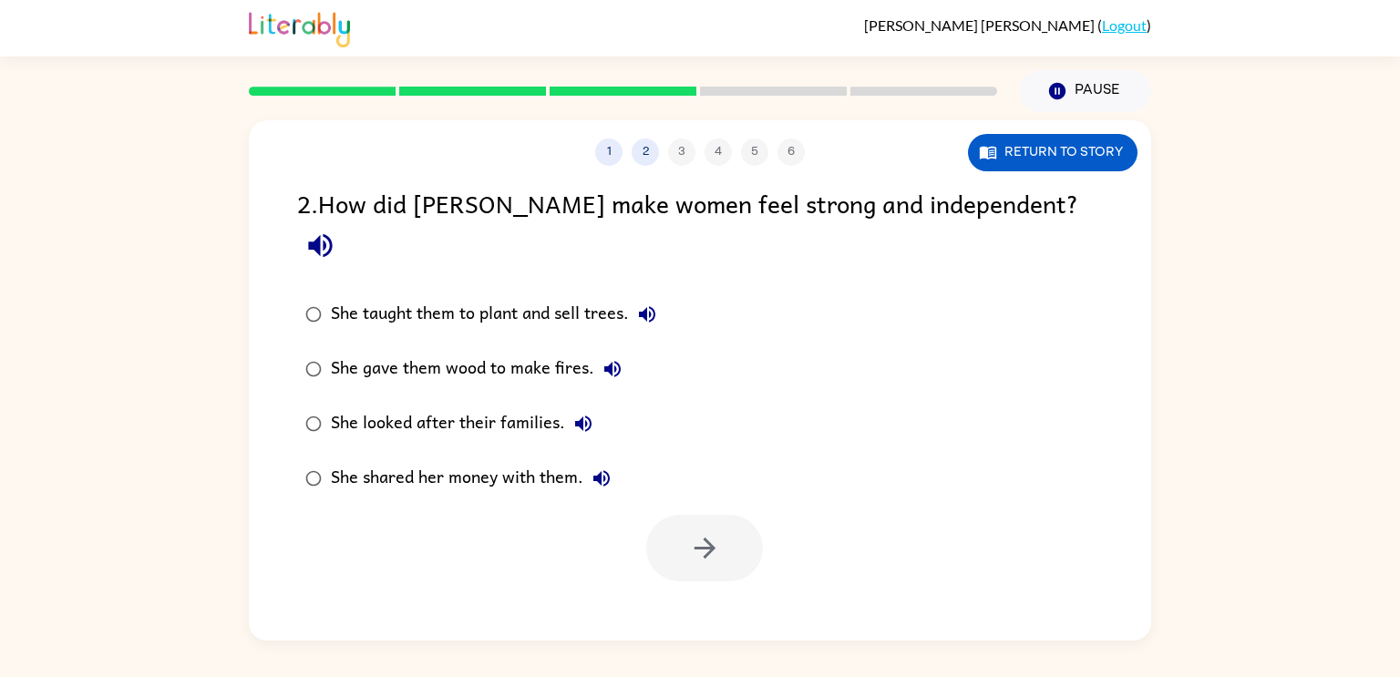
click at [336, 230] on icon "button" at bounding box center [320, 246] width 32 height 32
click at [537, 296] on div "She taught them to plant and sell trees." at bounding box center [498, 314] width 334 height 36
click at [744, 522] on button "button" at bounding box center [704, 548] width 117 height 67
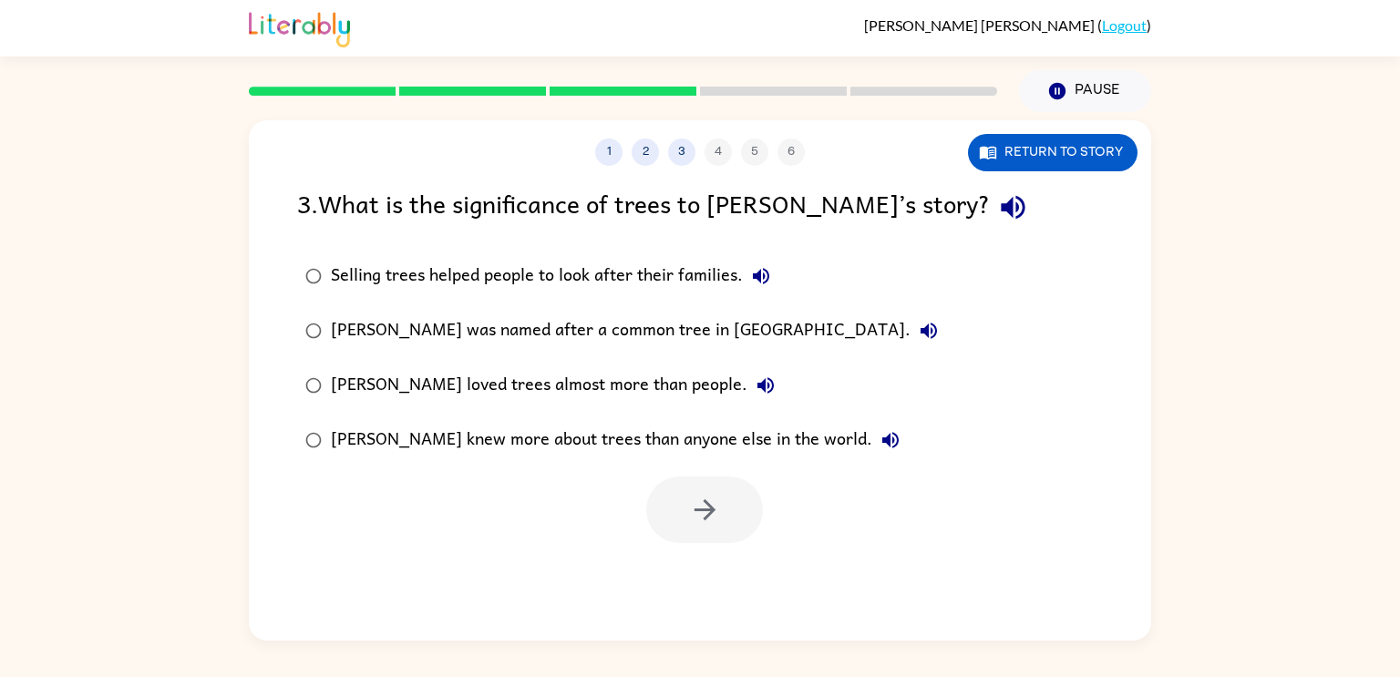
click at [990, 226] on button "button" at bounding box center [1013, 207] width 46 height 46
click at [997, 212] on icon "button" at bounding box center [1013, 207] width 32 height 32
click at [1015, 162] on button "Return to story" at bounding box center [1053, 152] width 170 height 37
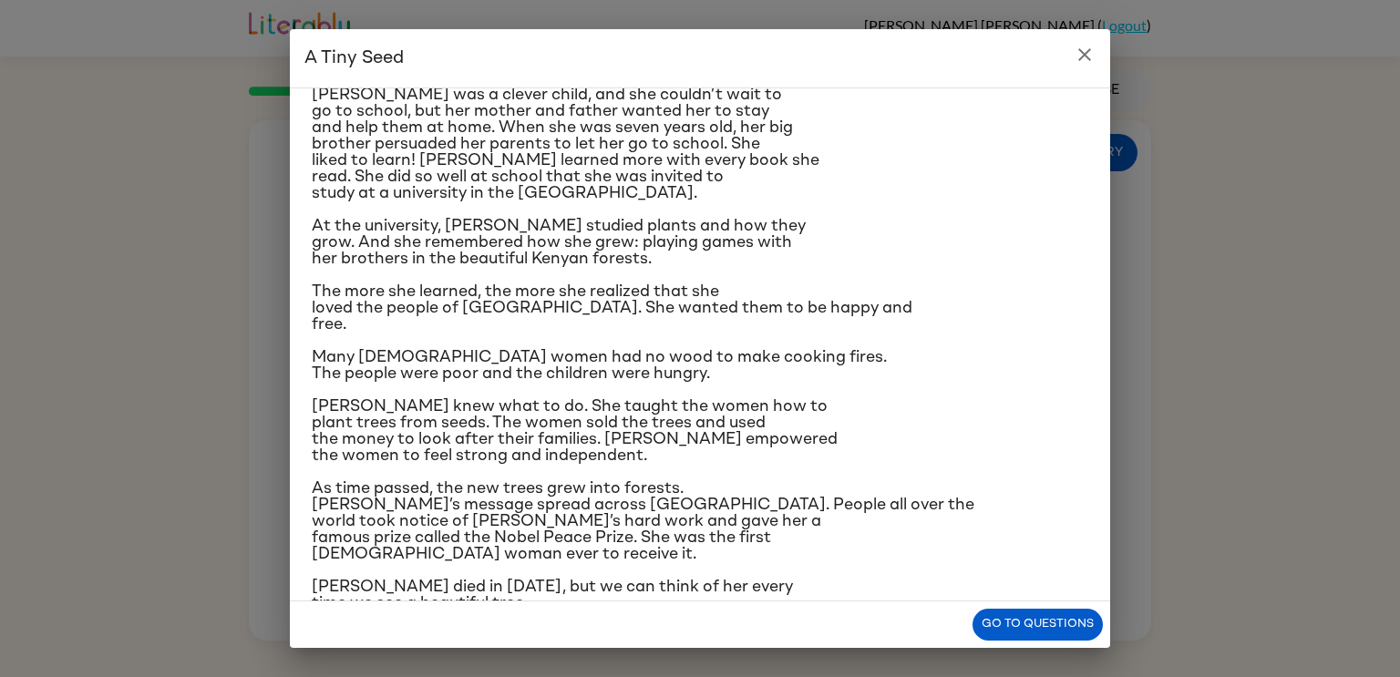
scroll to position [138, 0]
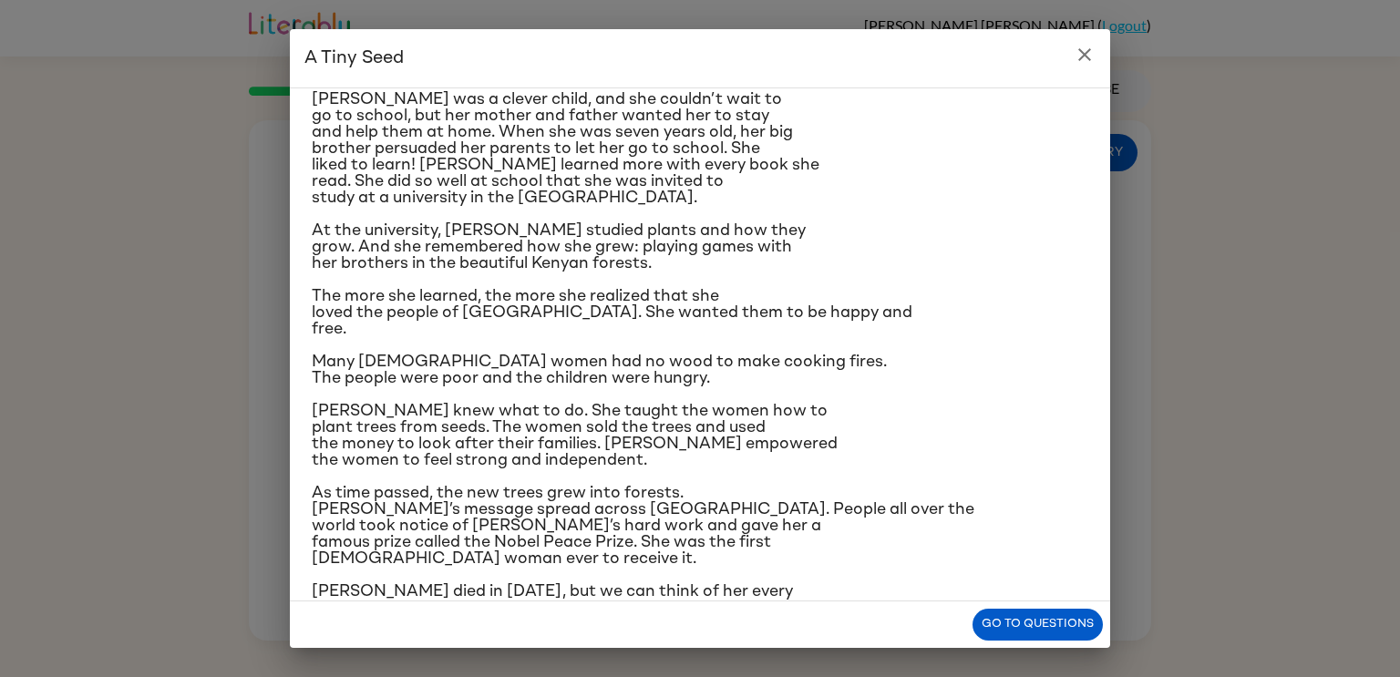
click at [1067, 54] on button "close" at bounding box center [1084, 54] width 36 height 36
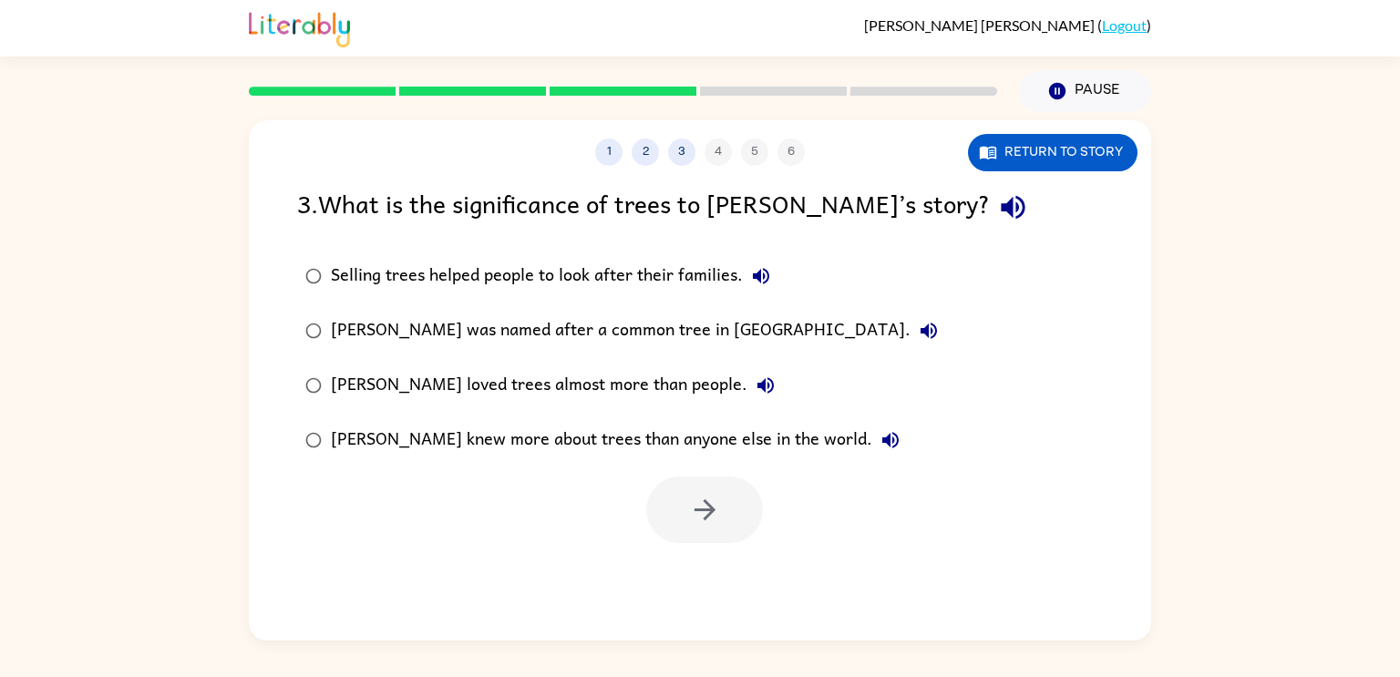
click at [722, 432] on div "[PERSON_NAME] knew more about trees than anyone else in the world." at bounding box center [620, 440] width 578 height 36
click at [704, 517] on icon "button" at bounding box center [704, 509] width 21 height 21
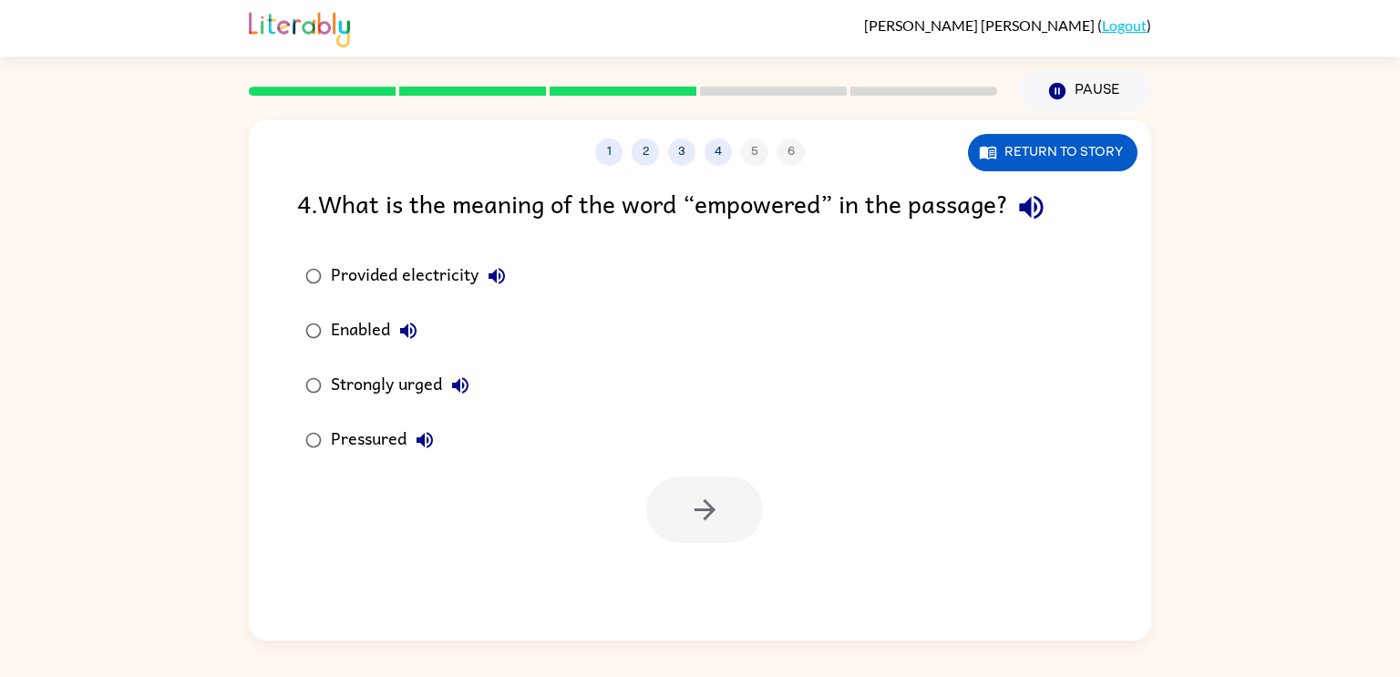
click at [1034, 207] on icon "button" at bounding box center [1031, 208] width 24 height 24
click at [1034, 157] on button "Return to story" at bounding box center [1053, 152] width 170 height 37
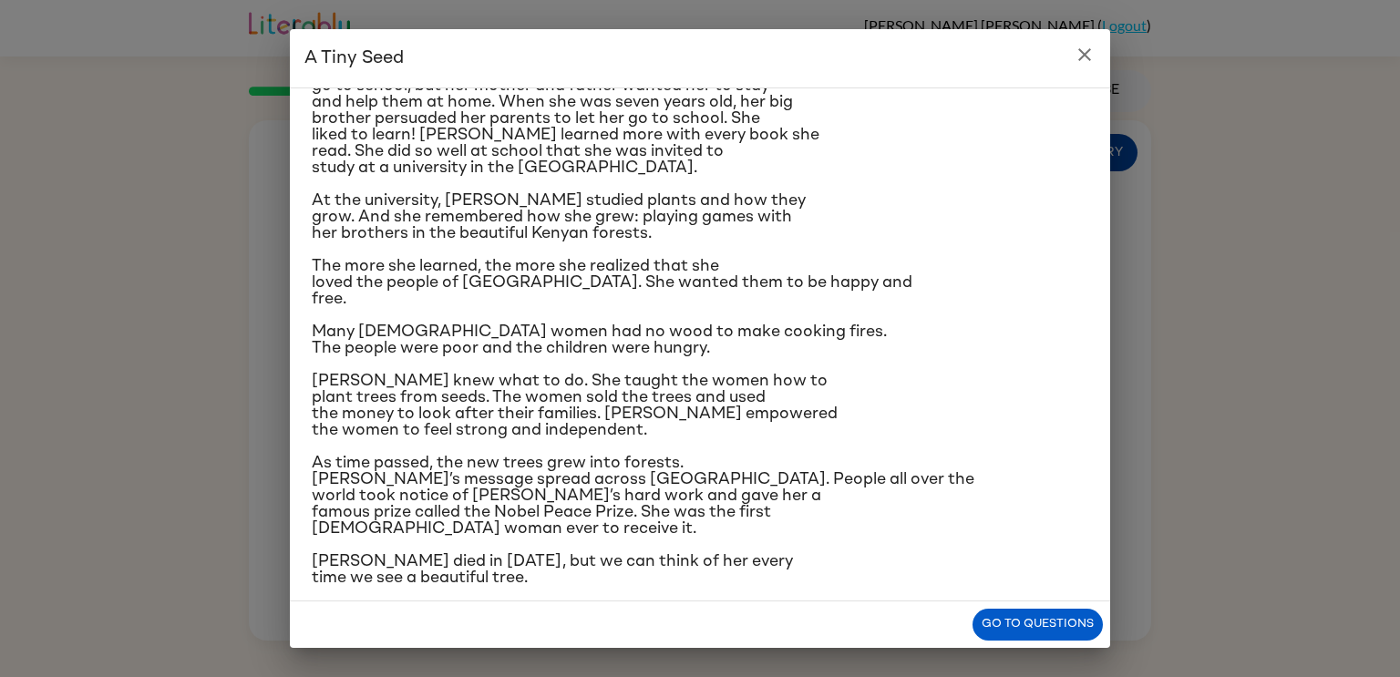
scroll to position [171, 0]
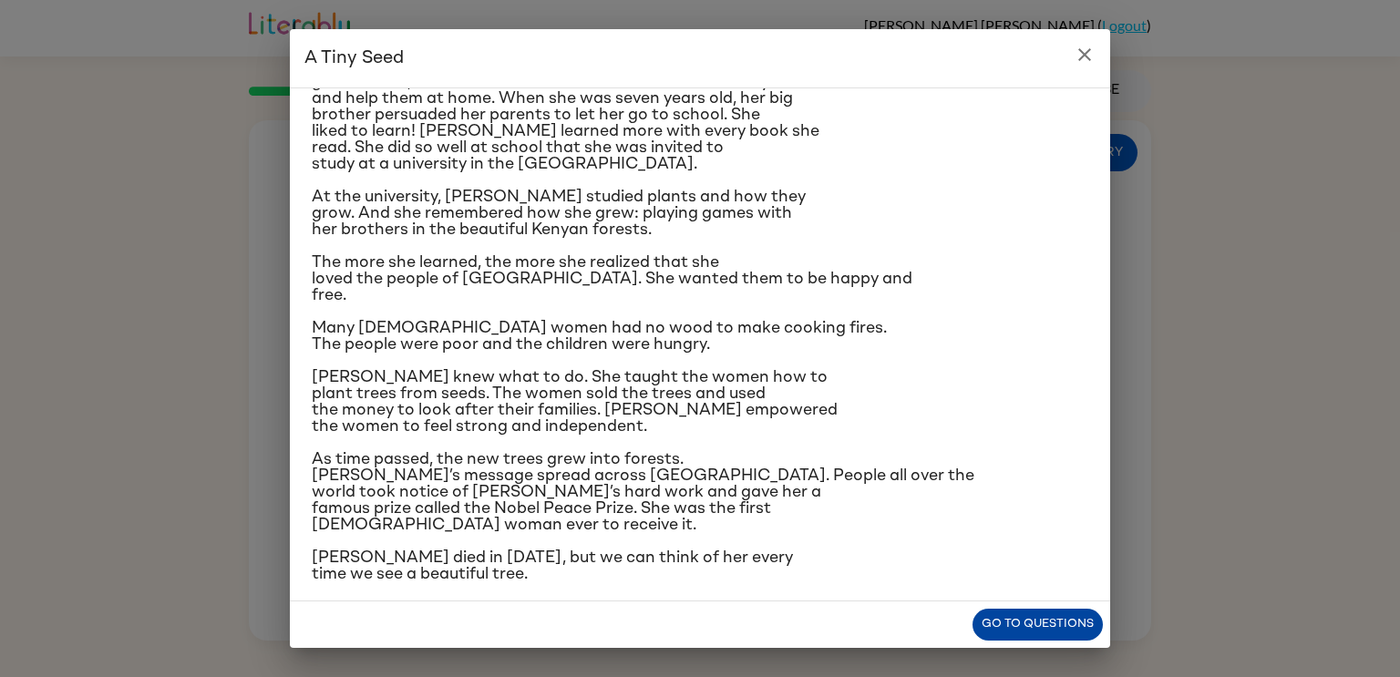
click at [1057, 618] on button "Go to questions" at bounding box center [1037, 625] width 130 height 32
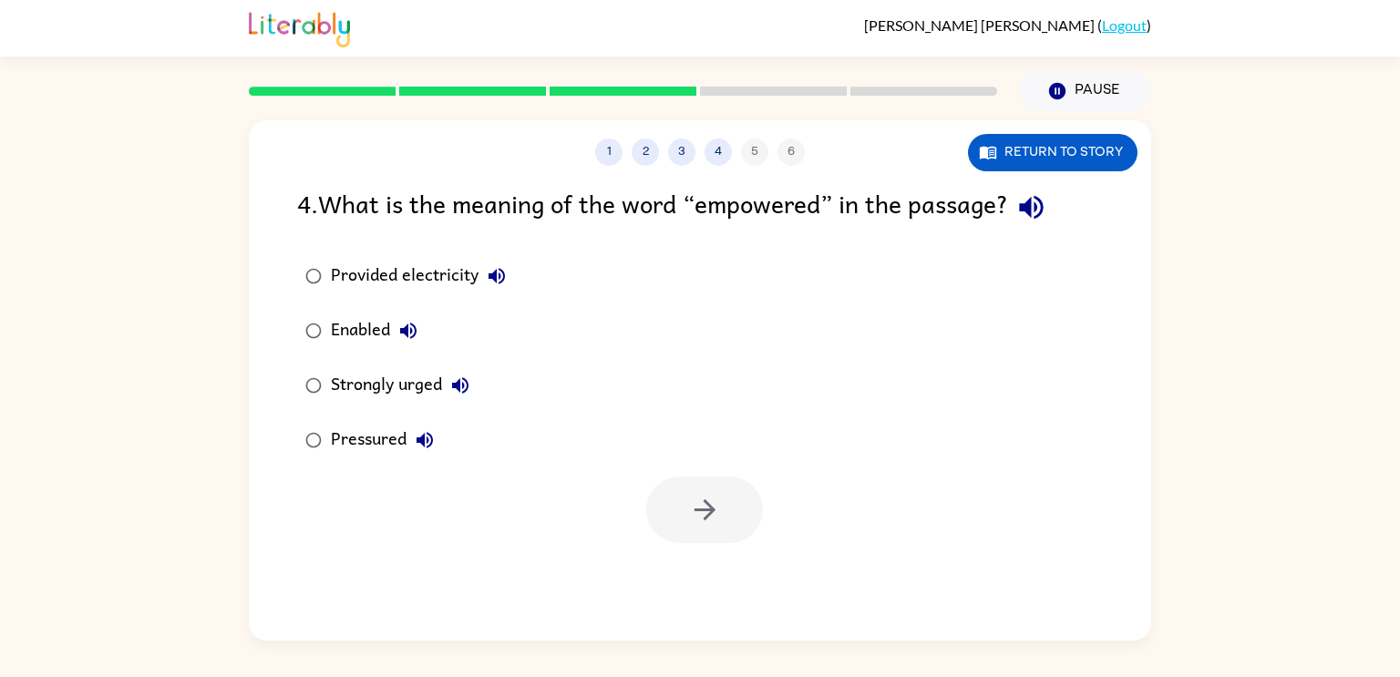
click at [365, 379] on div "Strongly urged" at bounding box center [405, 385] width 148 height 36
click at [700, 520] on icon "button" at bounding box center [705, 510] width 32 height 32
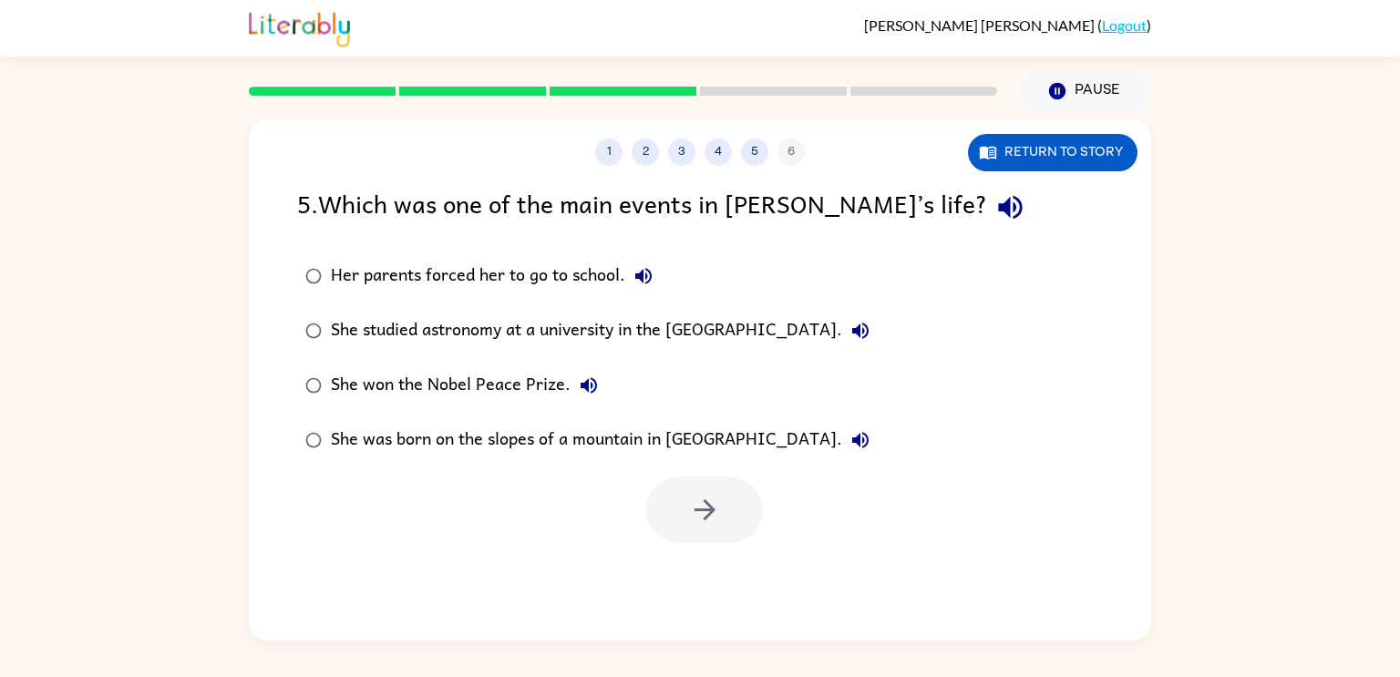
click at [998, 210] on icon "button" at bounding box center [1010, 208] width 24 height 24
click at [405, 396] on div "She won the Nobel Peace Prize." at bounding box center [469, 385] width 276 height 36
click at [723, 505] on button "button" at bounding box center [704, 510] width 117 height 67
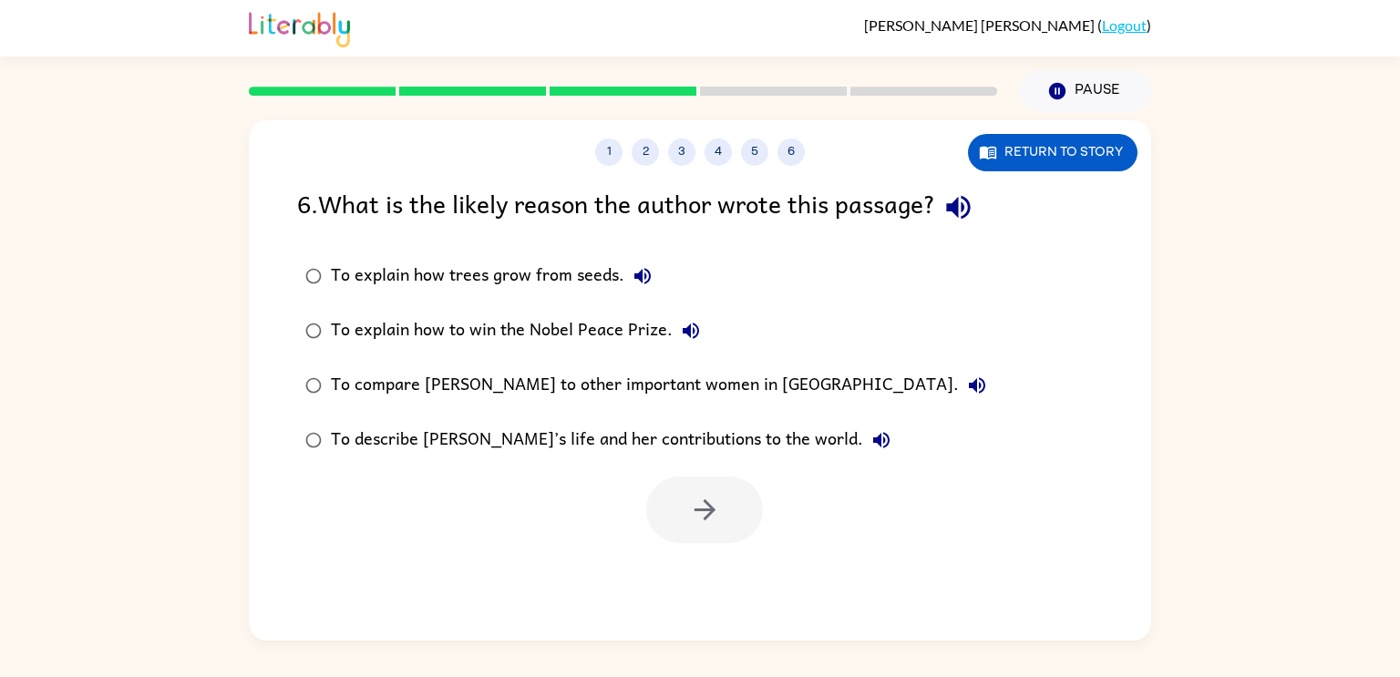
click at [959, 217] on icon "button" at bounding box center [958, 207] width 32 height 32
click at [648, 440] on div "To describe [PERSON_NAME]’s life and her contributions to the world." at bounding box center [615, 440] width 569 height 36
click at [719, 510] on icon "button" at bounding box center [705, 510] width 32 height 32
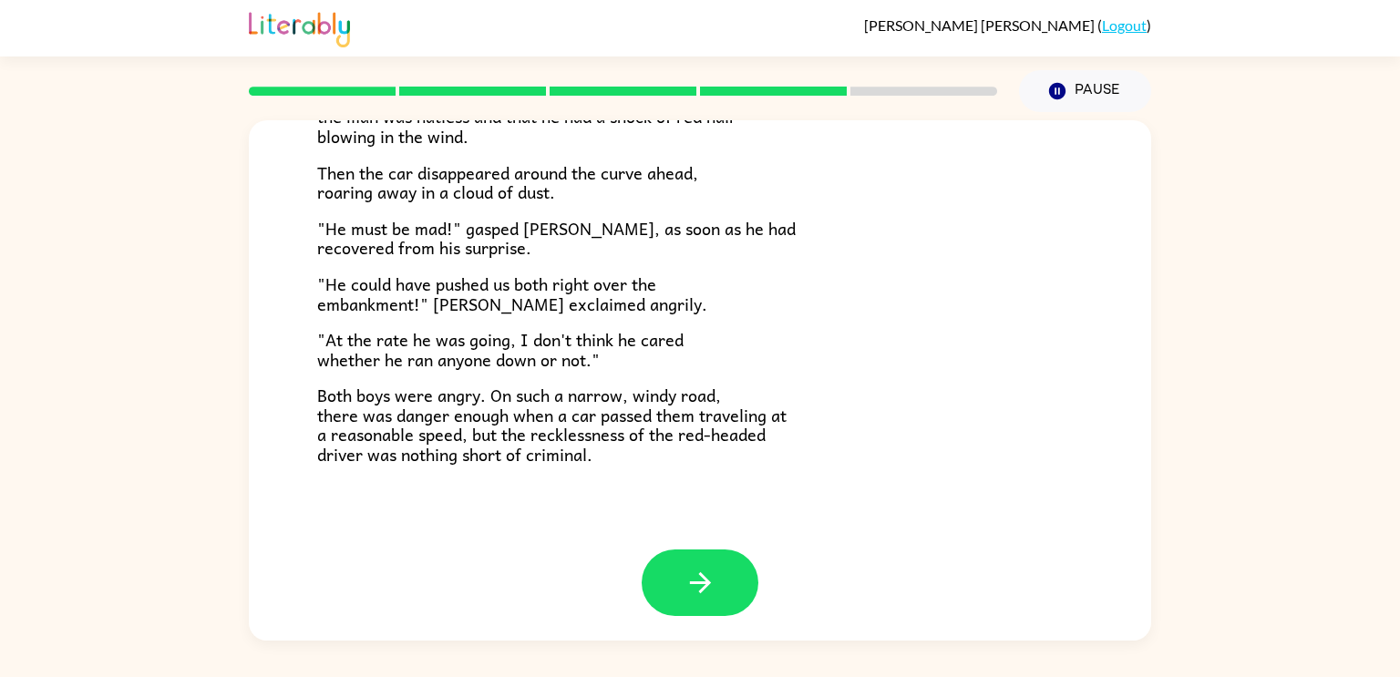
scroll to position [506, 0]
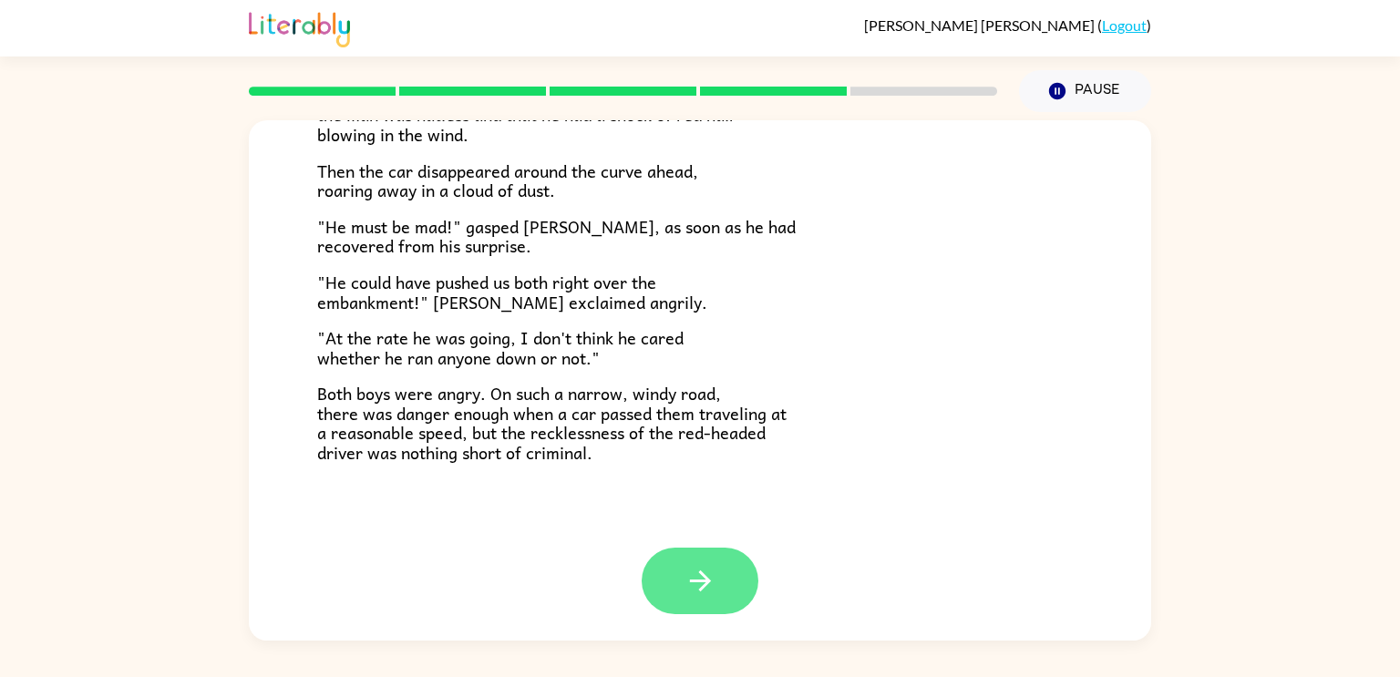
click at [700, 576] on icon "button" at bounding box center [700, 581] width 32 height 32
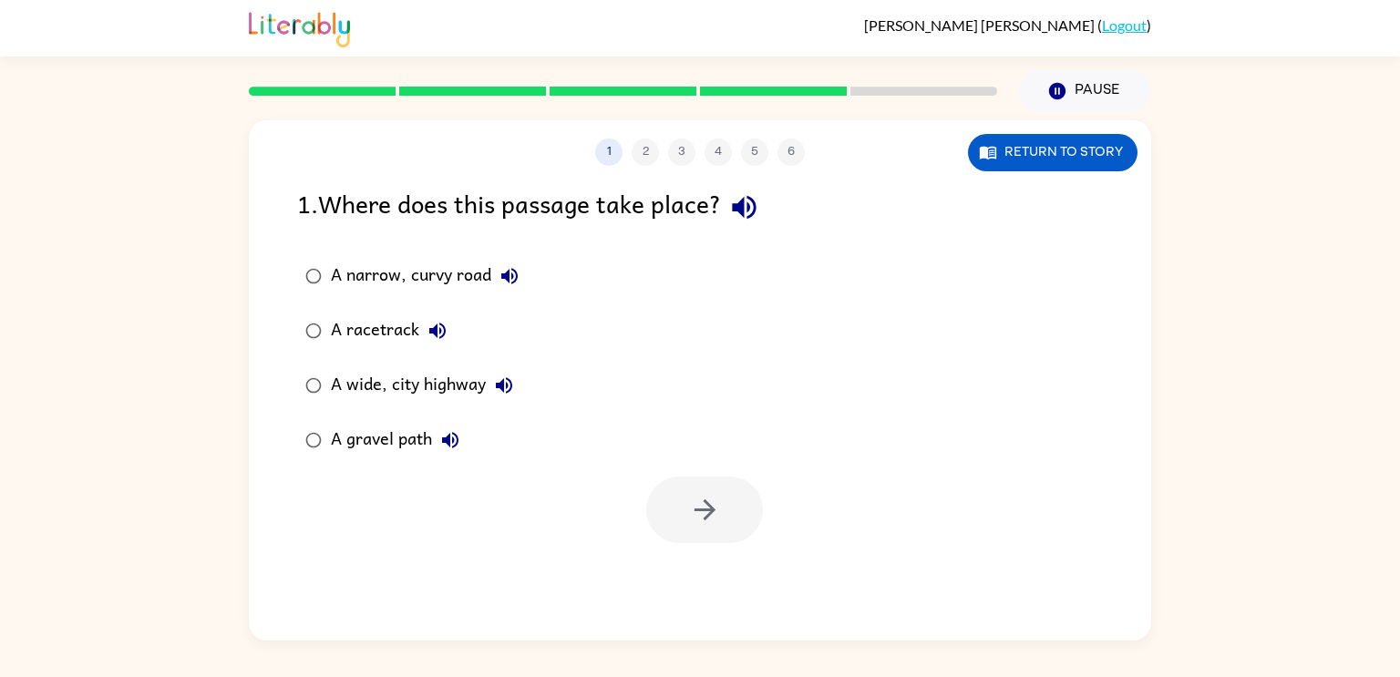
scroll to position [0, 0]
click at [760, 211] on icon "button" at bounding box center [744, 207] width 32 height 32
click at [1048, 140] on button "Return to story" at bounding box center [1053, 152] width 170 height 37
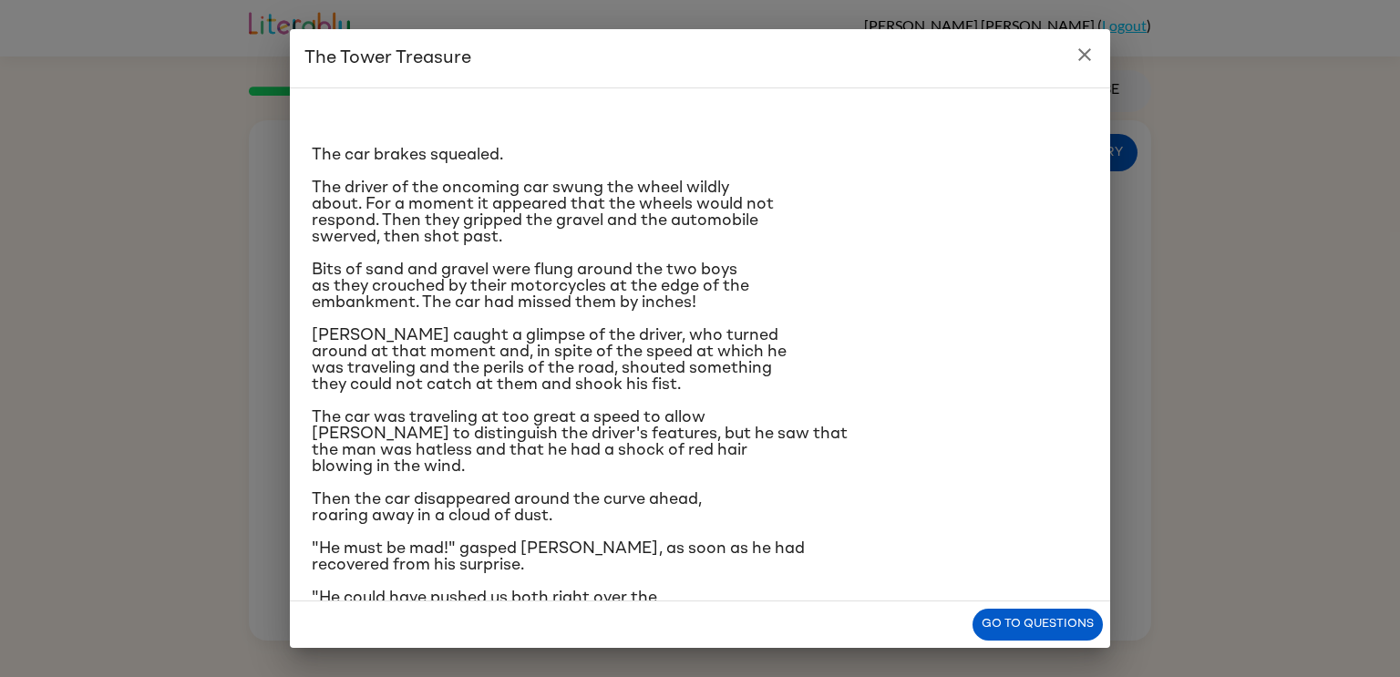
click at [1081, 63] on icon "close" at bounding box center [1085, 55] width 22 height 22
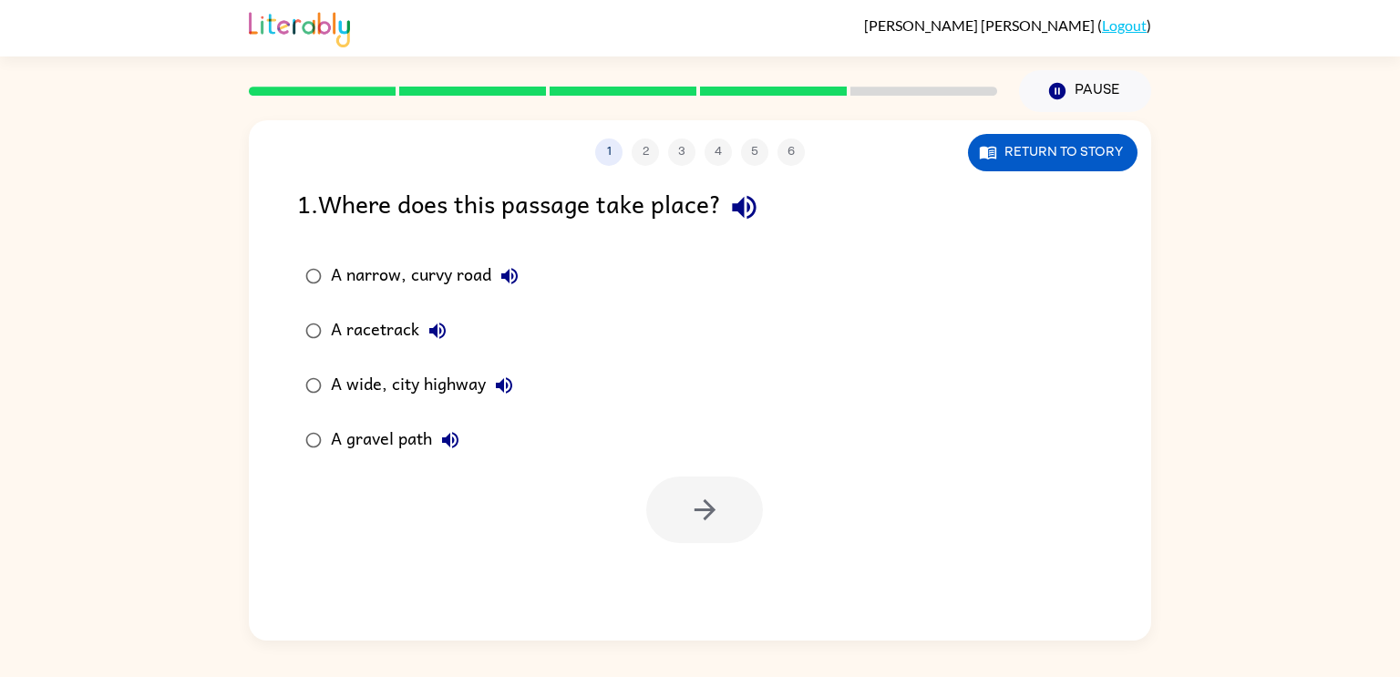
click at [467, 270] on div "A narrow, curvy road" at bounding box center [429, 276] width 197 height 36
click at [714, 507] on icon "button" at bounding box center [705, 510] width 32 height 32
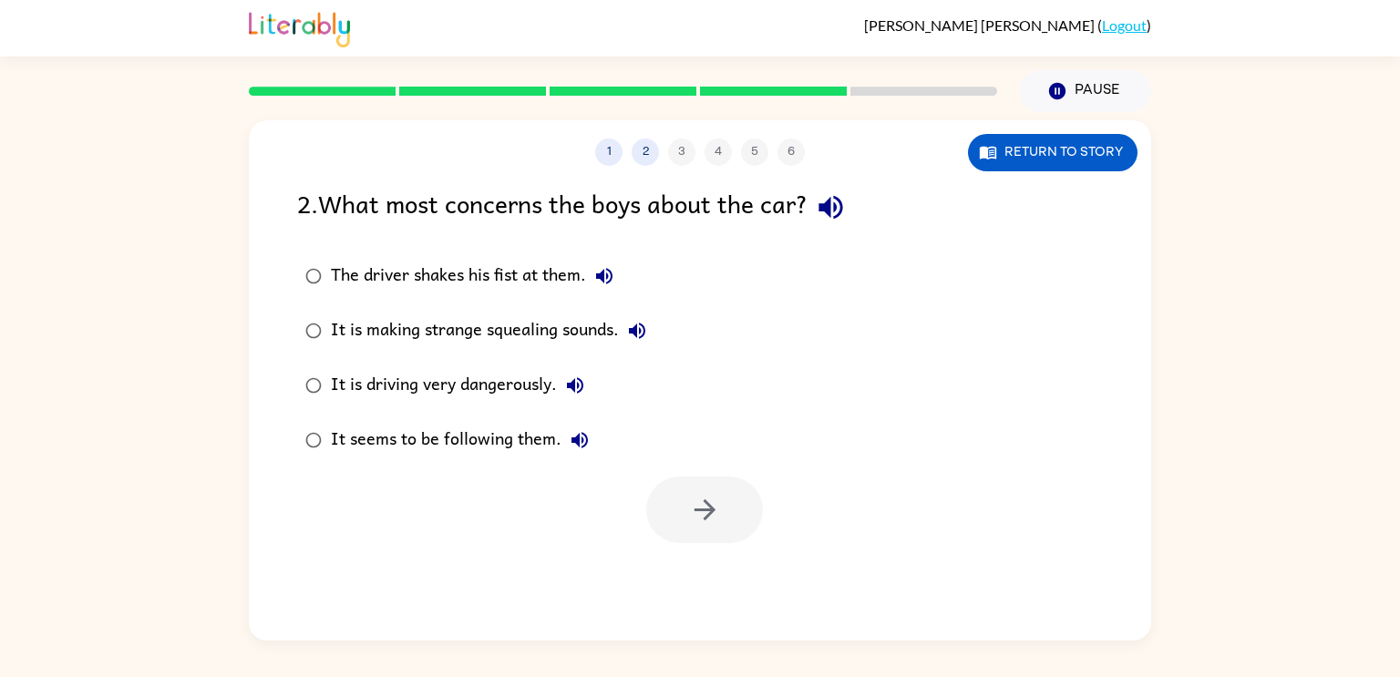
click at [834, 197] on icon "button" at bounding box center [831, 207] width 32 height 32
click at [1007, 159] on button "Return to story" at bounding box center [1053, 152] width 170 height 37
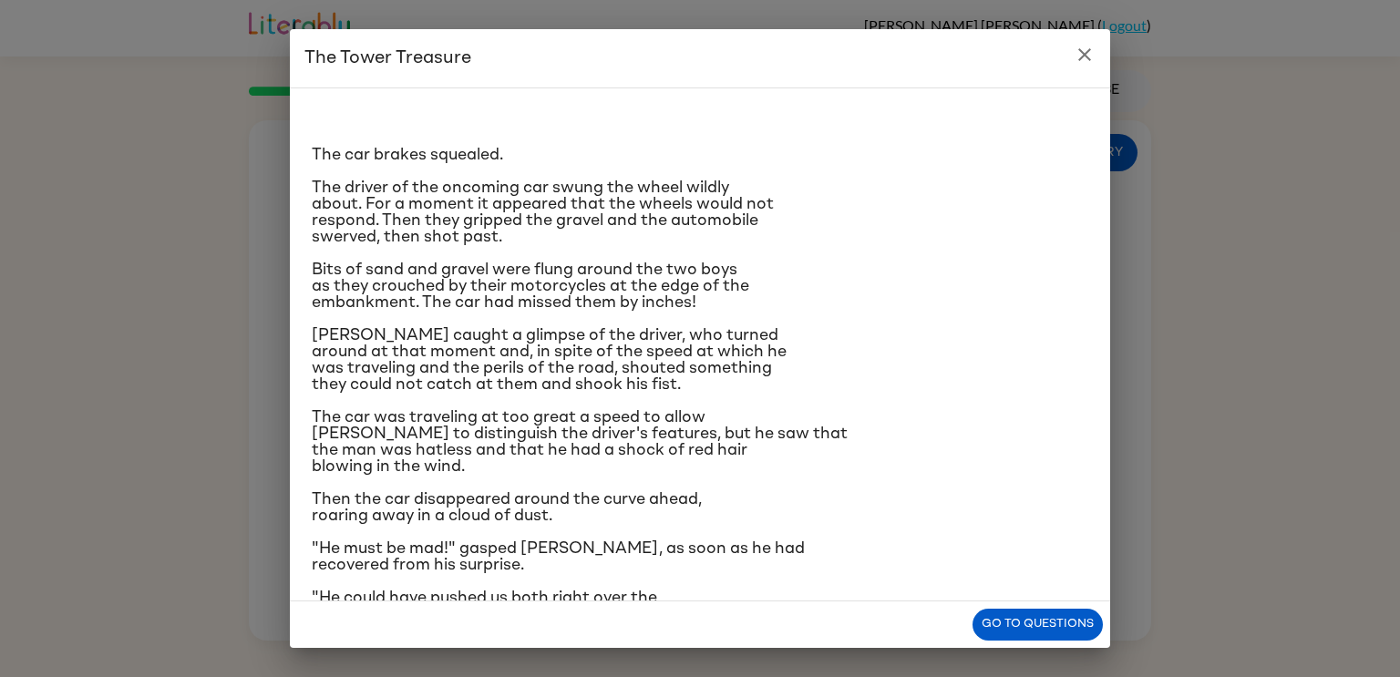
click at [1083, 58] on icon "close" at bounding box center [1085, 55] width 22 height 22
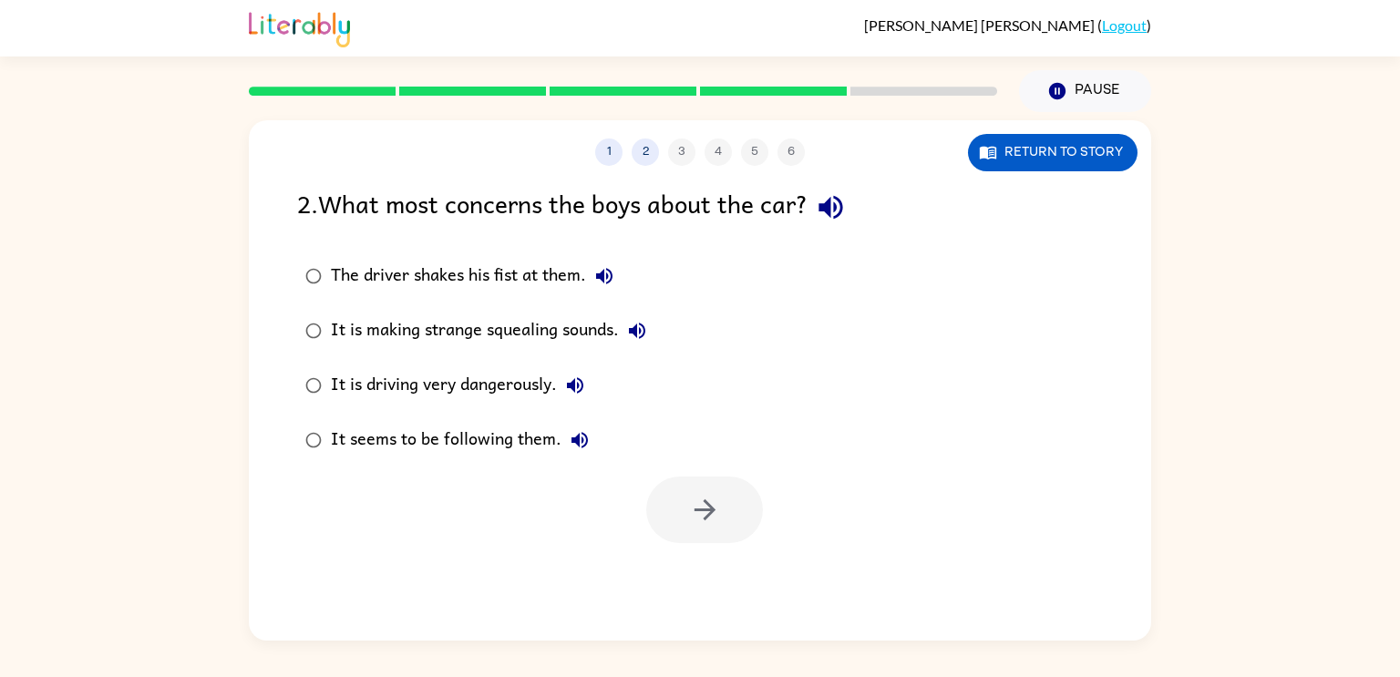
click at [838, 198] on icon "button" at bounding box center [831, 207] width 32 height 32
click at [592, 328] on div "It is making strange squealing sounds." at bounding box center [493, 331] width 324 height 36
click at [545, 389] on div "It is driving very dangerously." at bounding box center [462, 385] width 262 height 36
click at [706, 507] on icon "button" at bounding box center [705, 510] width 32 height 32
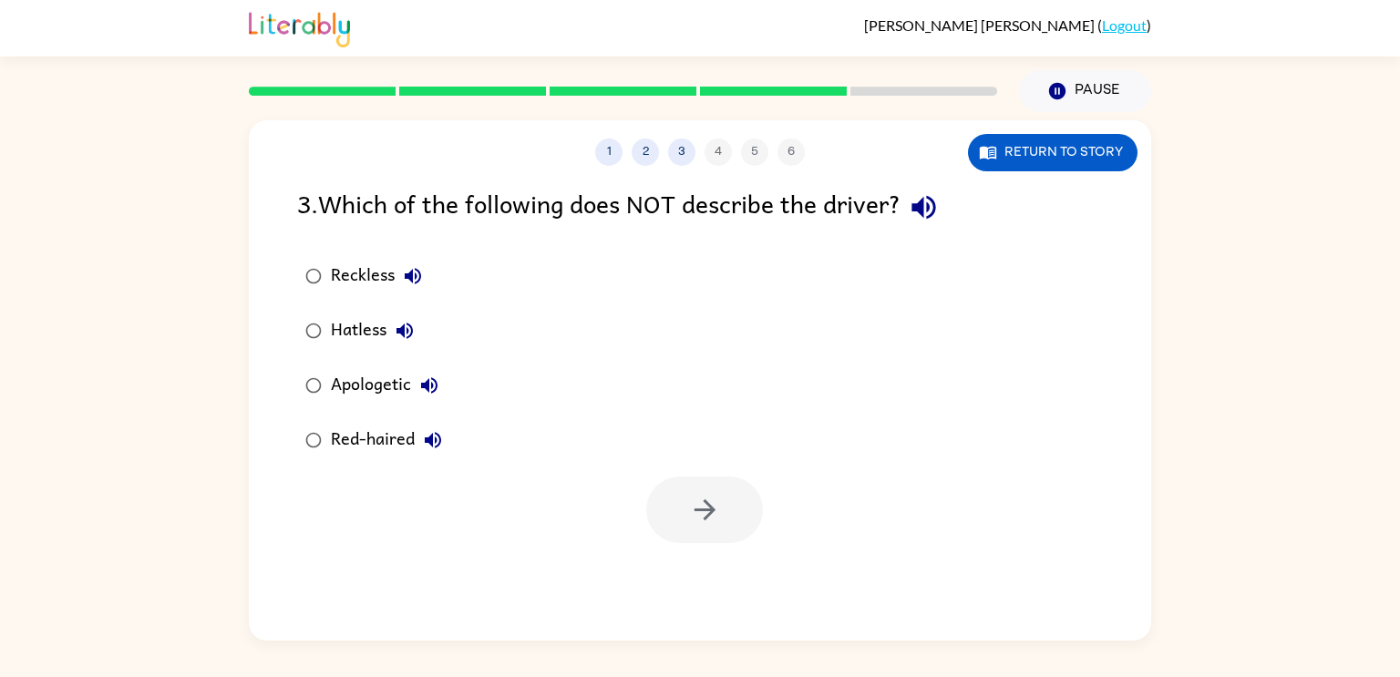
click at [925, 216] on icon "button" at bounding box center [924, 207] width 32 height 32
click at [696, 501] on icon "button" at bounding box center [705, 510] width 32 height 32
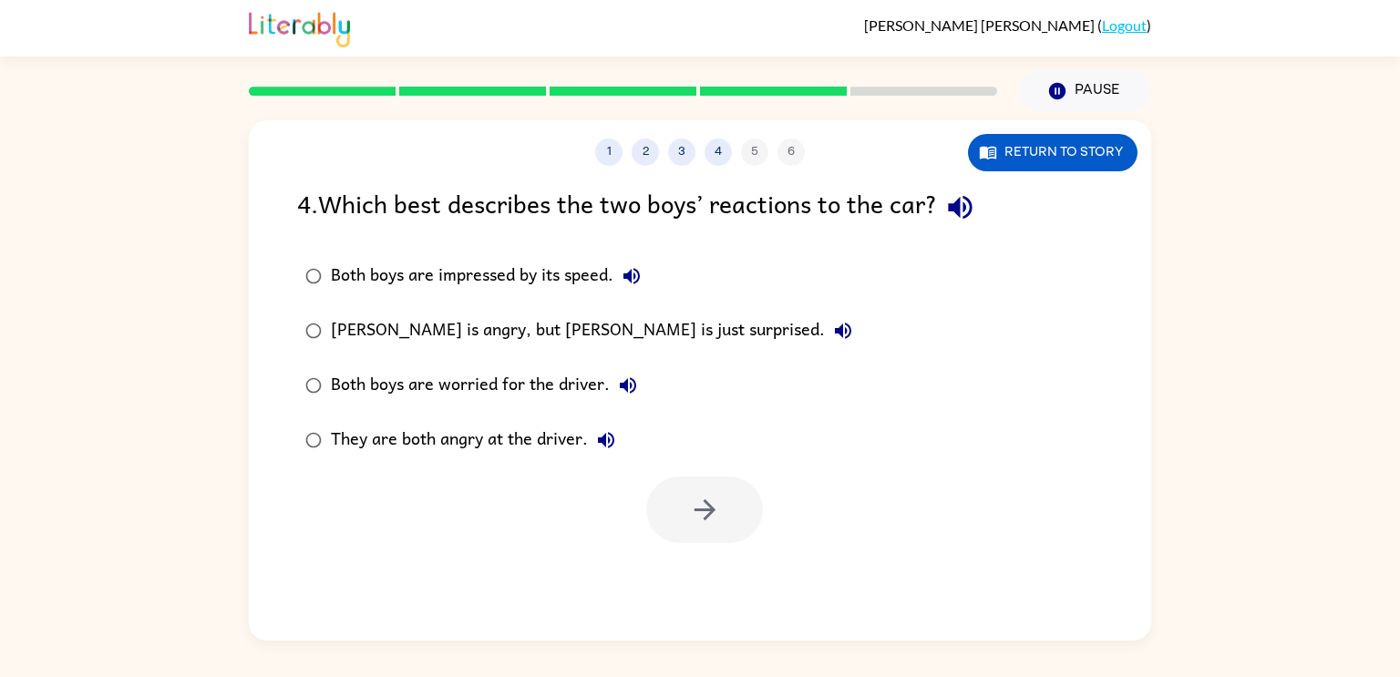
click at [967, 221] on icon "button" at bounding box center [960, 207] width 32 height 32
click at [556, 442] on div "They are both angry at the driver." at bounding box center [477, 440] width 293 height 36
click at [676, 504] on button "button" at bounding box center [704, 510] width 117 height 67
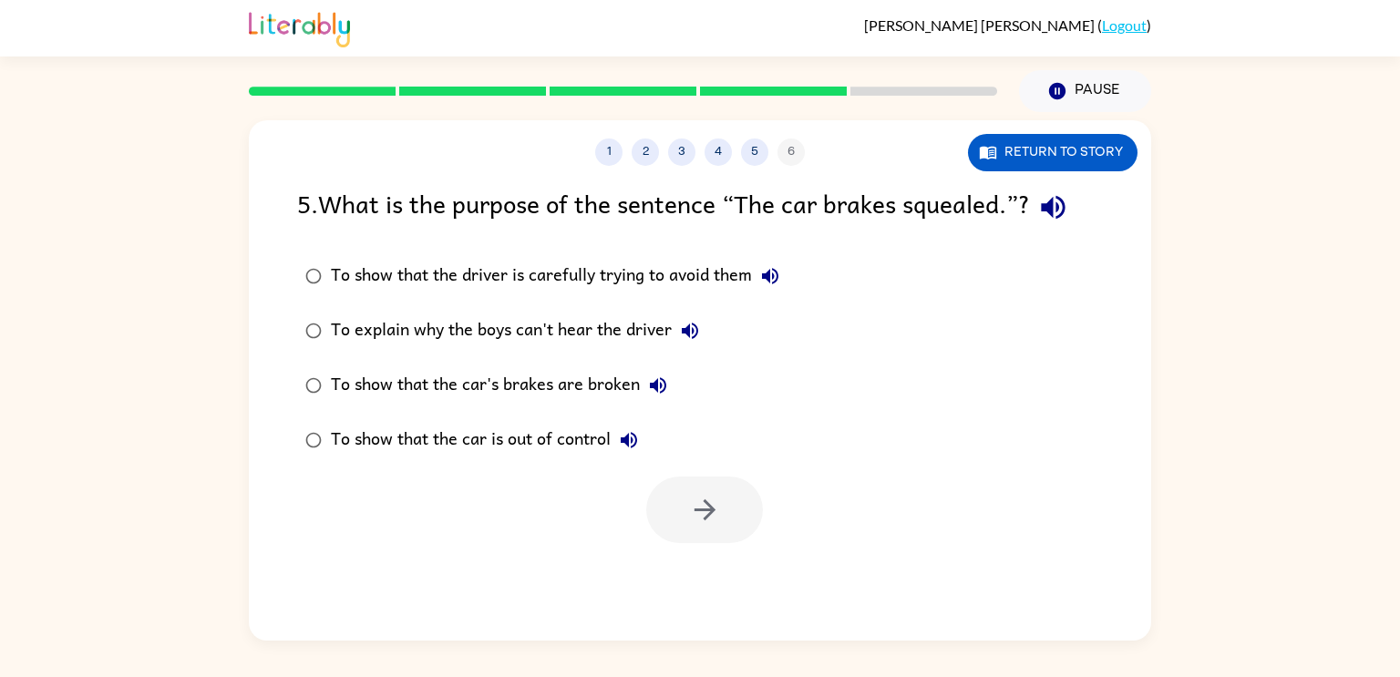
click at [1066, 204] on icon "button" at bounding box center [1053, 207] width 32 height 32
click at [489, 437] on div "To show that the car is out of control" at bounding box center [489, 440] width 316 height 36
click at [676, 502] on button "button" at bounding box center [704, 510] width 117 height 67
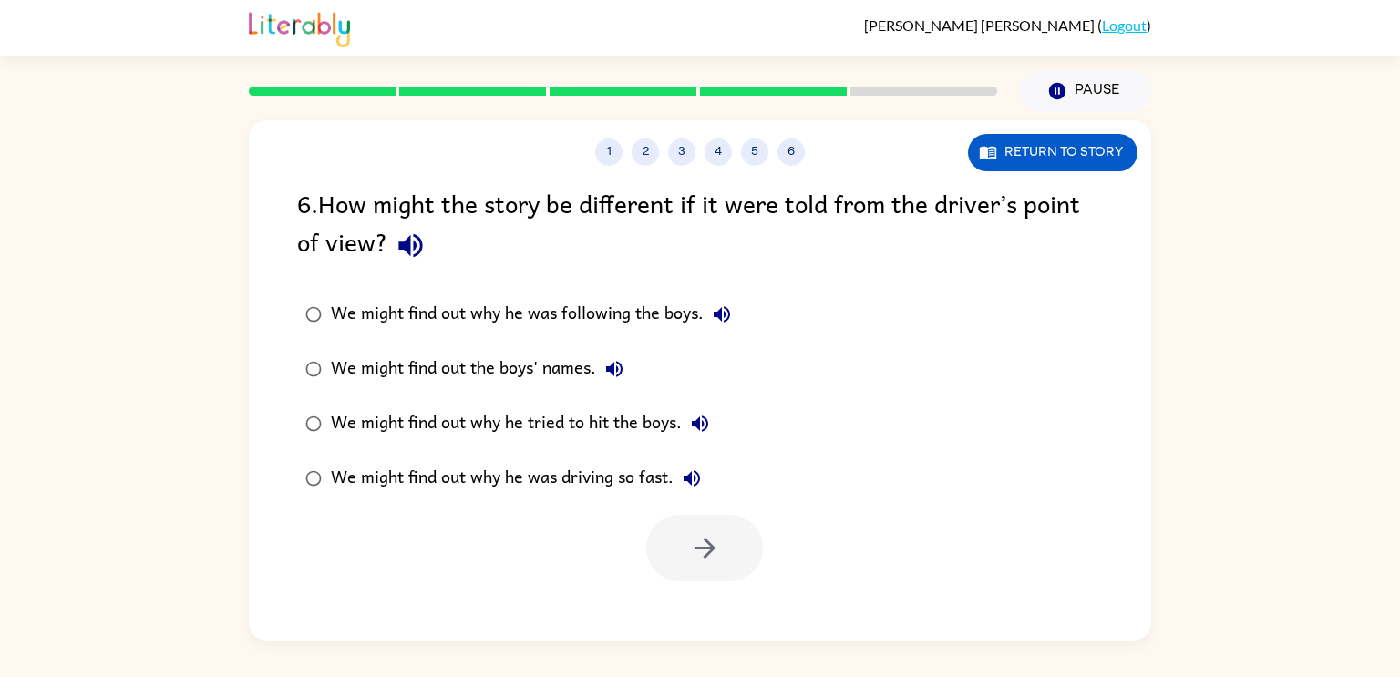
click at [371, 255] on div "6 . How might the story be different if it were told from the driver’s point of…" at bounding box center [700, 226] width 806 height 85
click at [397, 255] on icon "button" at bounding box center [411, 246] width 32 height 32
click at [1081, 151] on button "Return to story" at bounding box center [1053, 152] width 170 height 37
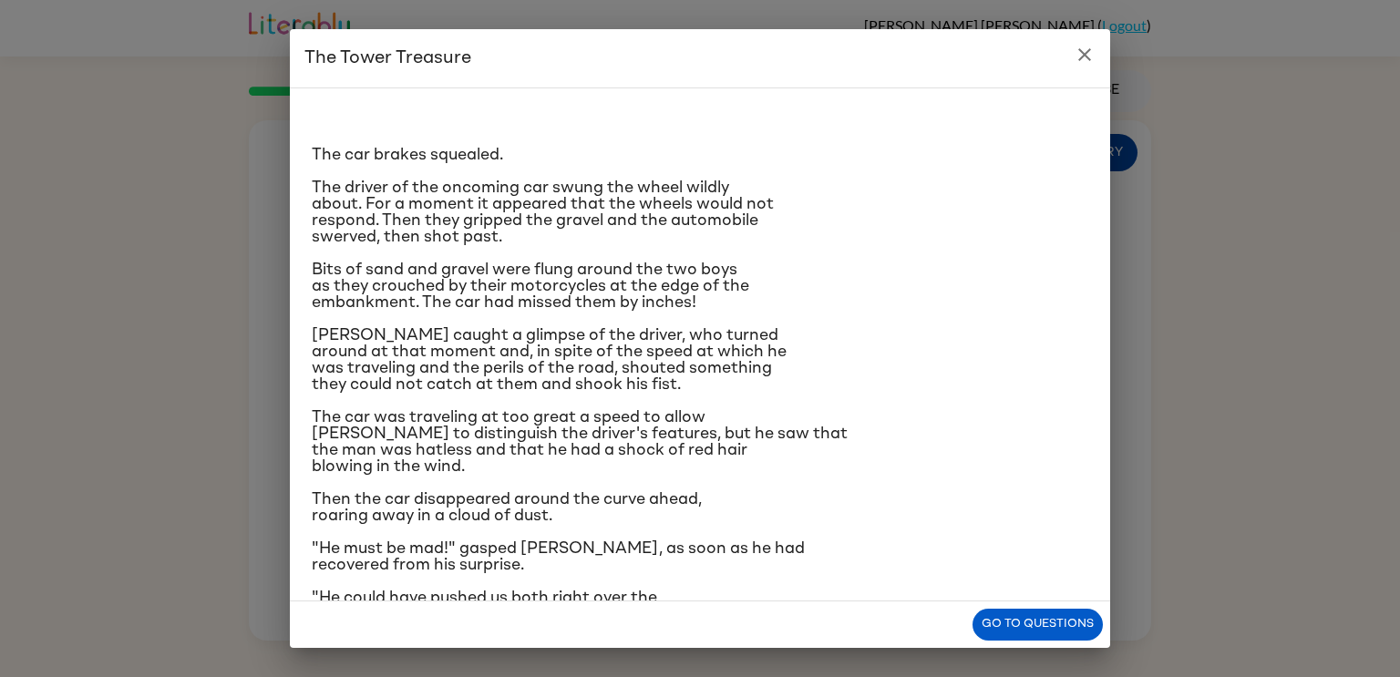
scroll to position [172, 0]
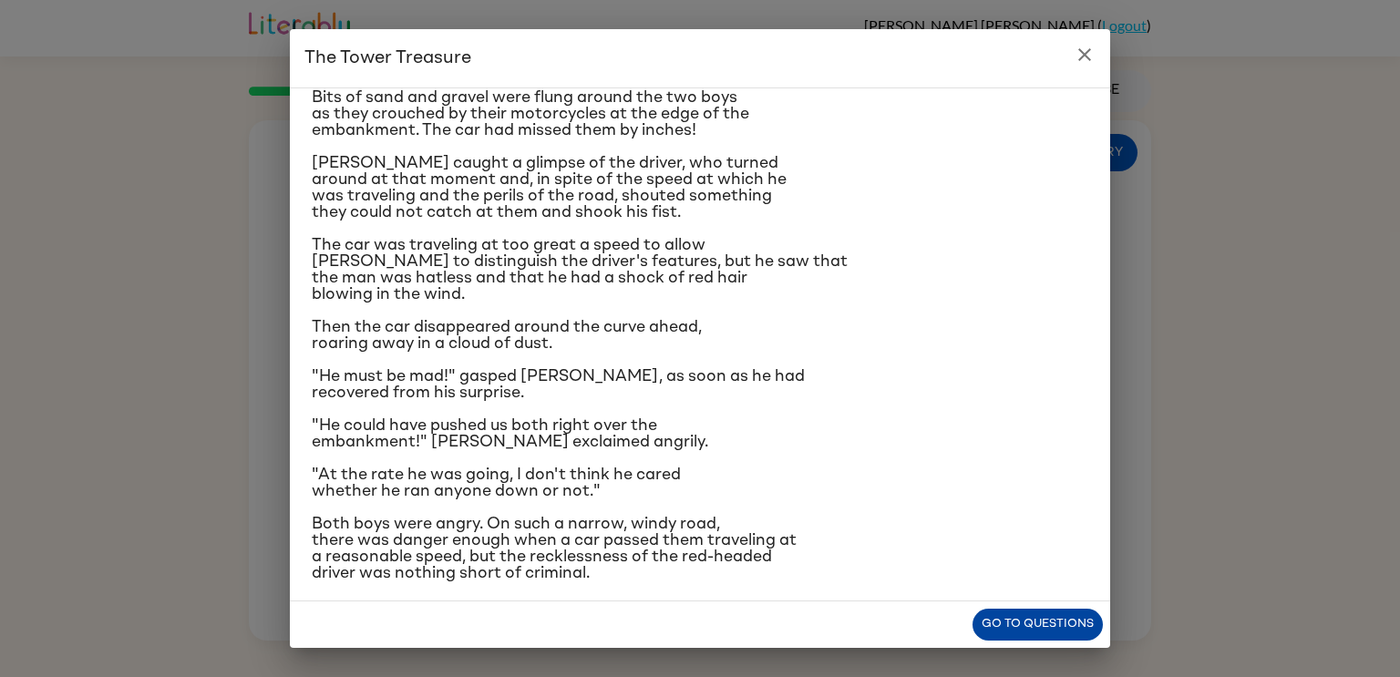
click at [1073, 625] on button "Go to questions" at bounding box center [1037, 625] width 130 height 32
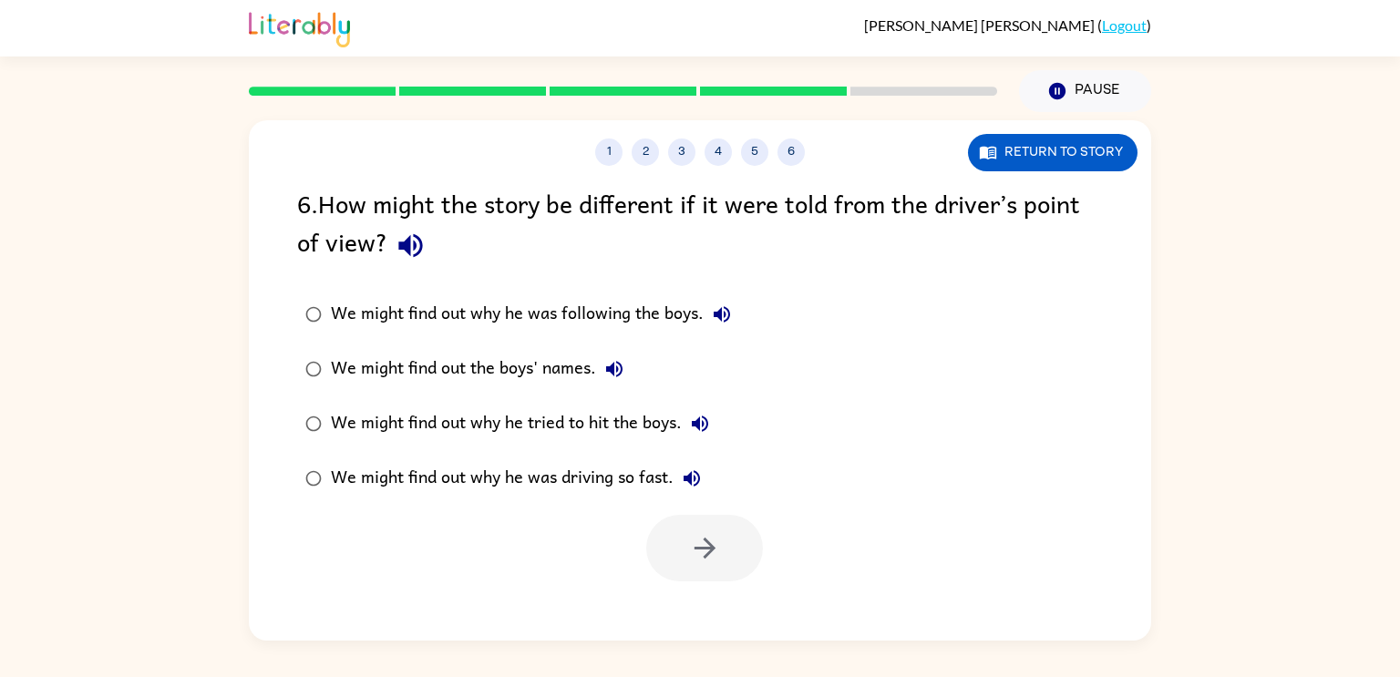
click at [599, 480] on div "We might find out why he was driving so fast." at bounding box center [520, 478] width 379 height 36
click at [707, 533] on icon "button" at bounding box center [705, 548] width 32 height 32
